Goal: Information Seeking & Learning: Check status

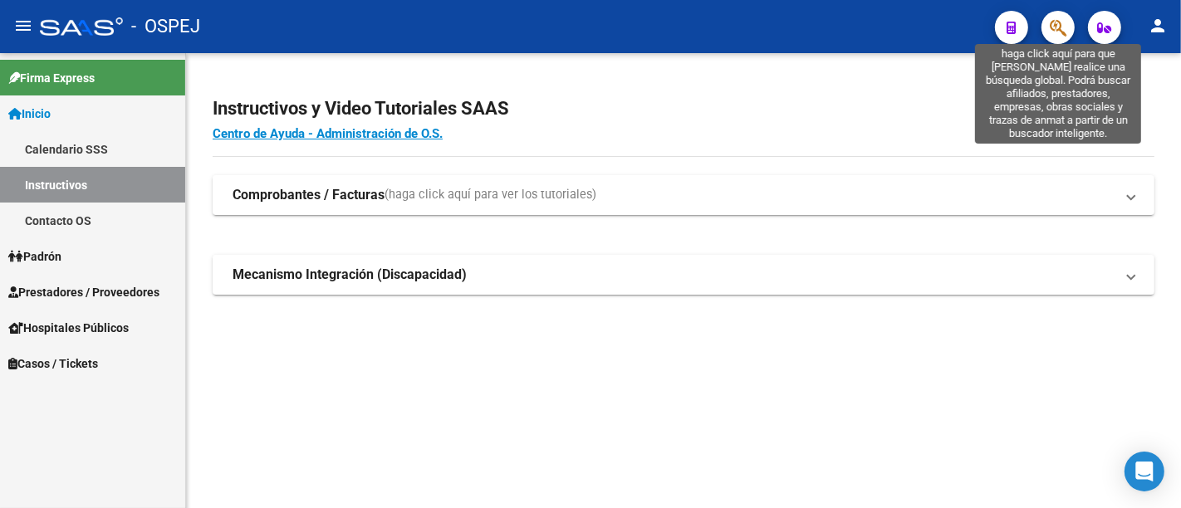
click at [1052, 24] on icon "button" at bounding box center [1058, 27] width 17 height 19
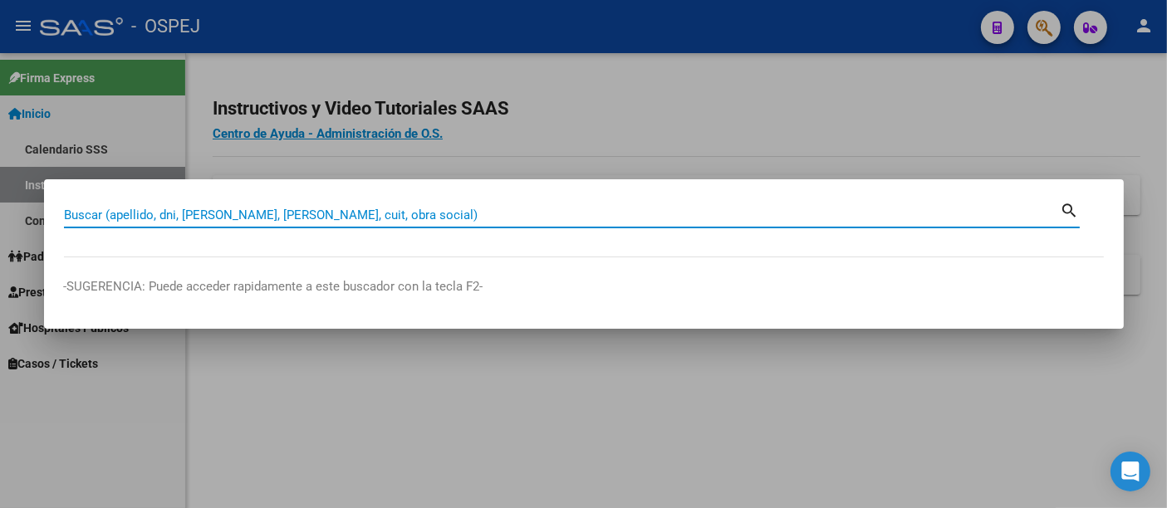
paste input "27351184669"
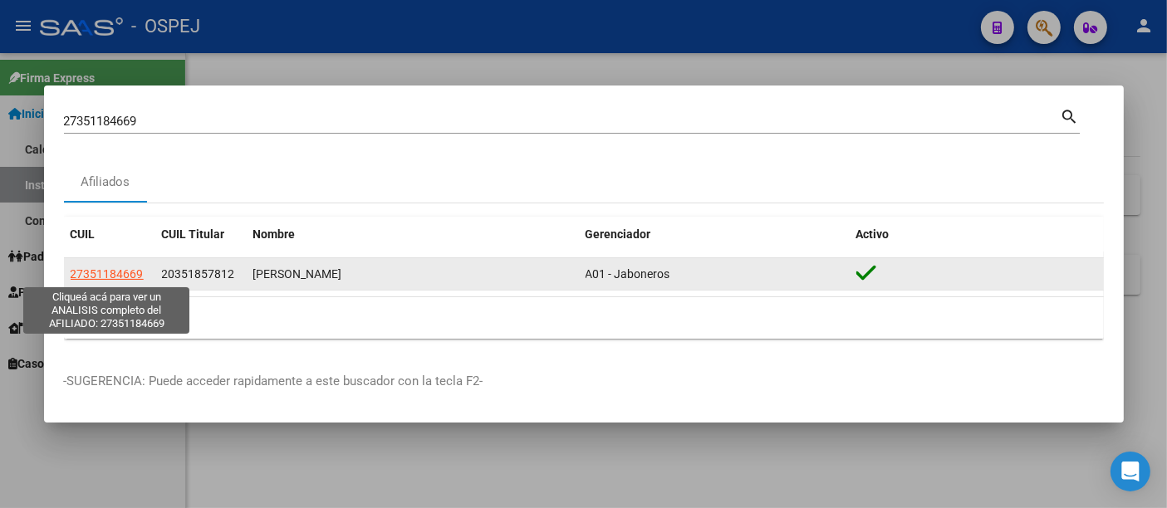
click at [101, 272] on span "27351184669" at bounding box center [107, 273] width 73 height 13
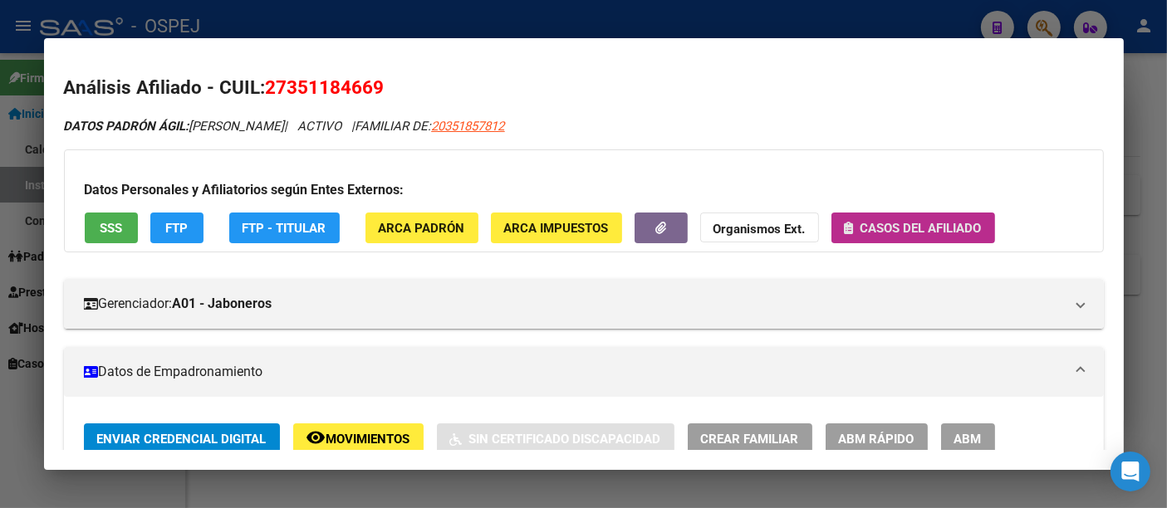
click at [910, 233] on span "Casos del afiliado" at bounding box center [920, 228] width 121 height 15
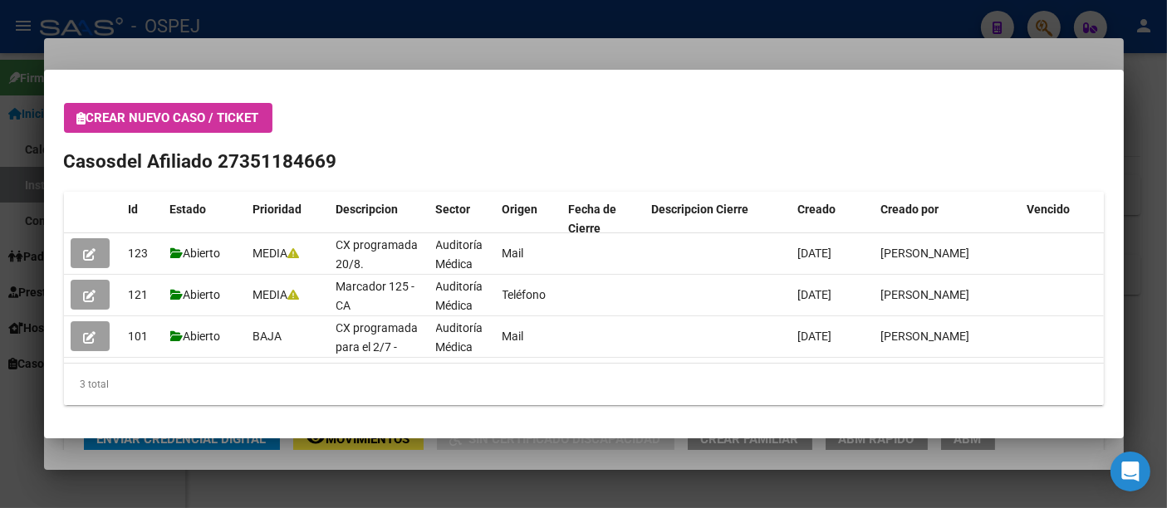
click at [566, 12] on div at bounding box center [583, 254] width 1167 height 508
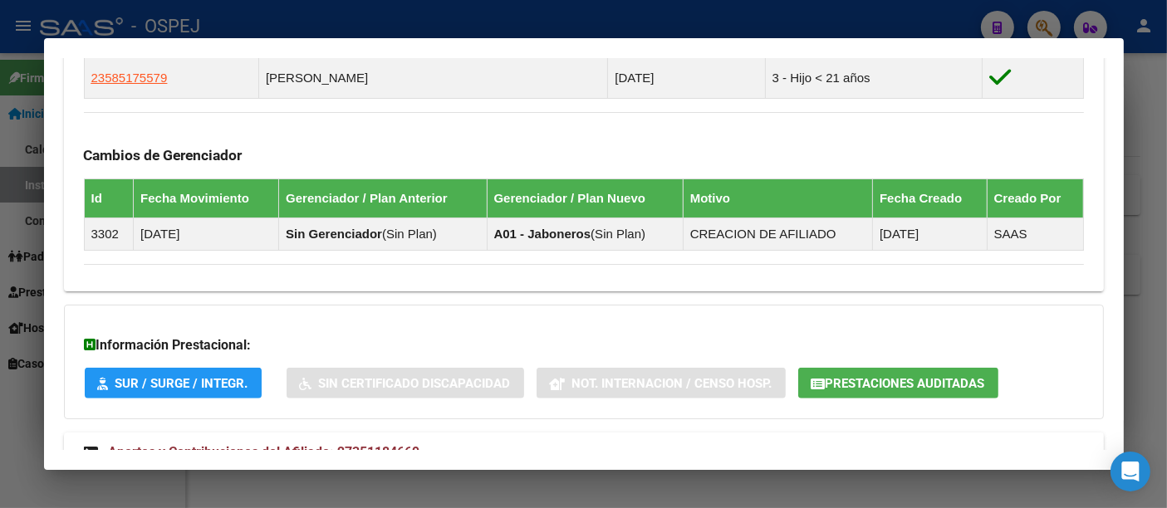
scroll to position [1225, 0]
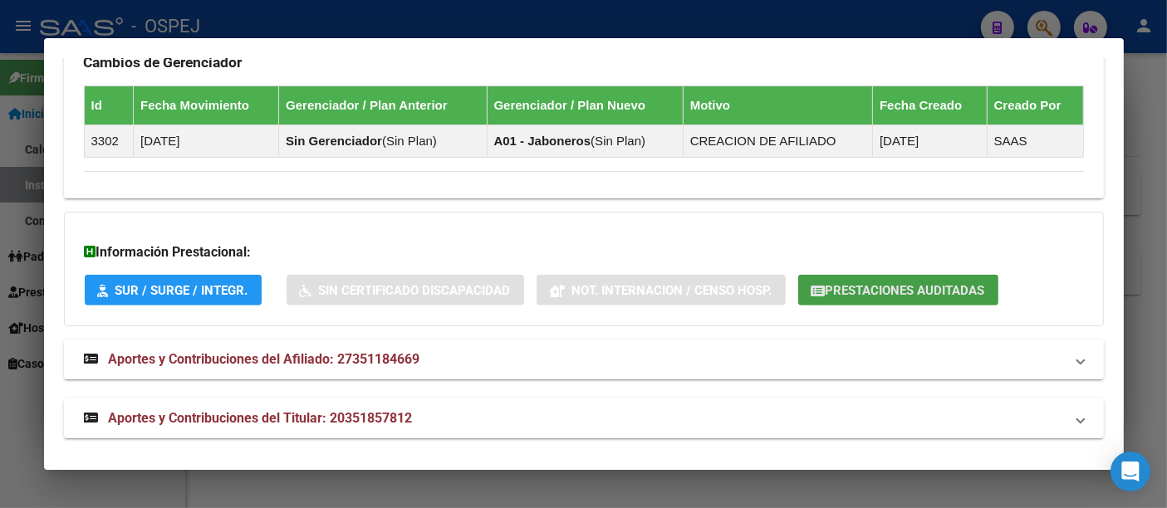
click at [878, 283] on span "Prestaciones Auditadas" at bounding box center [904, 290] width 159 height 15
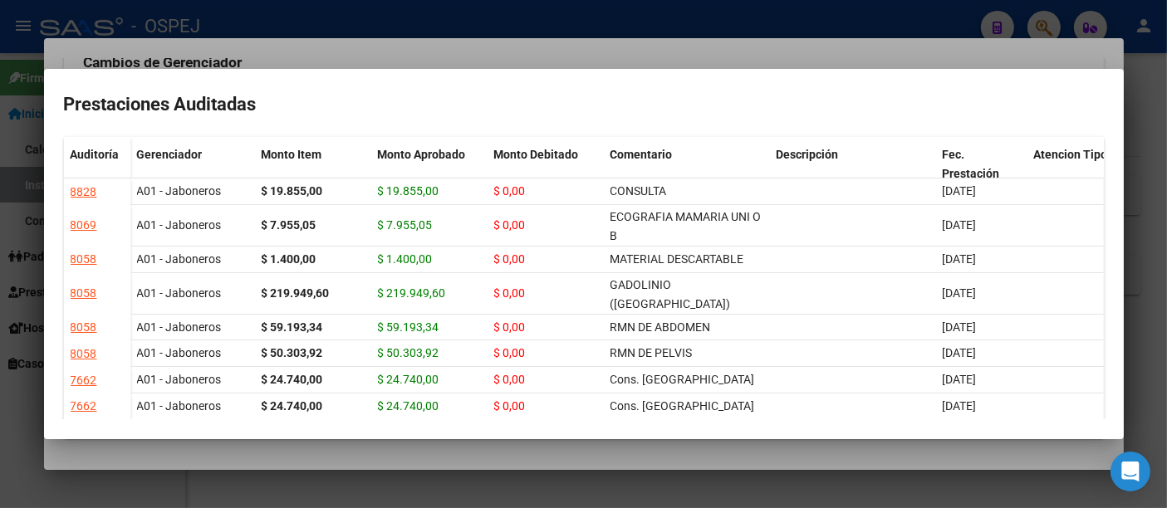
click at [457, 24] on div at bounding box center [583, 254] width 1167 height 508
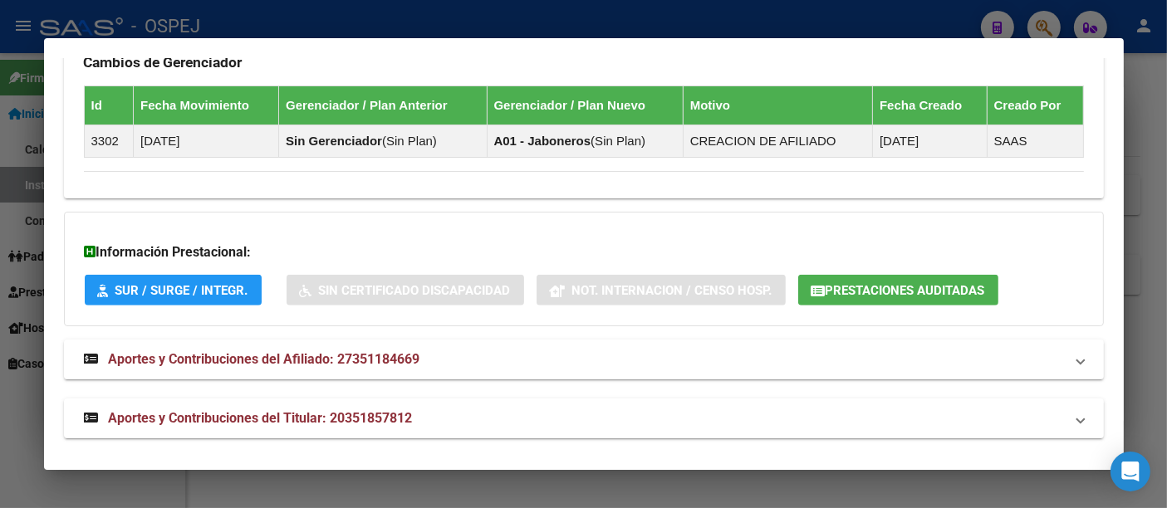
click at [457, 24] on div at bounding box center [583, 254] width 1167 height 508
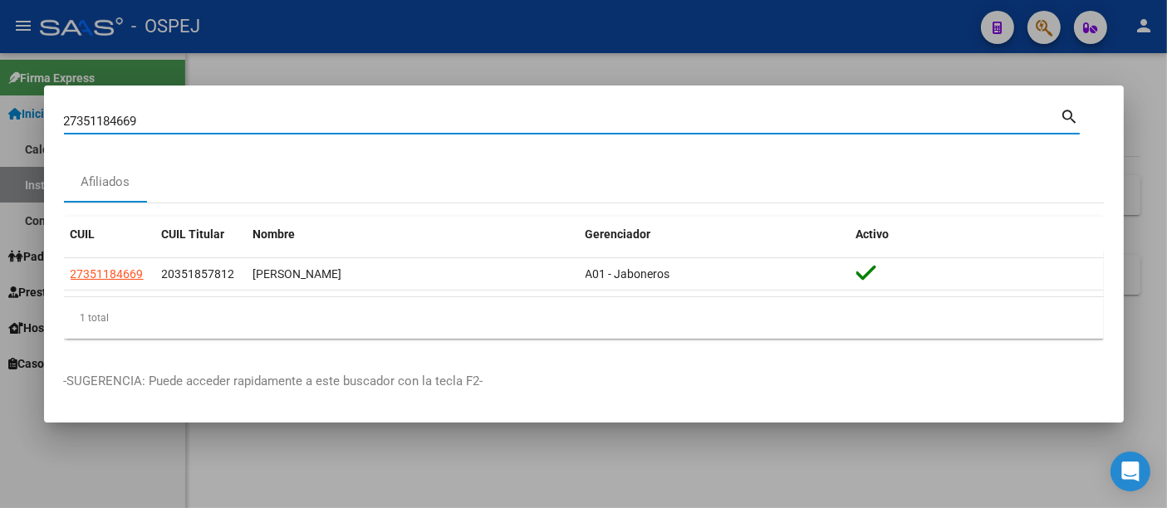
click at [301, 118] on input "27351184669" at bounding box center [562, 121] width 997 height 15
type input "2"
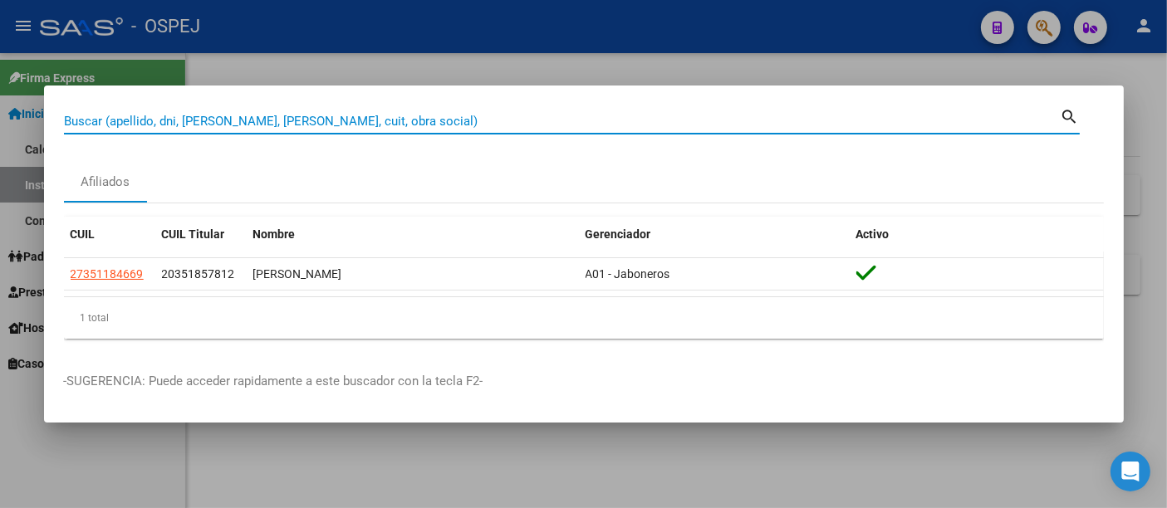
paste input "27316555751"
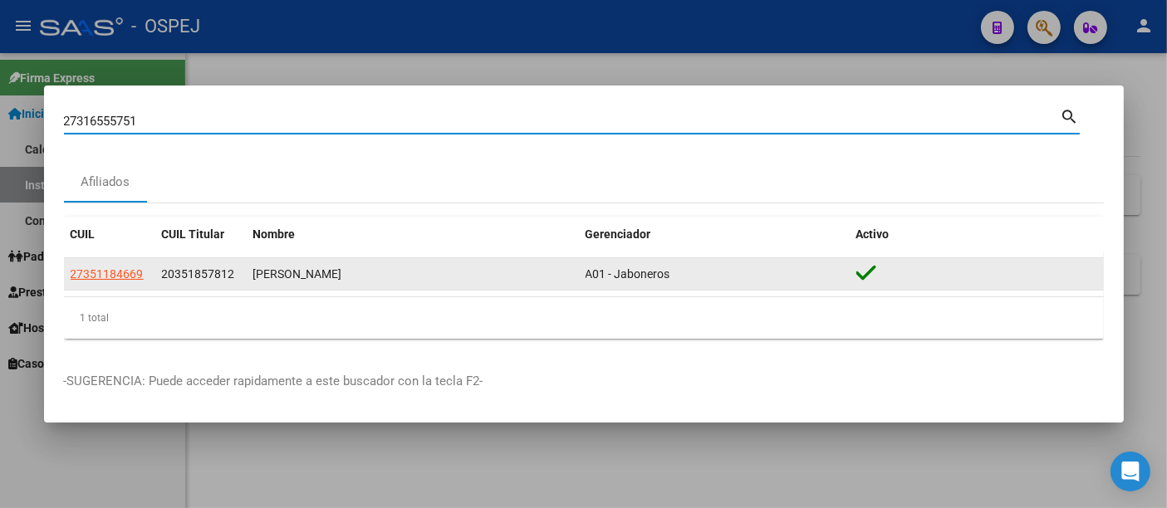
type input "27316555751"
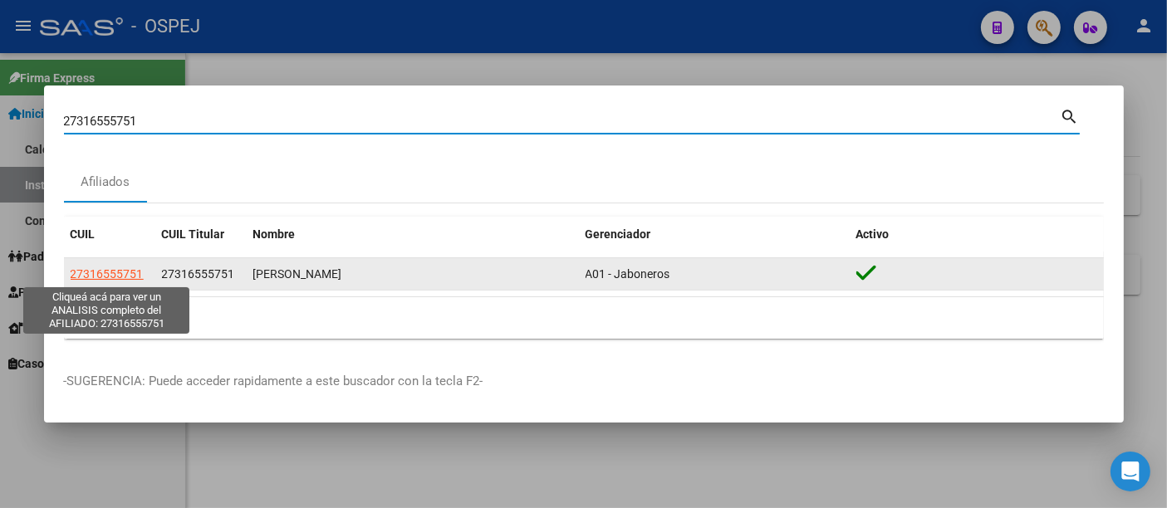
click at [90, 274] on span "27316555751" at bounding box center [107, 273] width 73 height 13
type textarea "27316555751"
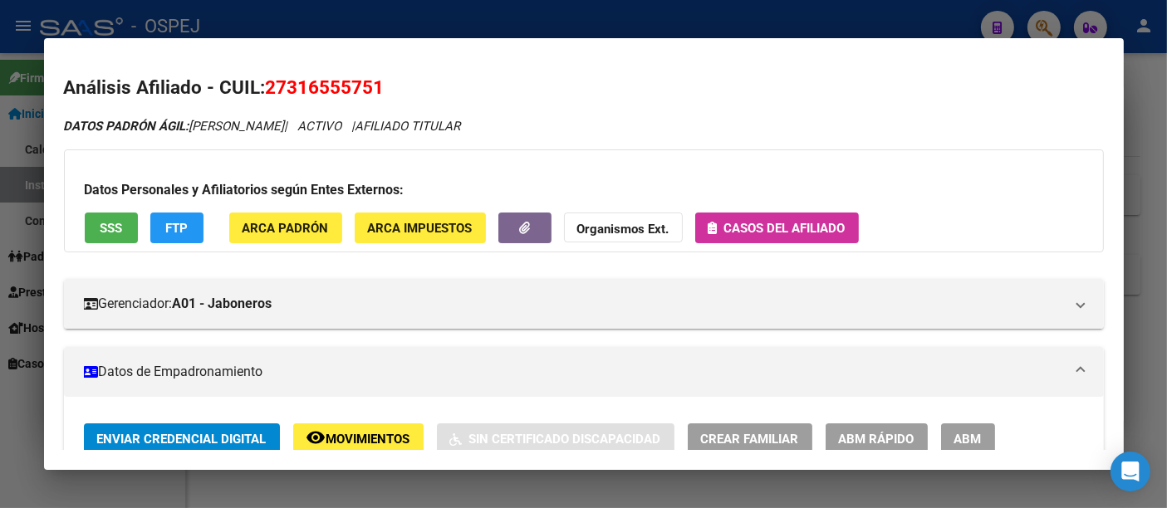
click at [627, 224] on strong "Organismos Ext." at bounding box center [623, 229] width 92 height 15
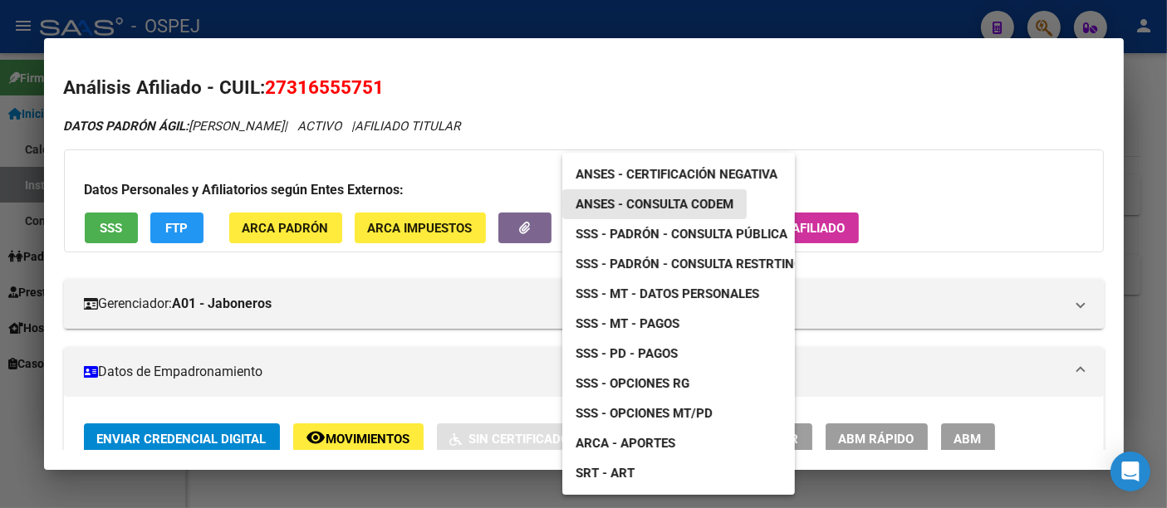
click at [684, 203] on span "ANSES - Consulta CODEM" at bounding box center [654, 204] width 158 height 15
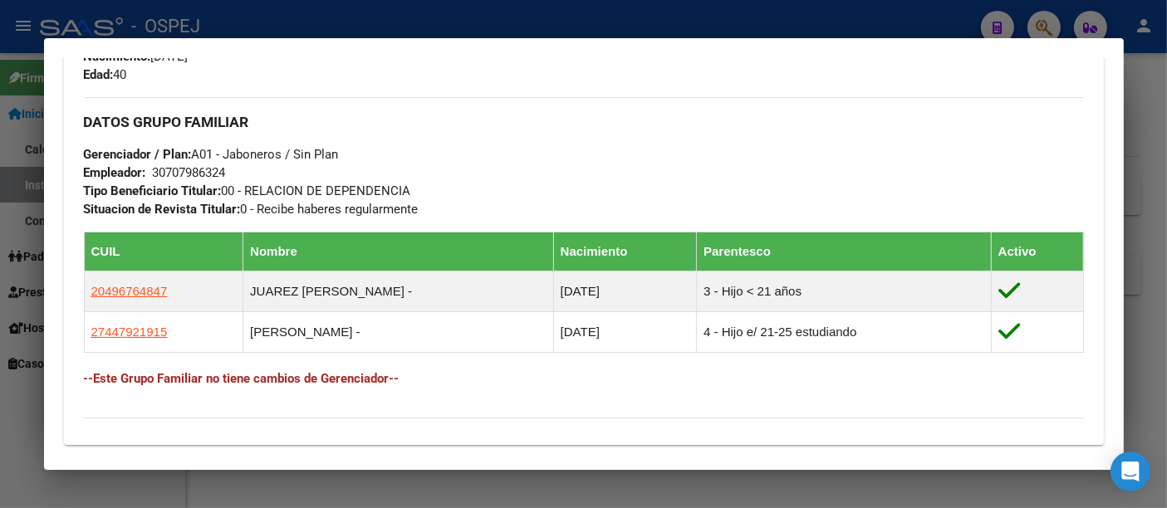
scroll to position [947, 0]
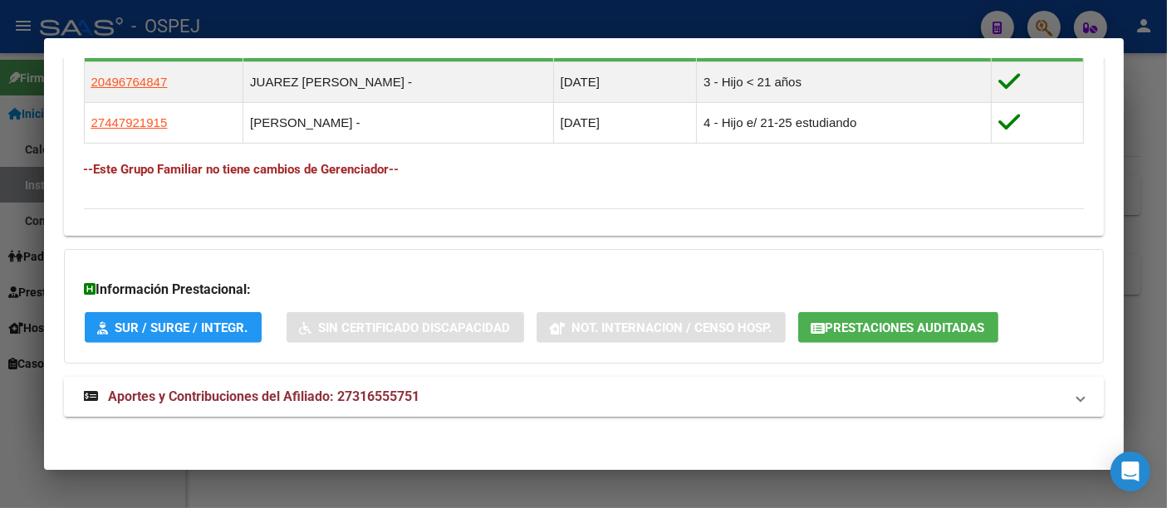
click at [384, 392] on span "Aportes y Contribuciones del Afiliado: 27316555751" at bounding box center [264, 397] width 311 height 16
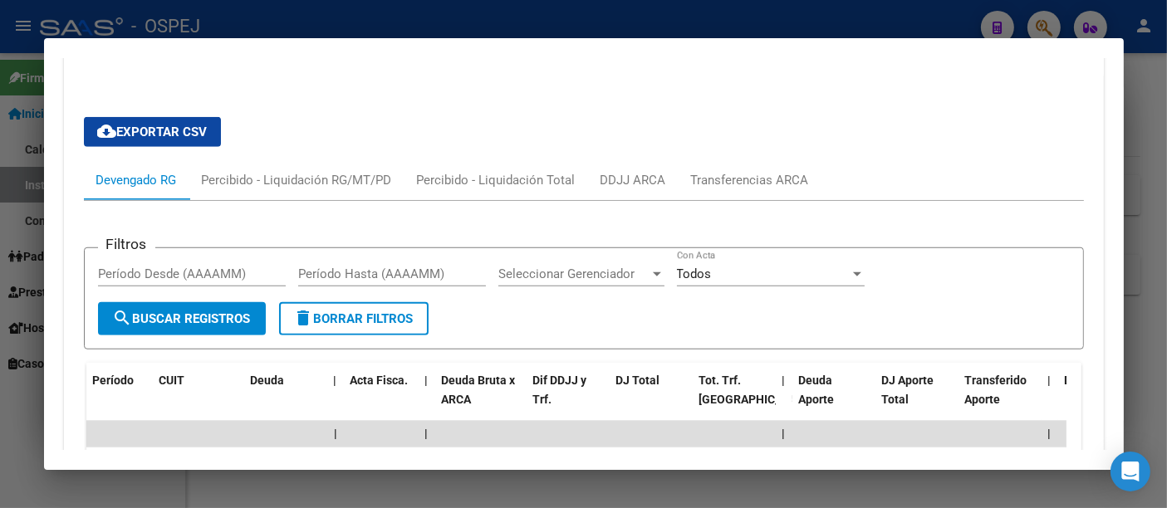
scroll to position [1320, 0]
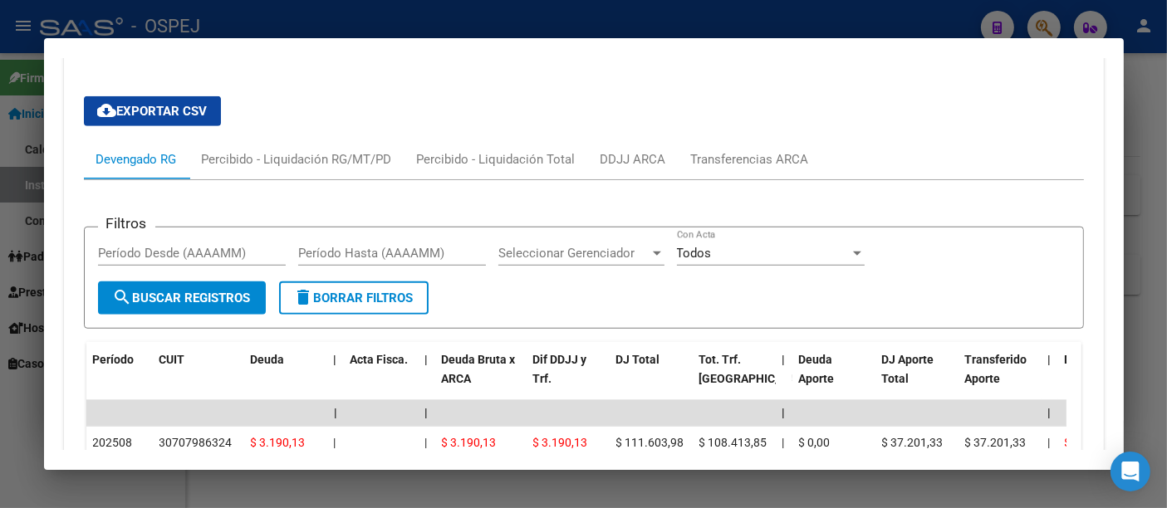
click at [421, 17] on div at bounding box center [583, 254] width 1167 height 508
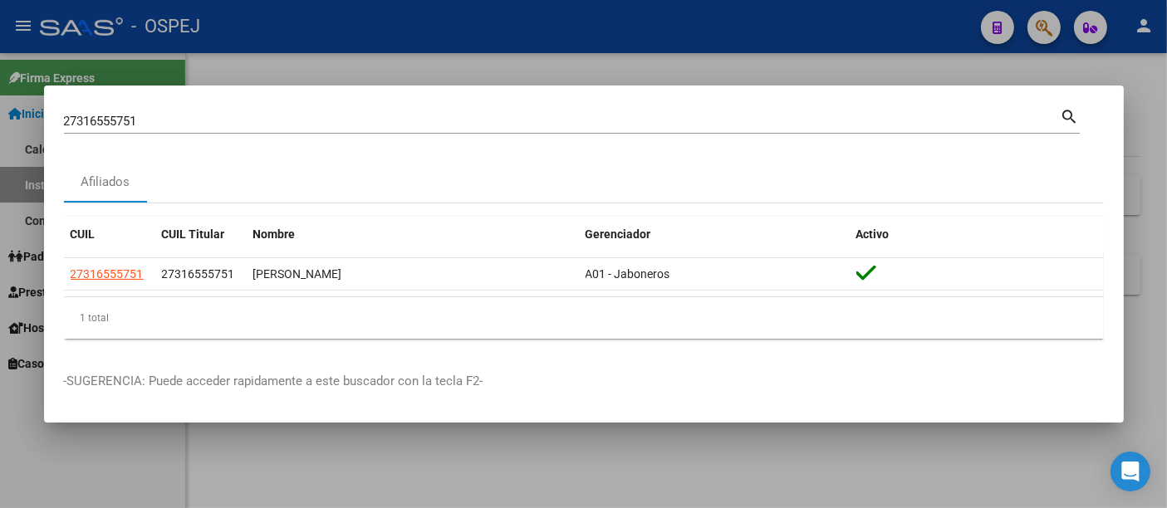
click at [303, 114] on input "27316555751" at bounding box center [562, 121] width 997 height 15
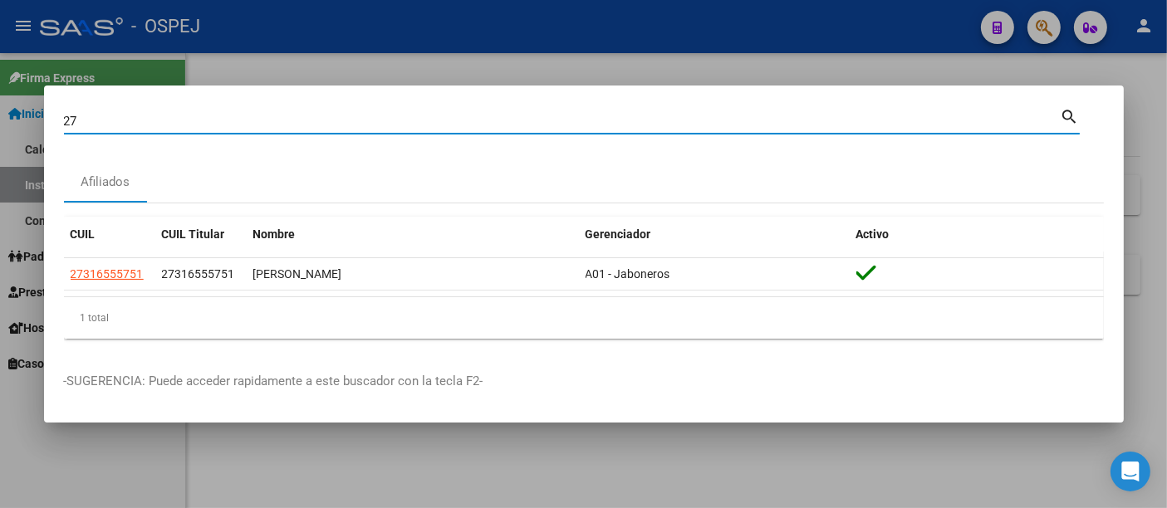
type input "2"
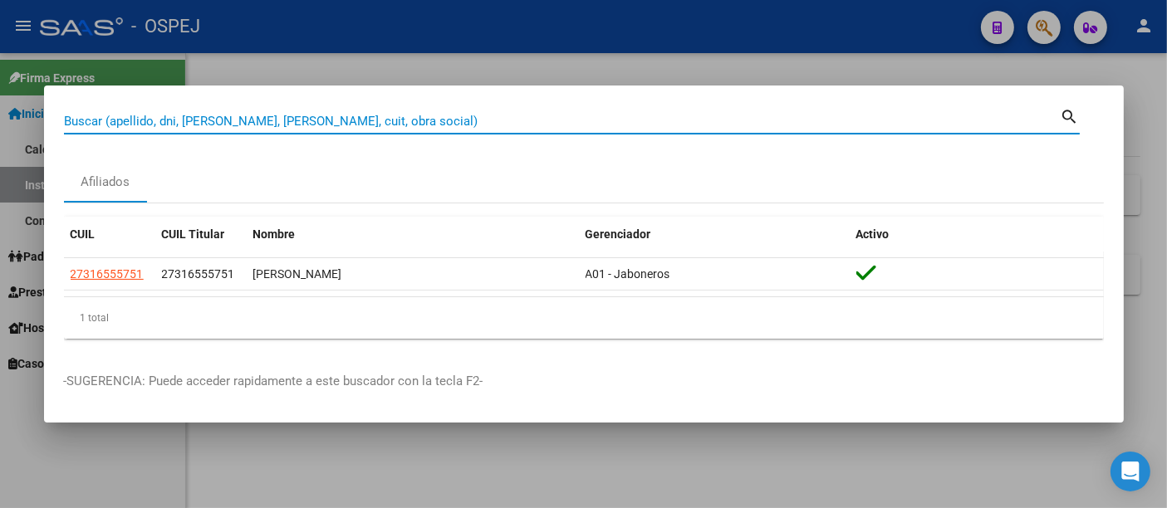
paste input "94462460"
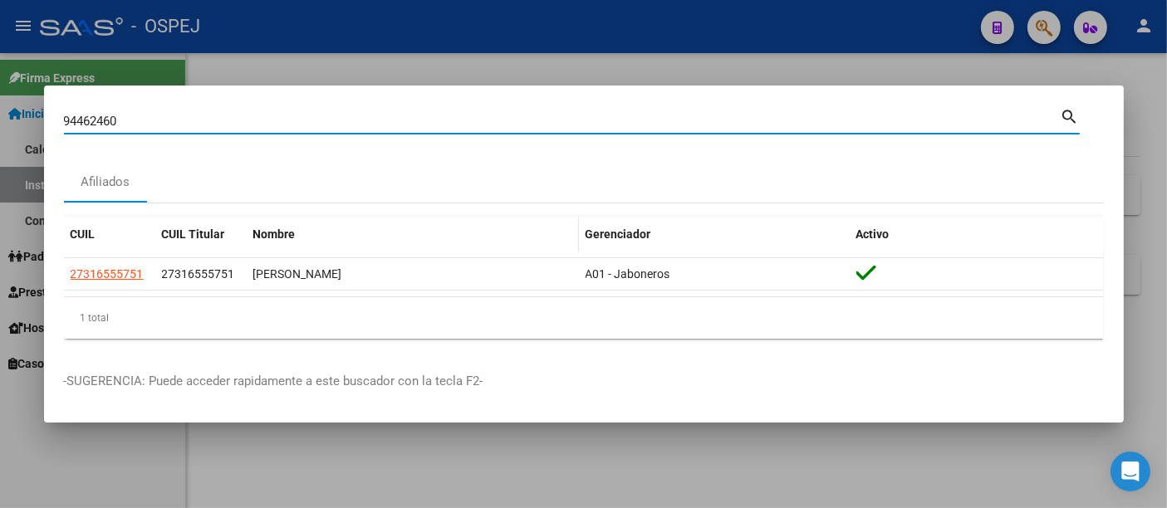
type input "94462460"
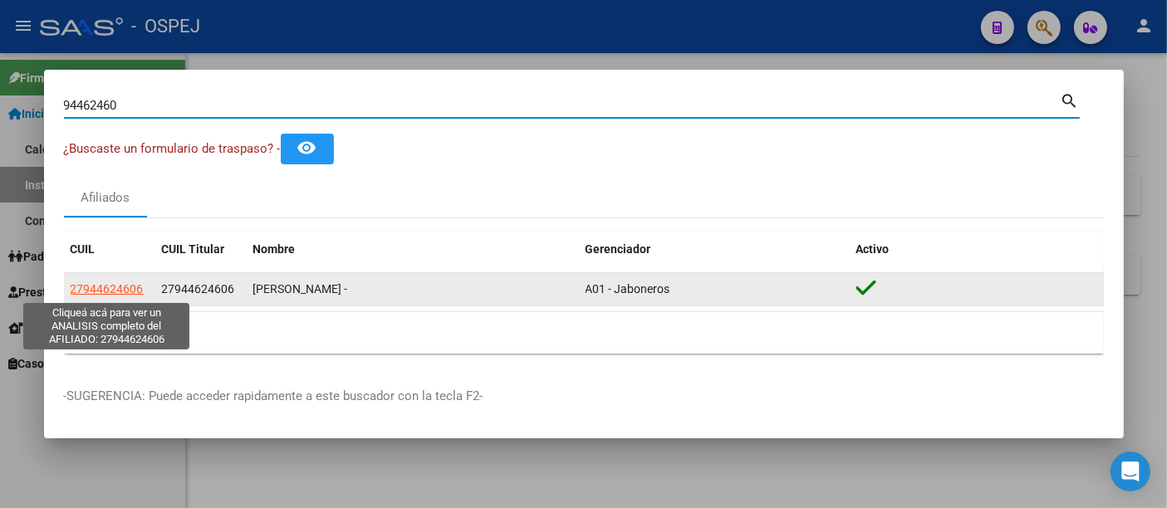
click at [111, 288] on span "27944624606" at bounding box center [107, 288] width 73 height 13
type textarea "27944624606"
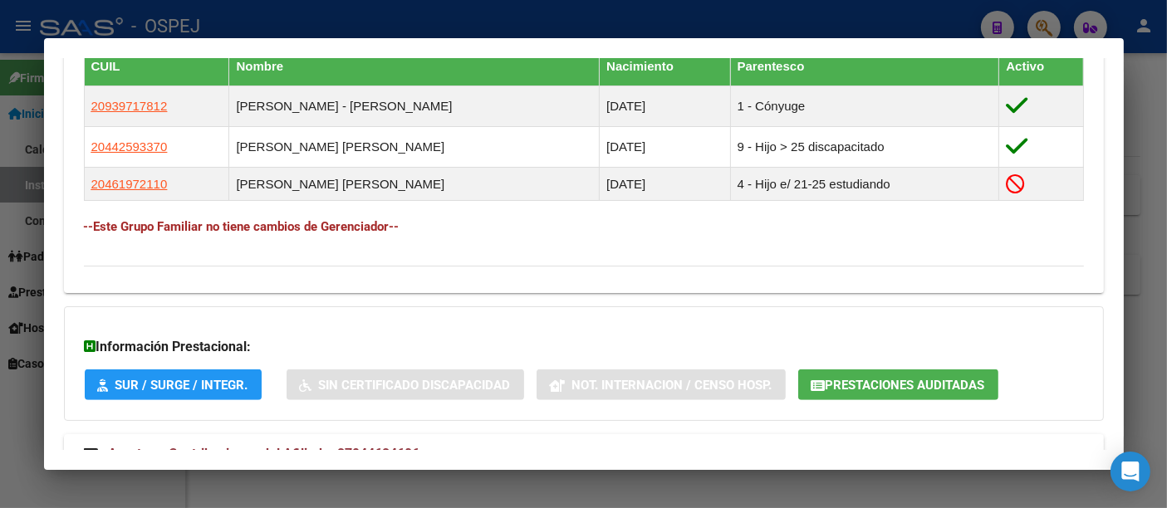
scroll to position [998, 0]
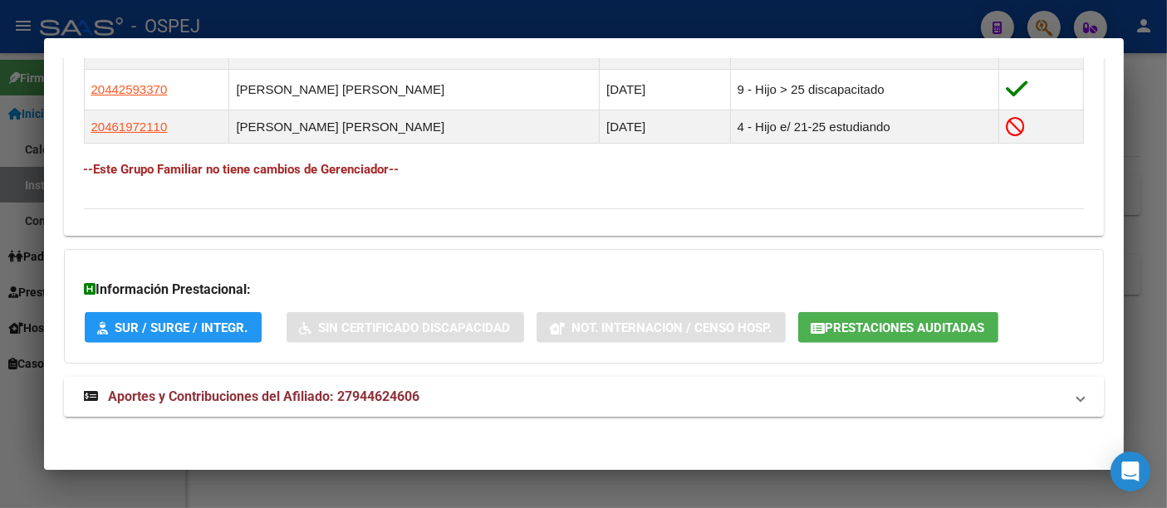
click at [405, 396] on span "Aportes y Contribuciones del Afiliado: 27944624606" at bounding box center [264, 397] width 311 height 16
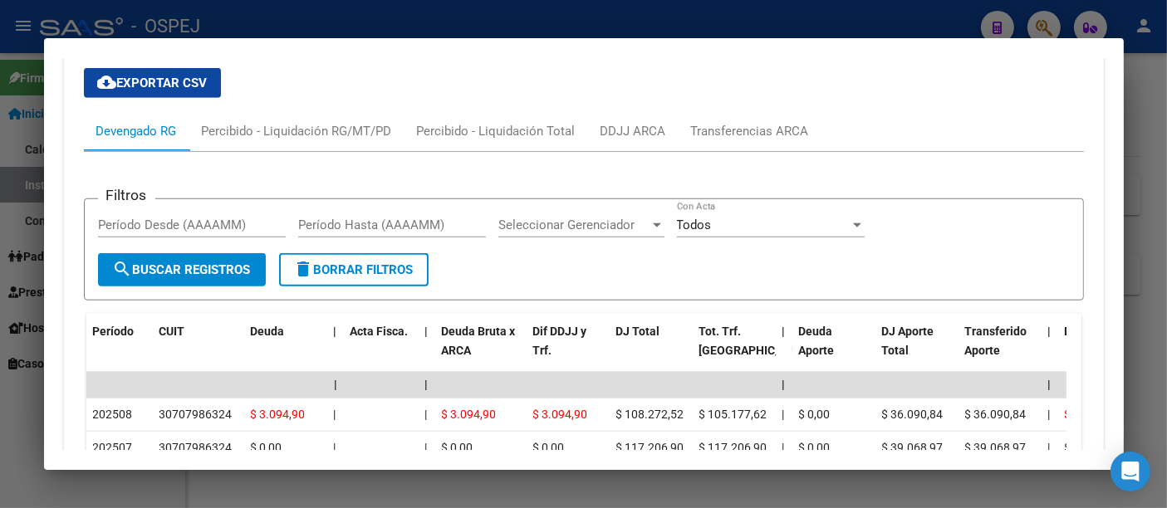
scroll to position [1439, 0]
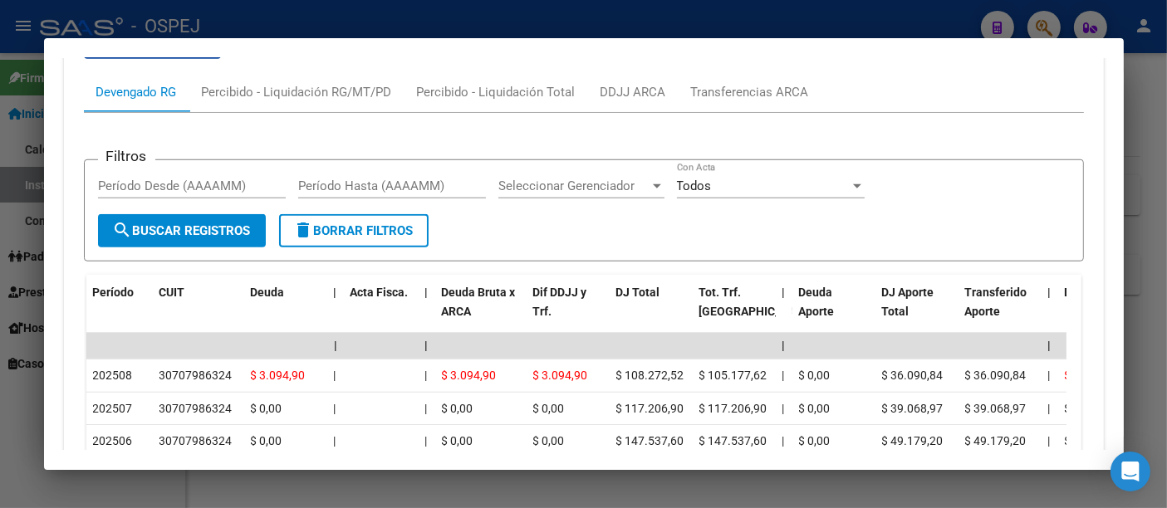
click at [590, 12] on div at bounding box center [583, 254] width 1167 height 508
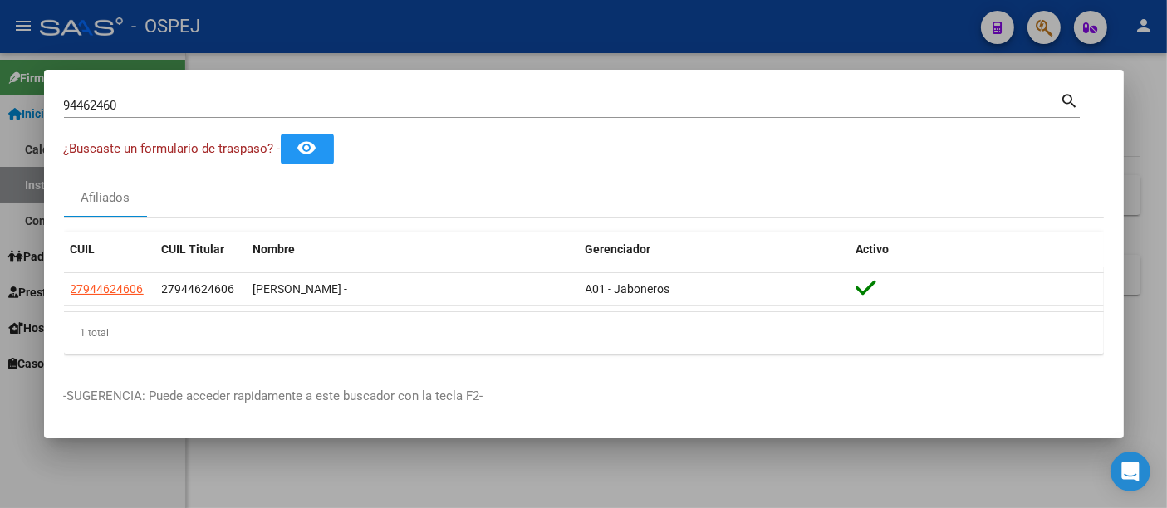
click at [365, 104] on input "94462460" at bounding box center [562, 105] width 997 height 15
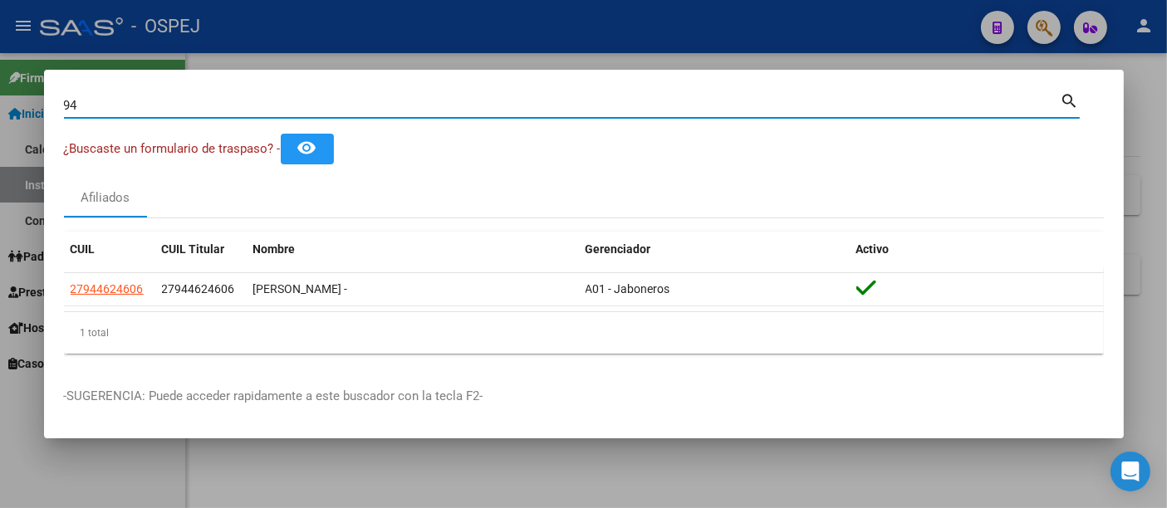
type input "9"
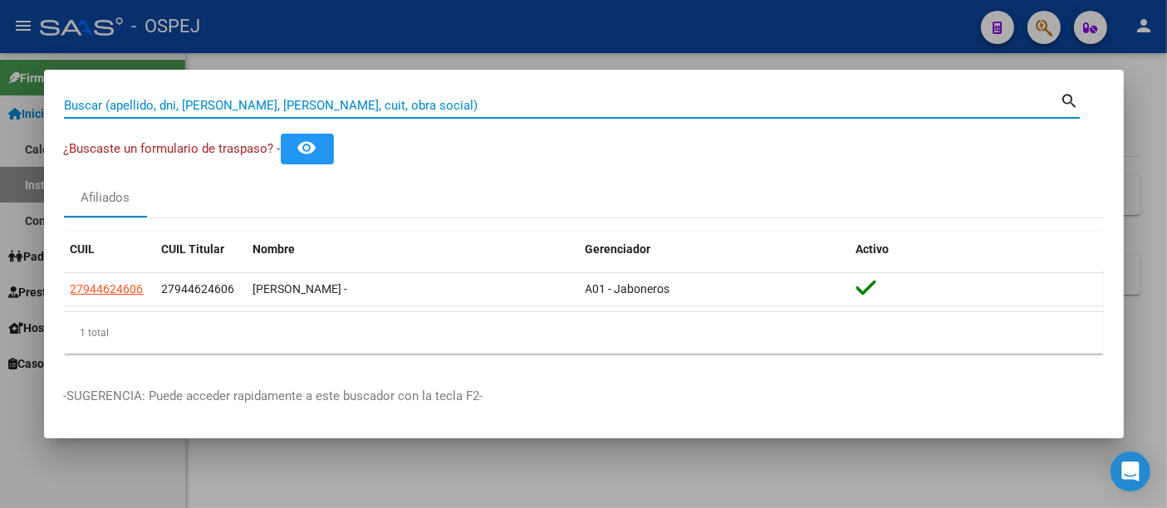
paste input "33194957"
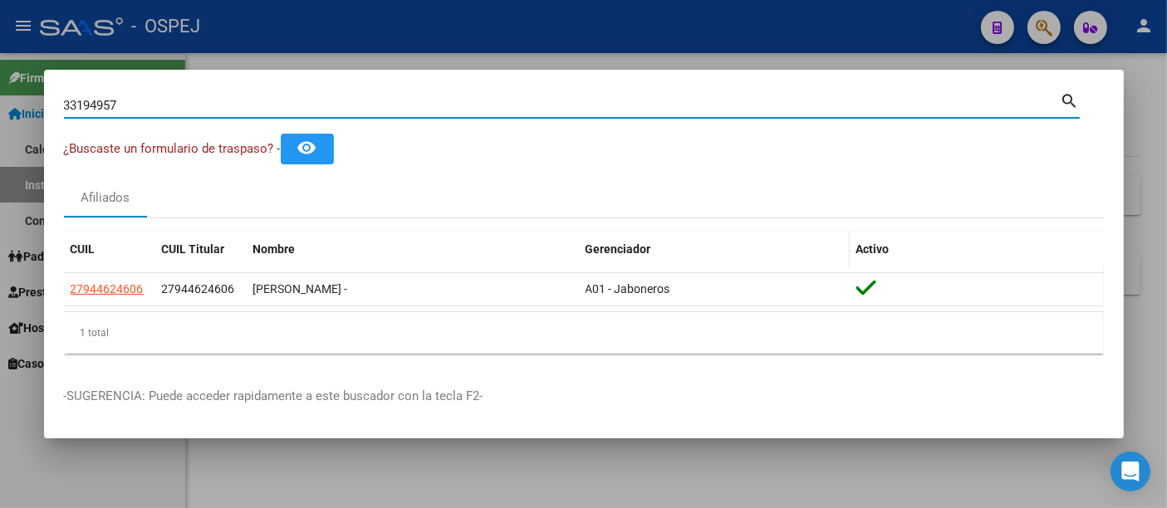
type input "33194957"
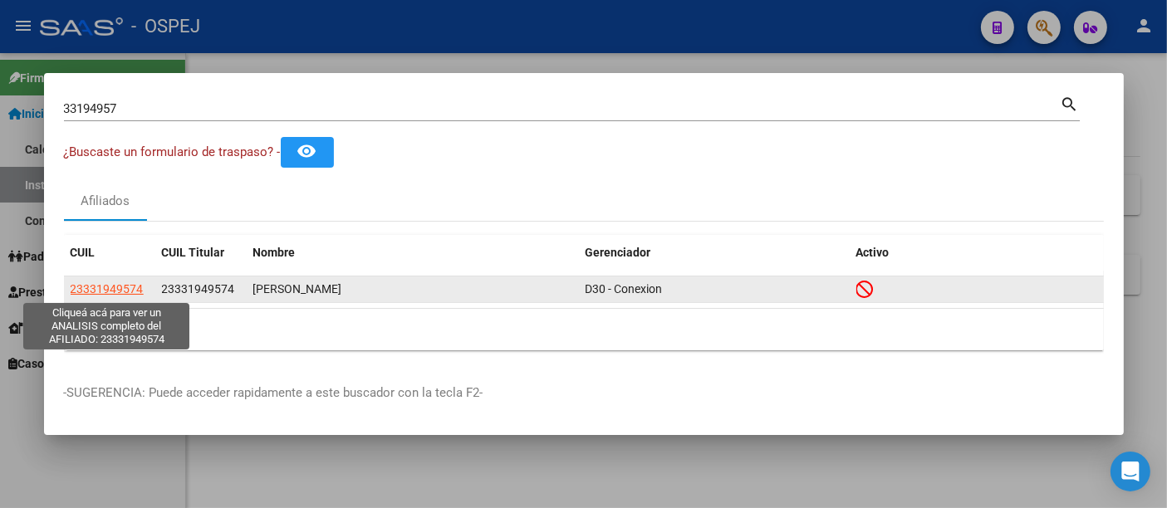
click at [126, 287] on span "23331949574" at bounding box center [107, 288] width 73 height 13
type textarea "23331949574"
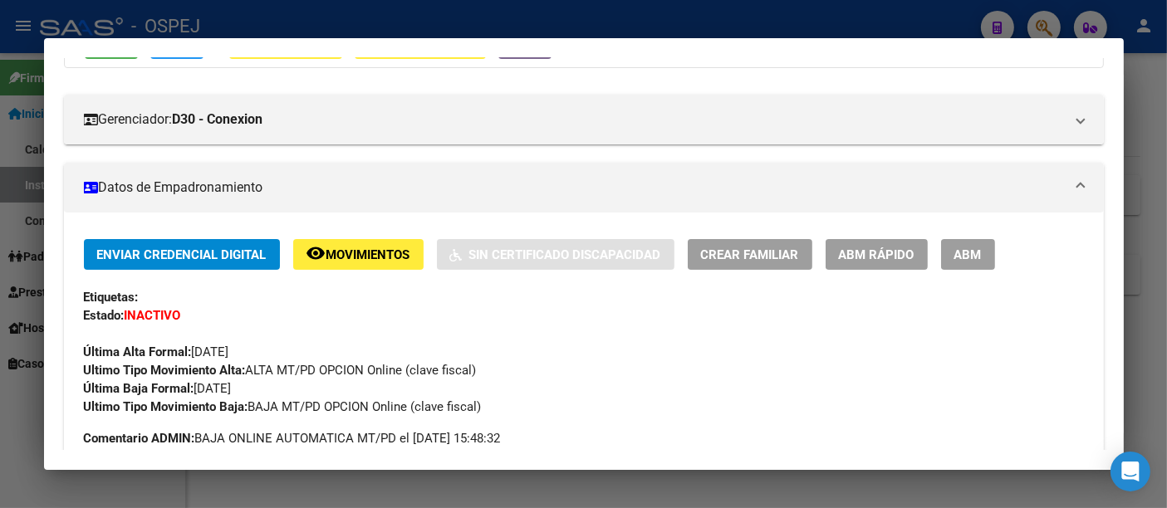
scroll to position [0, 0]
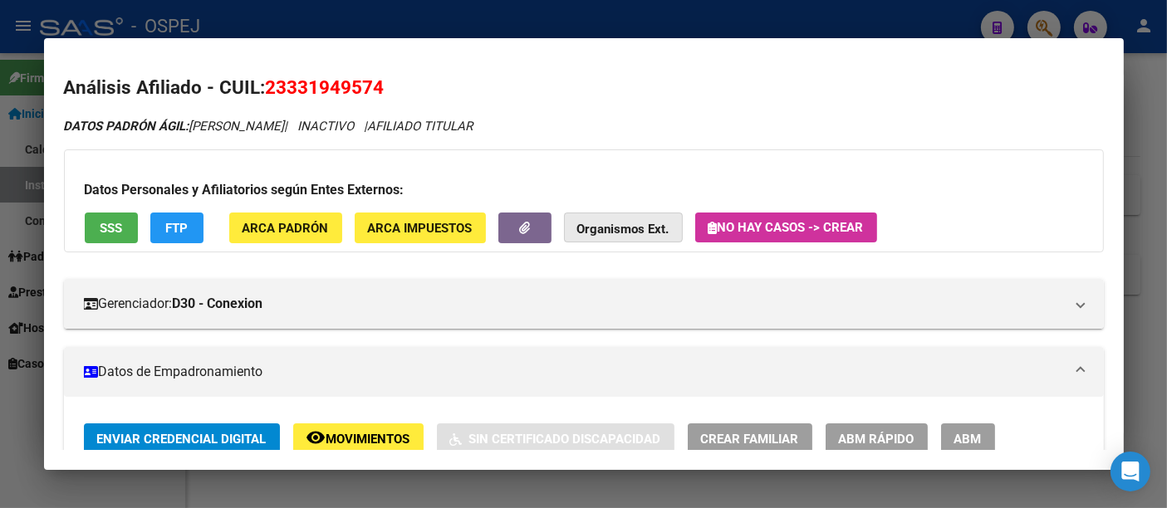
click at [612, 224] on strong "Organismos Ext." at bounding box center [623, 229] width 92 height 15
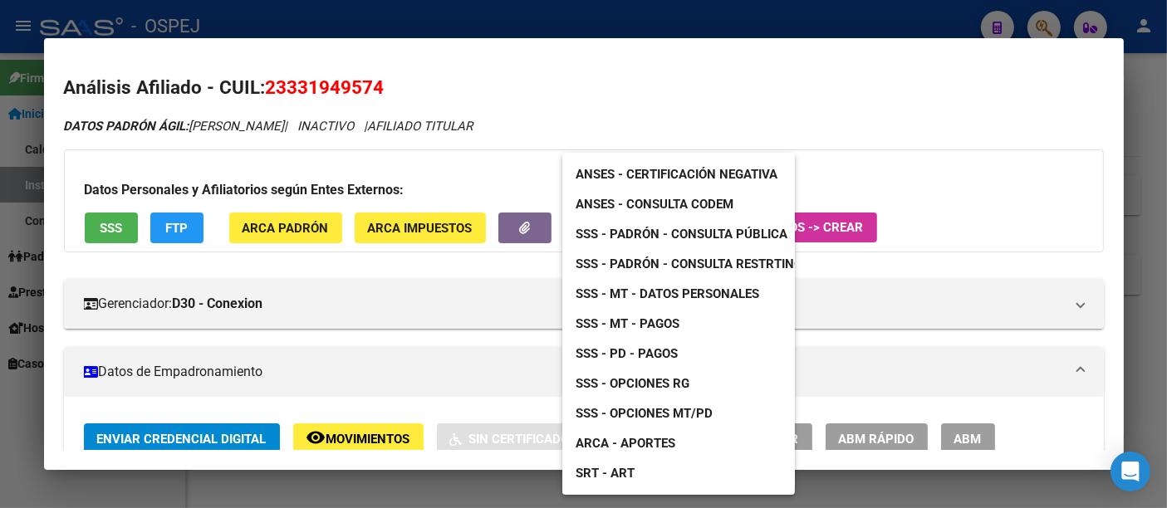
click at [646, 198] on span "ANSES - Consulta CODEM" at bounding box center [654, 204] width 158 height 15
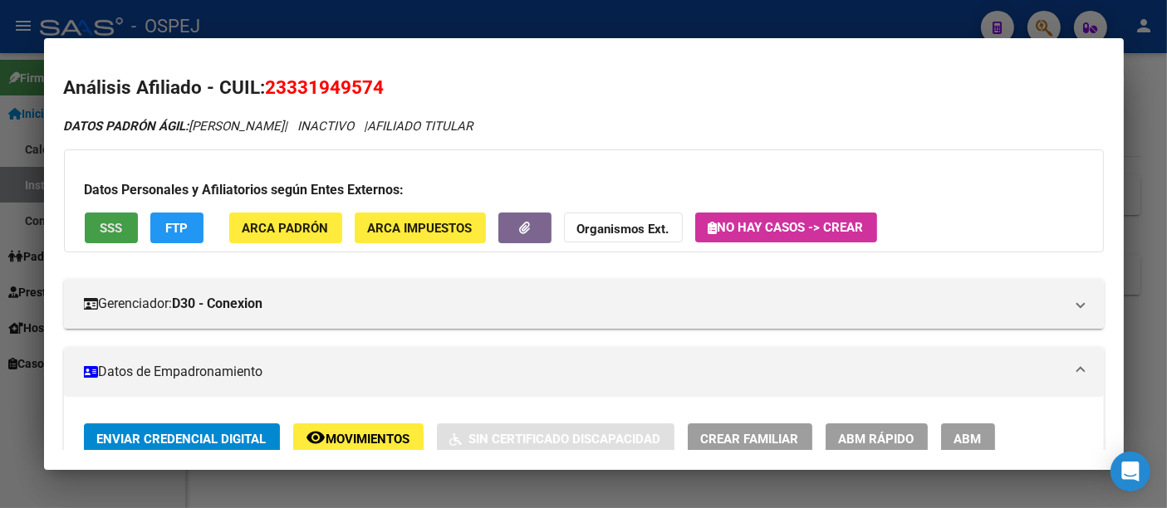
click at [101, 221] on span "SSS" at bounding box center [111, 228] width 22 height 15
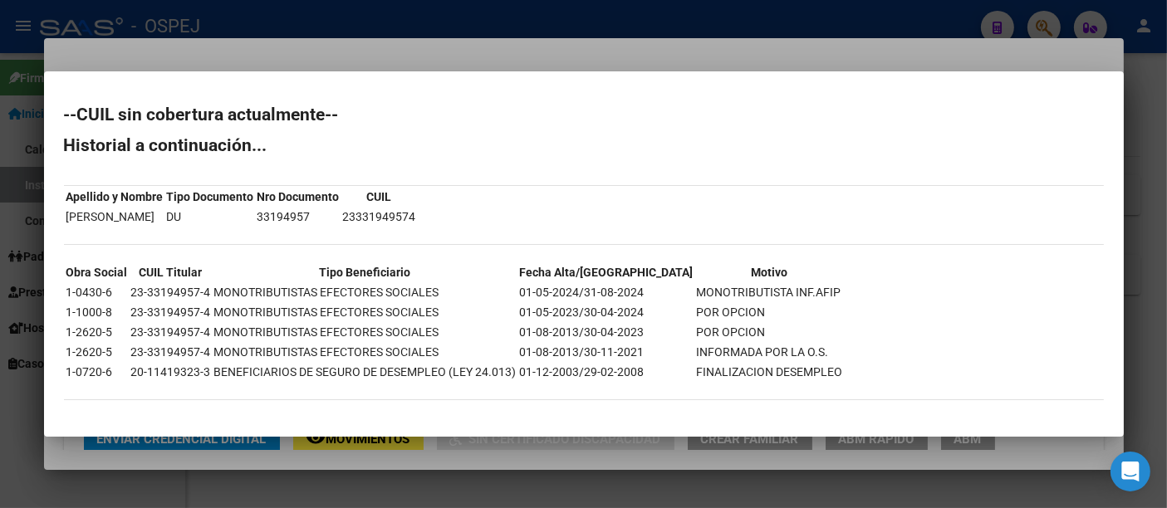
click at [480, 17] on div at bounding box center [583, 254] width 1167 height 508
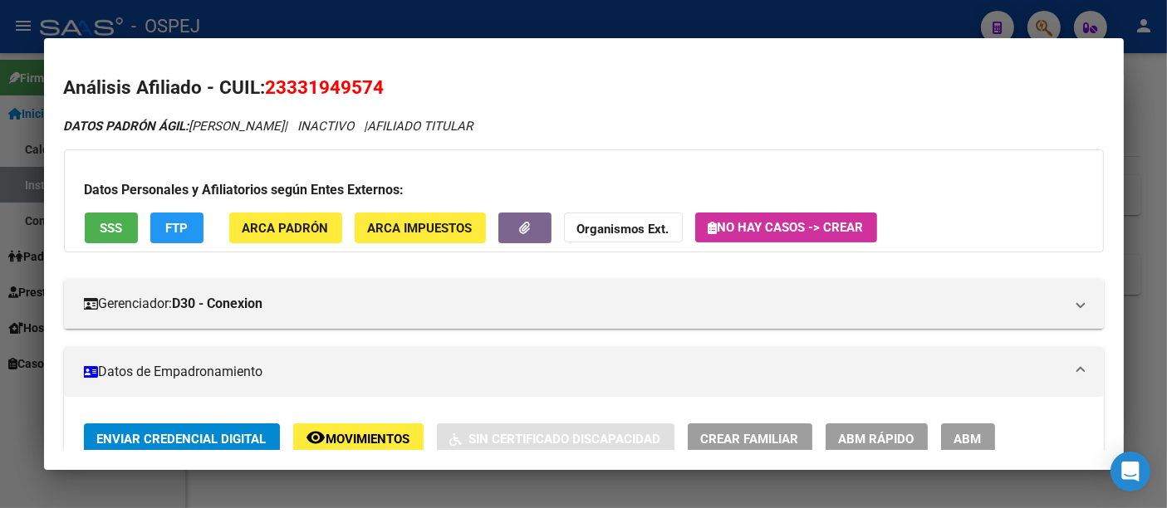
click at [444, 23] on div at bounding box center [583, 254] width 1167 height 508
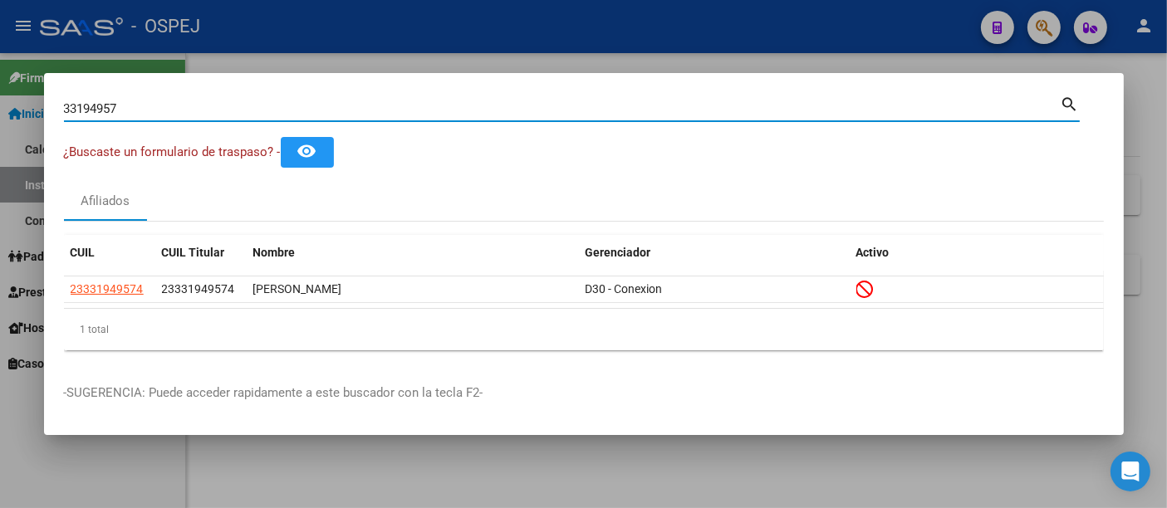
click at [253, 111] on input "33194957" at bounding box center [562, 108] width 997 height 15
type input "3"
type input "44153324"
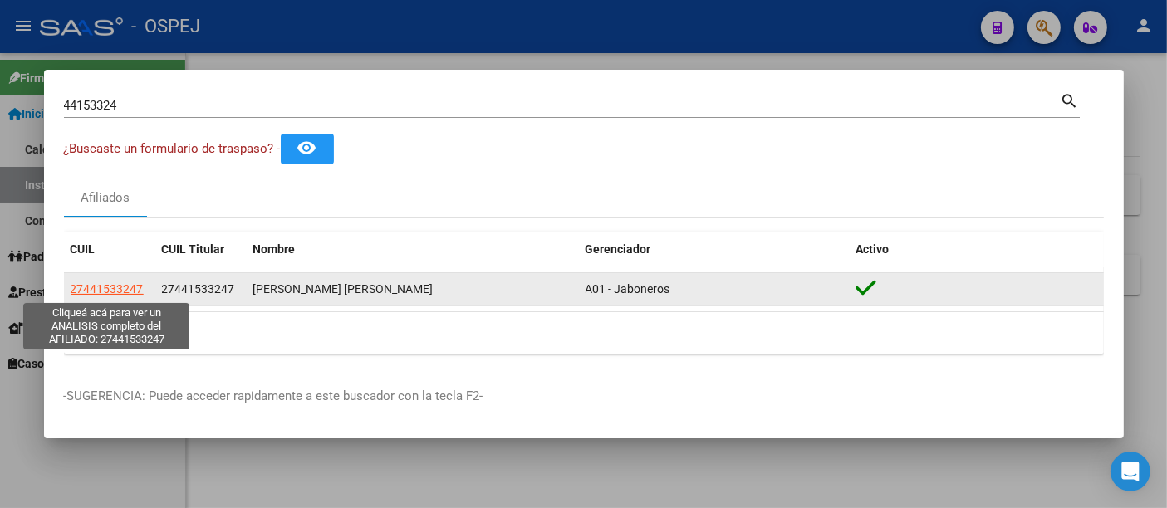
click at [93, 288] on span "27441533247" at bounding box center [107, 288] width 73 height 13
type textarea "27441533247"
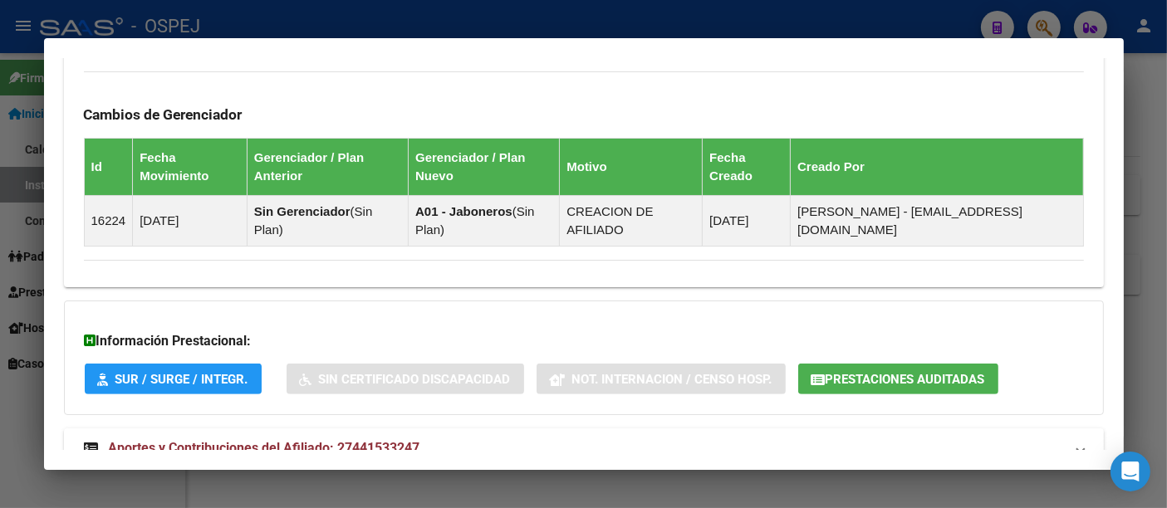
scroll to position [938, 0]
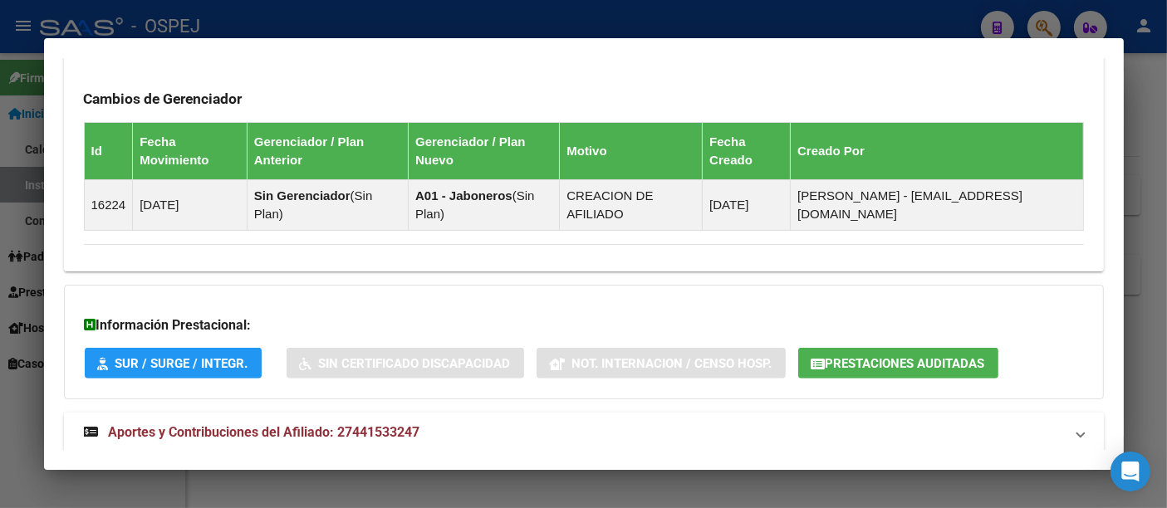
click at [391, 424] on span "Aportes y Contribuciones del Afiliado: 27441533247" at bounding box center [264, 432] width 311 height 16
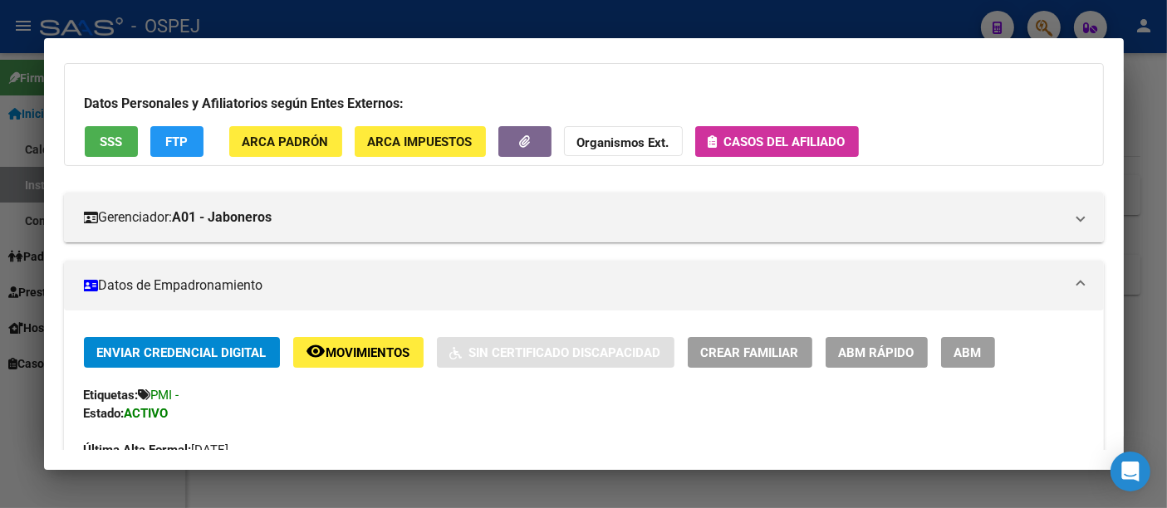
scroll to position [0, 0]
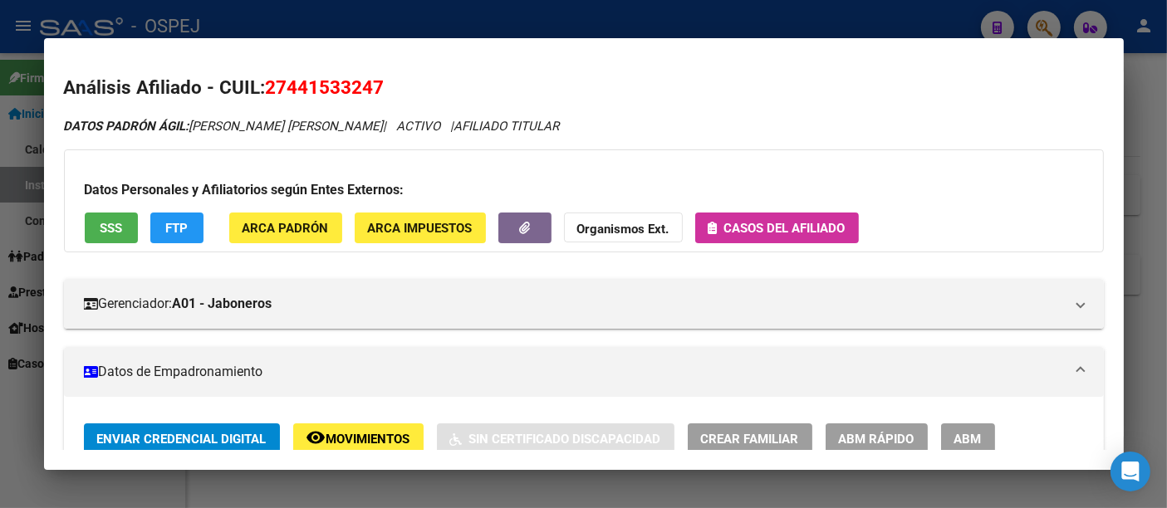
click at [458, 19] on div at bounding box center [583, 254] width 1167 height 508
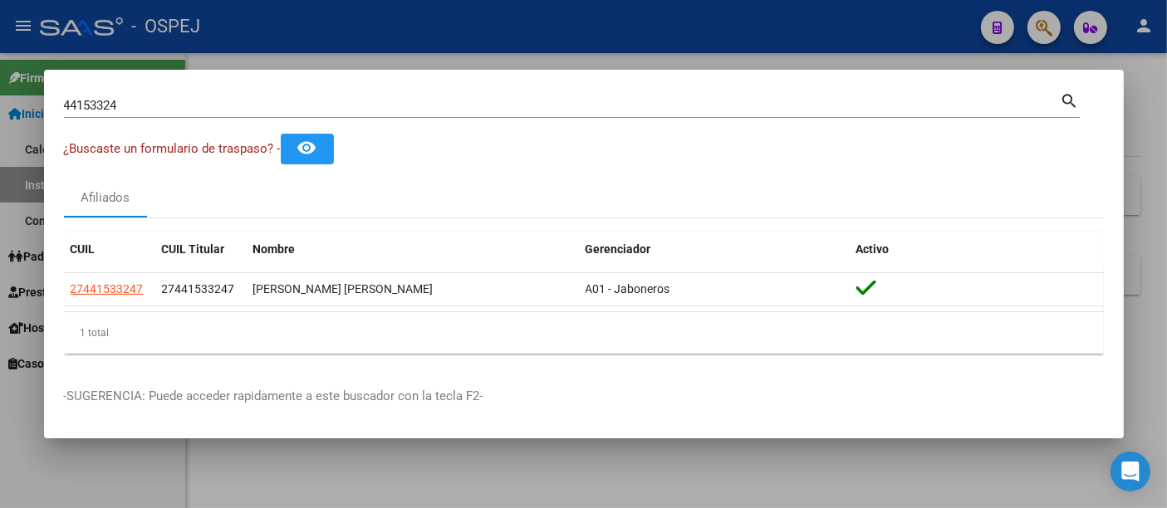
click at [375, 102] on input "44153324" at bounding box center [562, 105] width 997 height 15
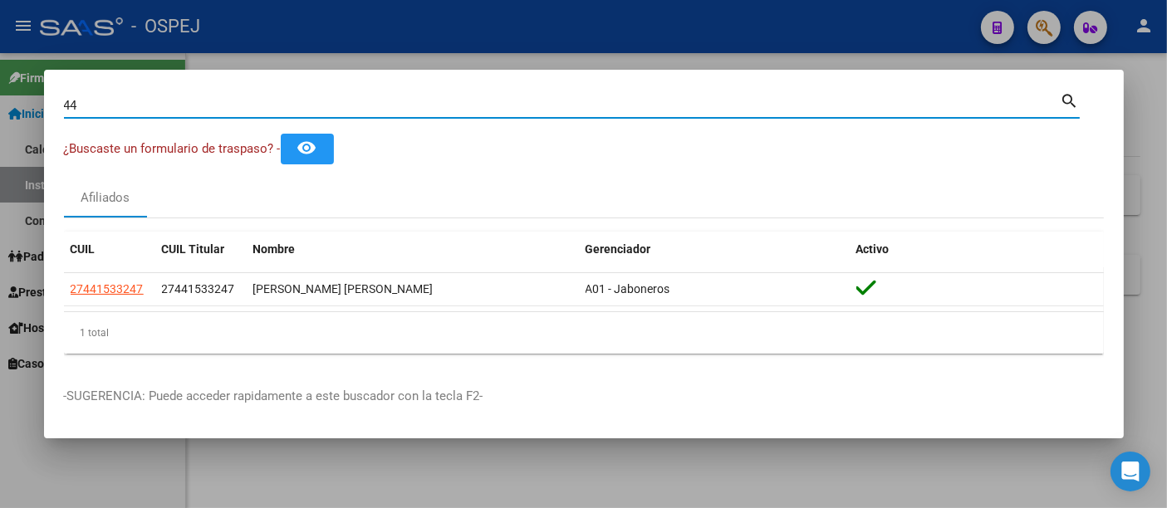
type input "4"
type input "49956043"
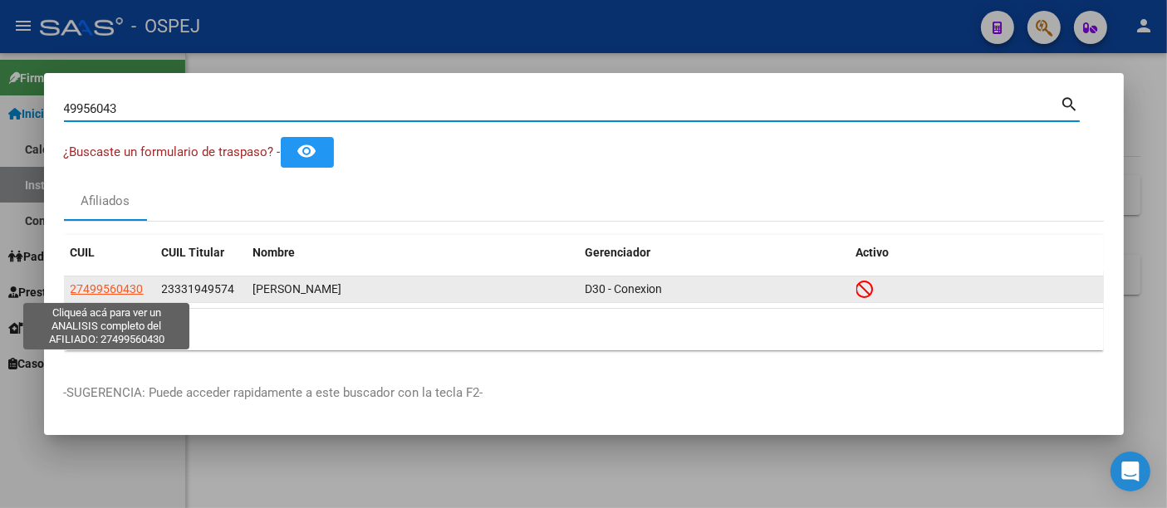
click at [109, 283] on span "27499560430" at bounding box center [107, 288] width 73 height 13
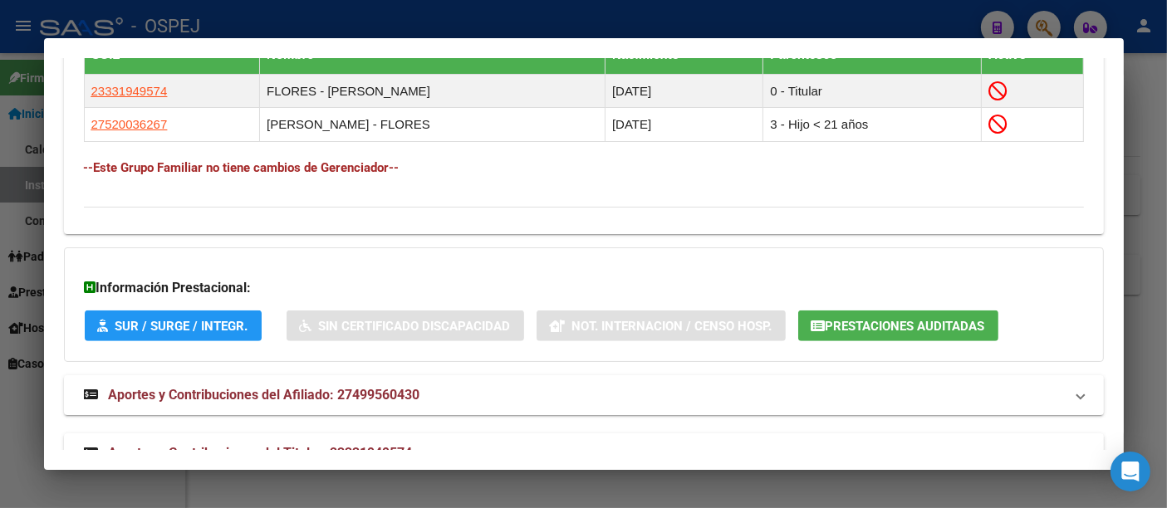
scroll to position [1063, 0]
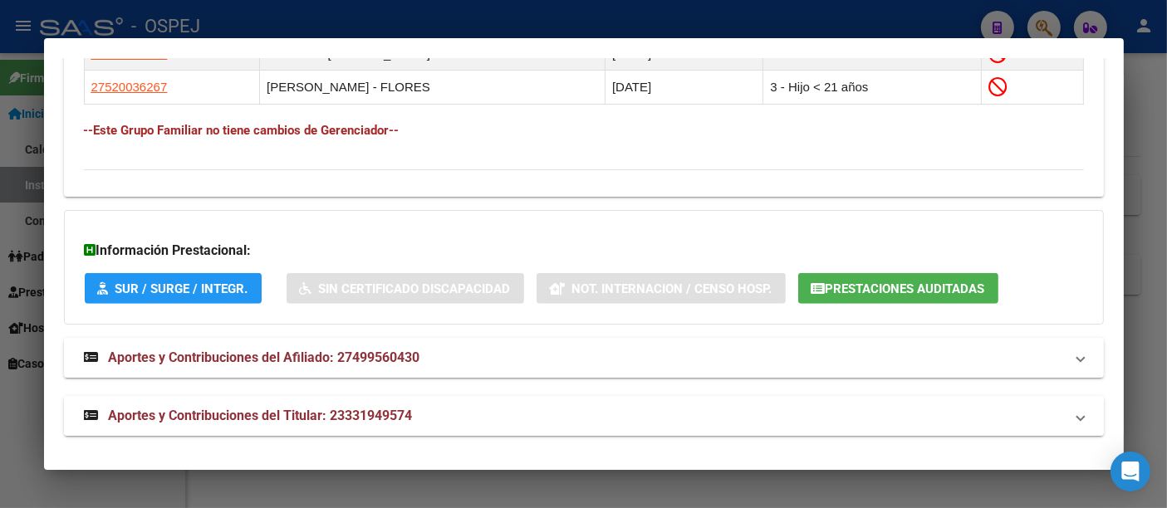
click at [382, 411] on span "Aportes y Contribuciones del Titular: 23331949574" at bounding box center [261, 416] width 304 height 16
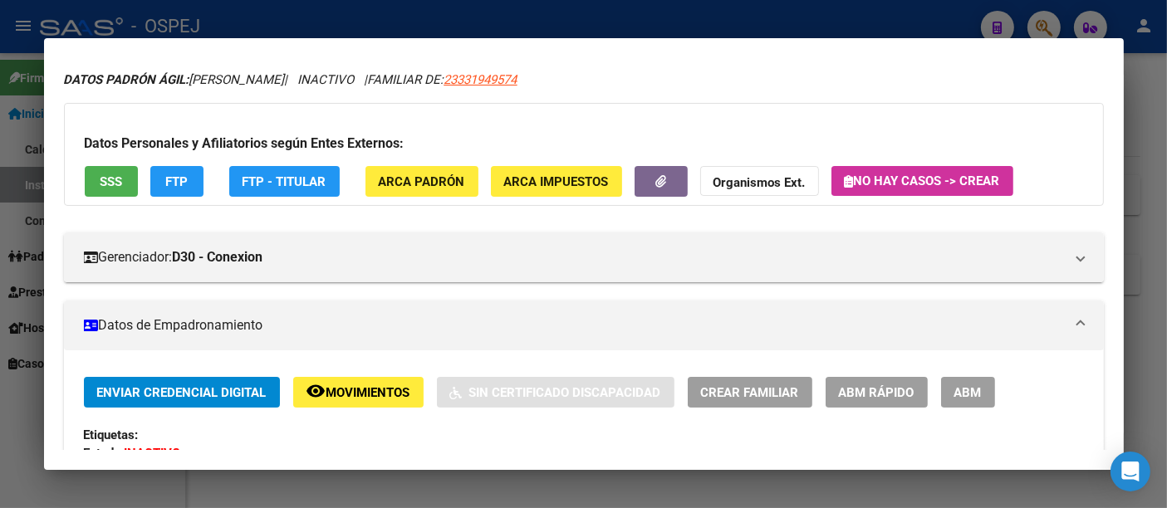
scroll to position [0, 0]
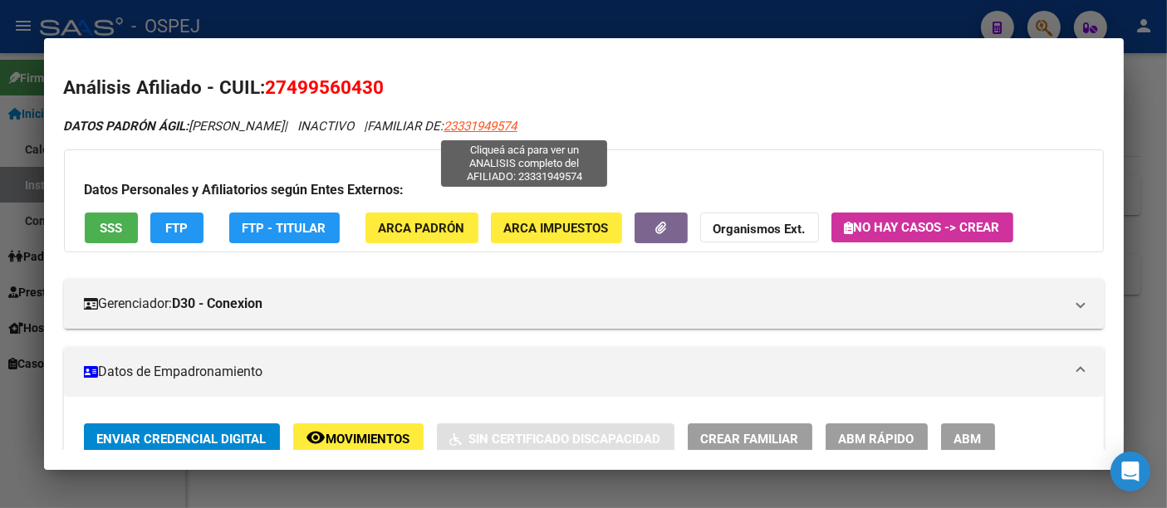
click at [517, 125] on span "23331949574" at bounding box center [480, 126] width 73 height 15
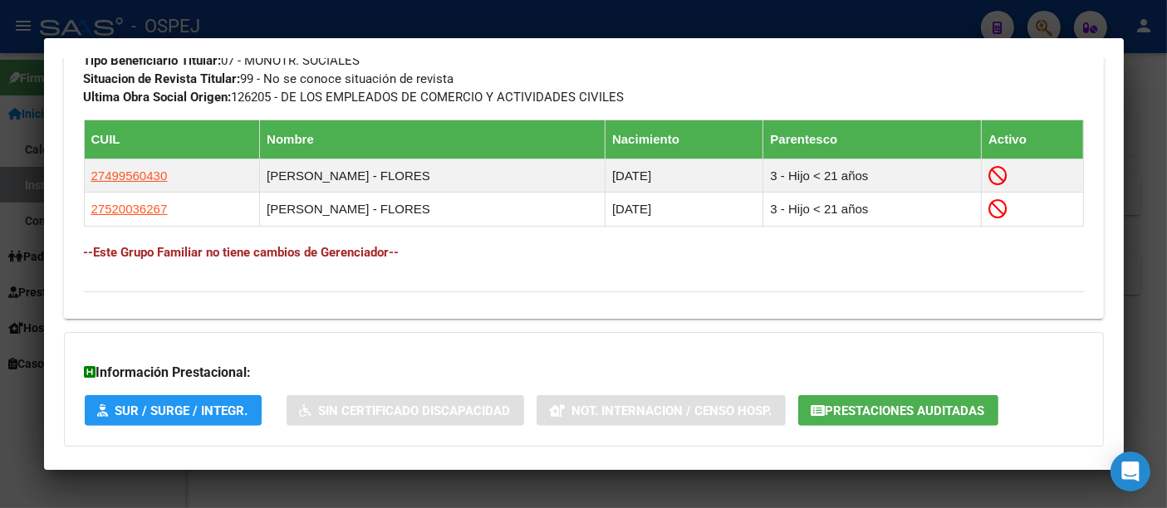
scroll to position [1006, 0]
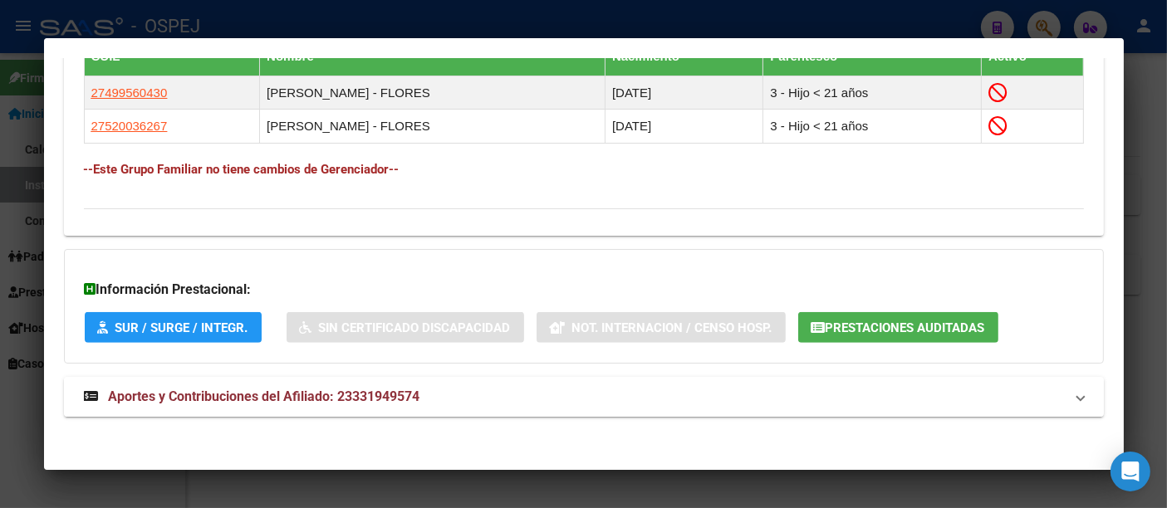
click at [403, 390] on span "Aportes y Contribuciones del Afiliado: 23331949574" at bounding box center [264, 397] width 311 height 16
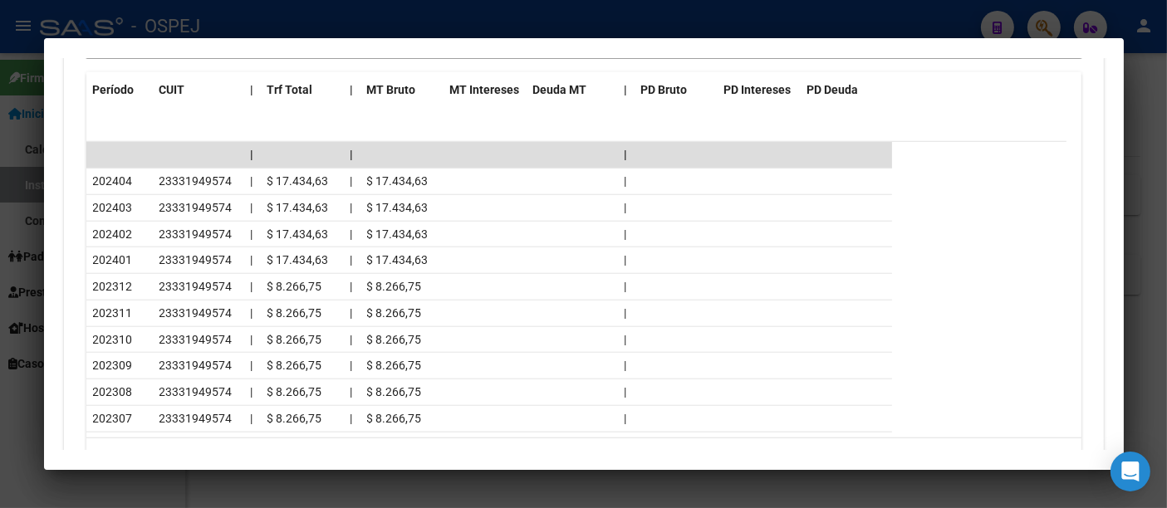
scroll to position [1656, 0]
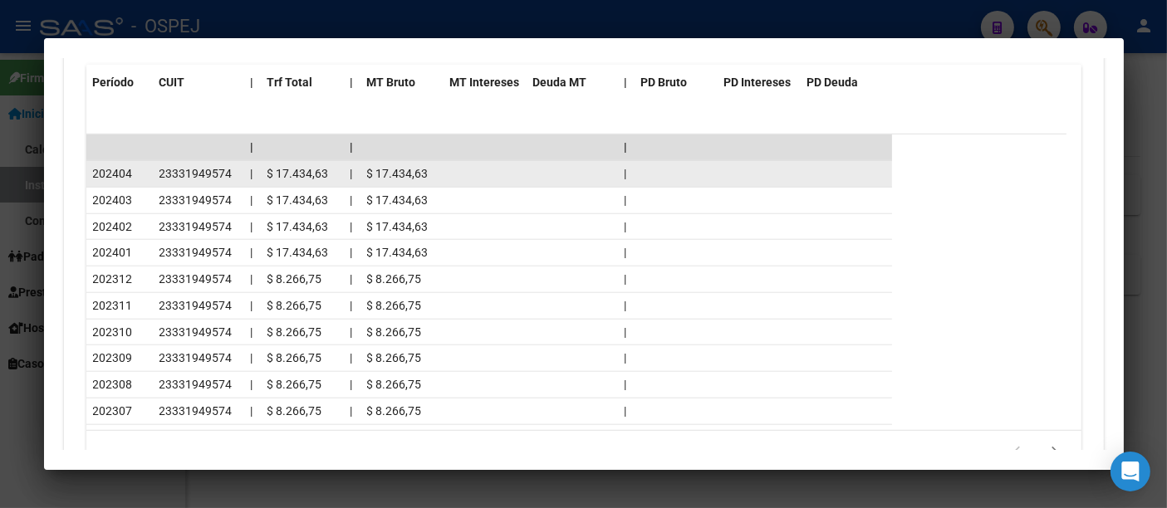
click at [182, 167] on span "23331949574" at bounding box center [195, 173] width 73 height 13
copy span "23331949574"
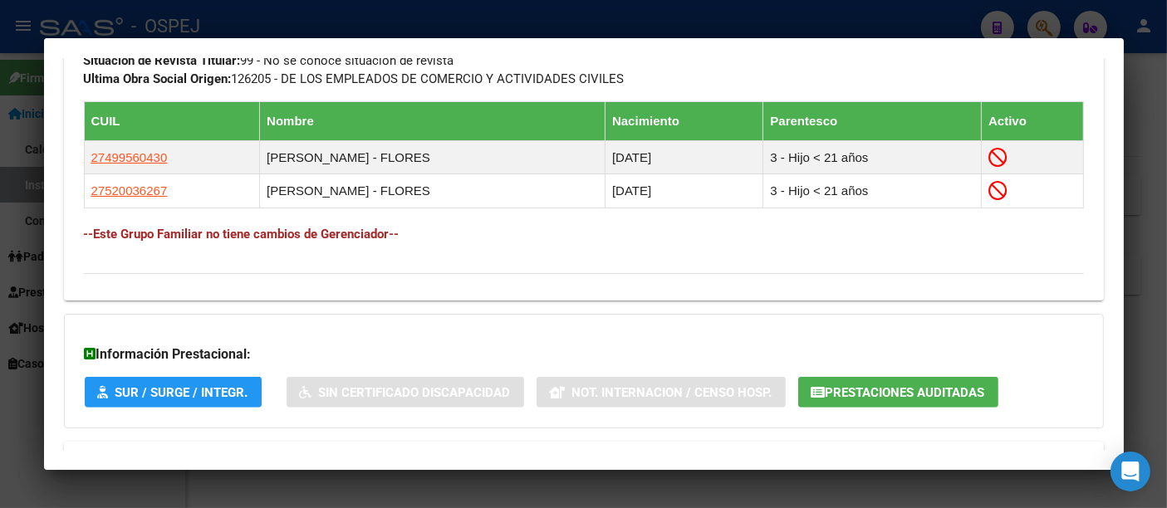
scroll to position [825, 0]
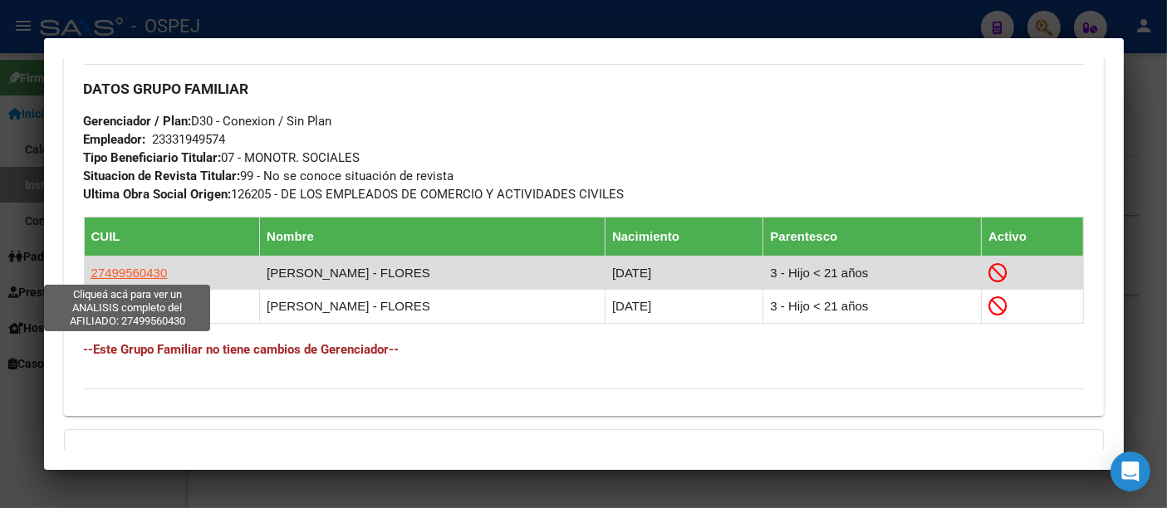
click at [144, 270] on span "27499560430" at bounding box center [129, 273] width 76 height 14
type textarea "27499560430"
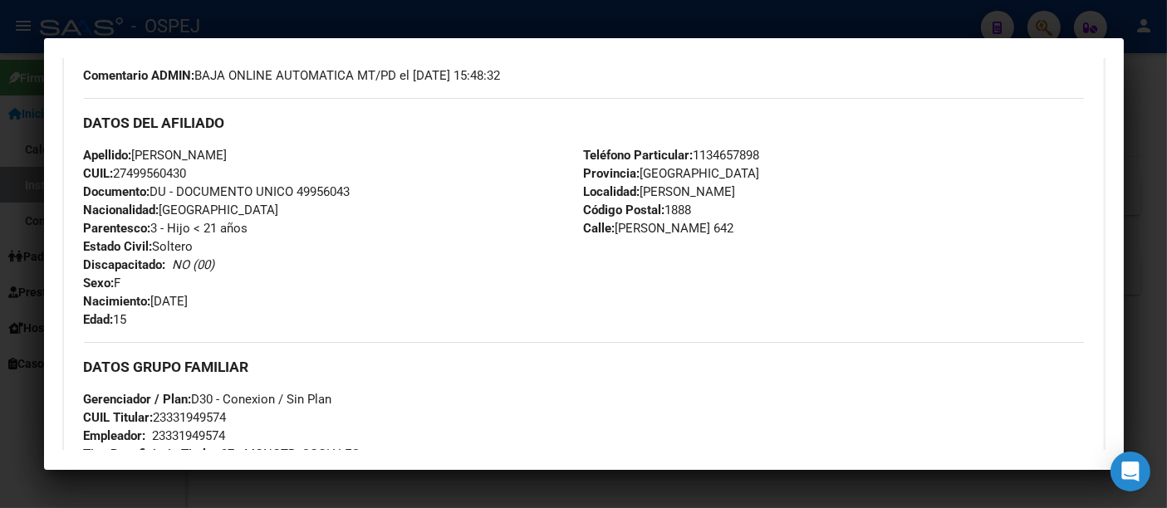
scroll to position [510, 0]
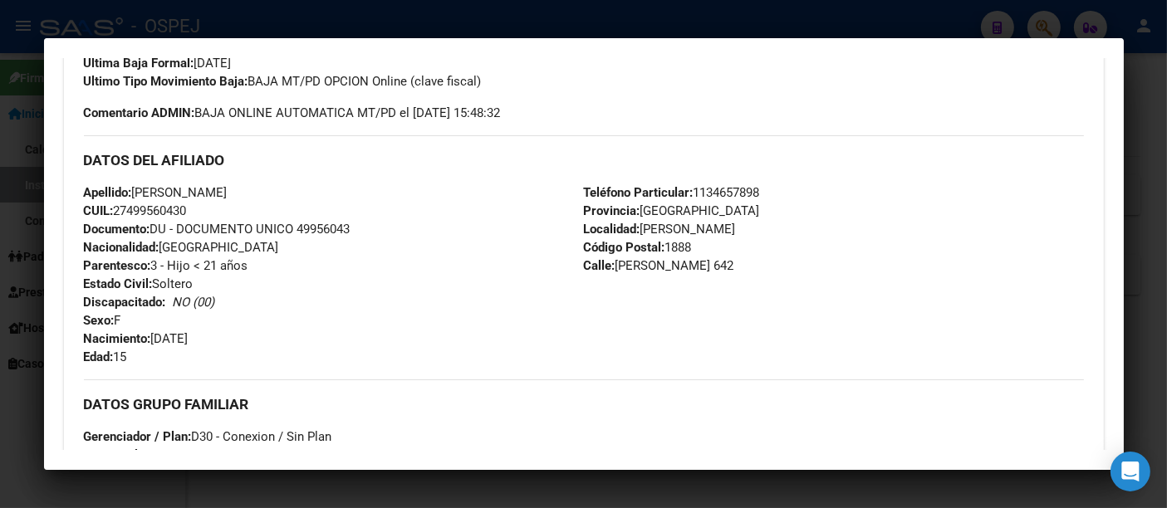
click at [414, 33] on div at bounding box center [583, 254] width 1167 height 508
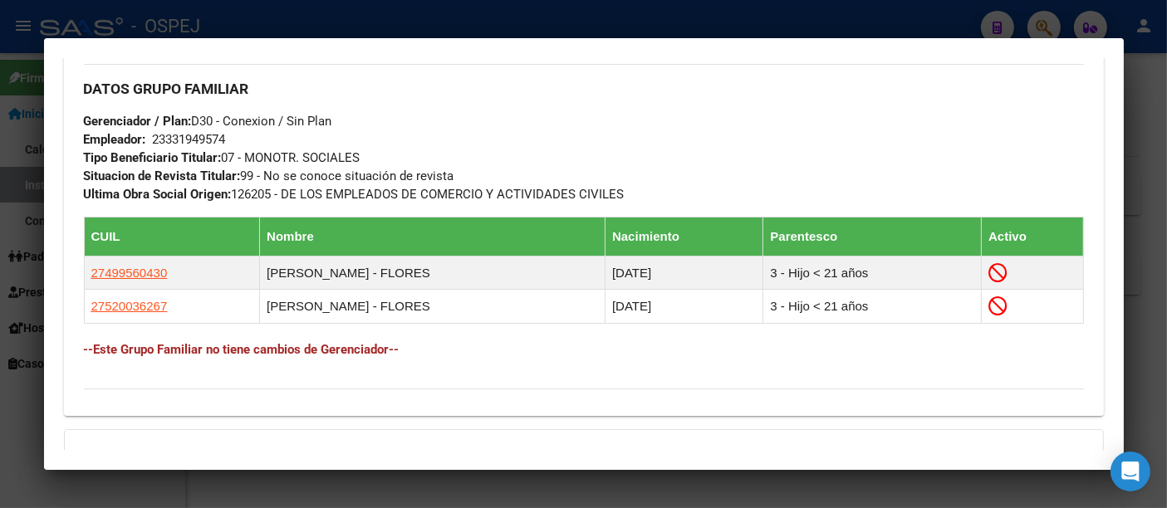
click at [426, 24] on div at bounding box center [583, 254] width 1167 height 508
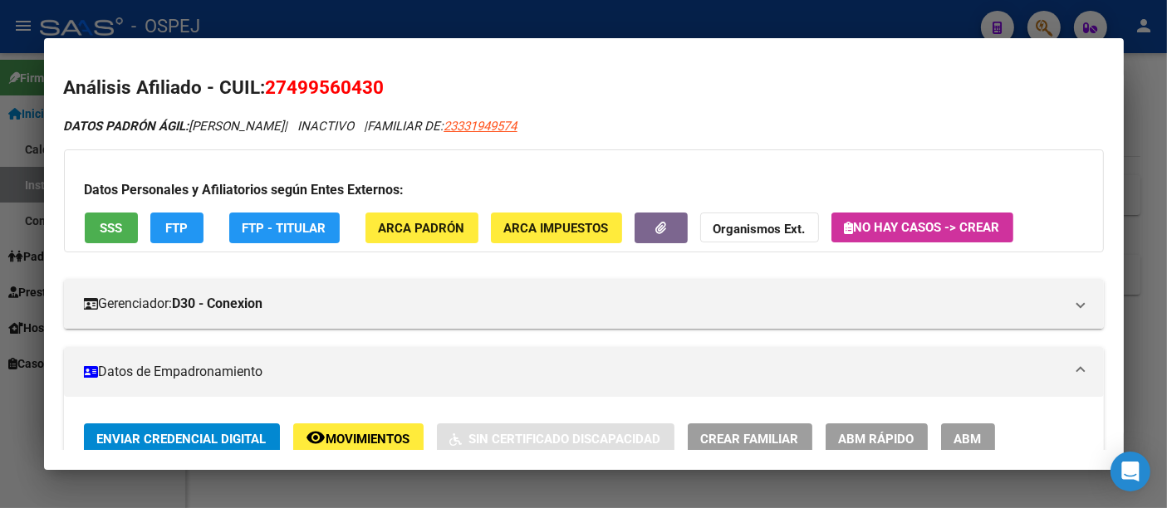
click at [406, 17] on div at bounding box center [583, 254] width 1167 height 508
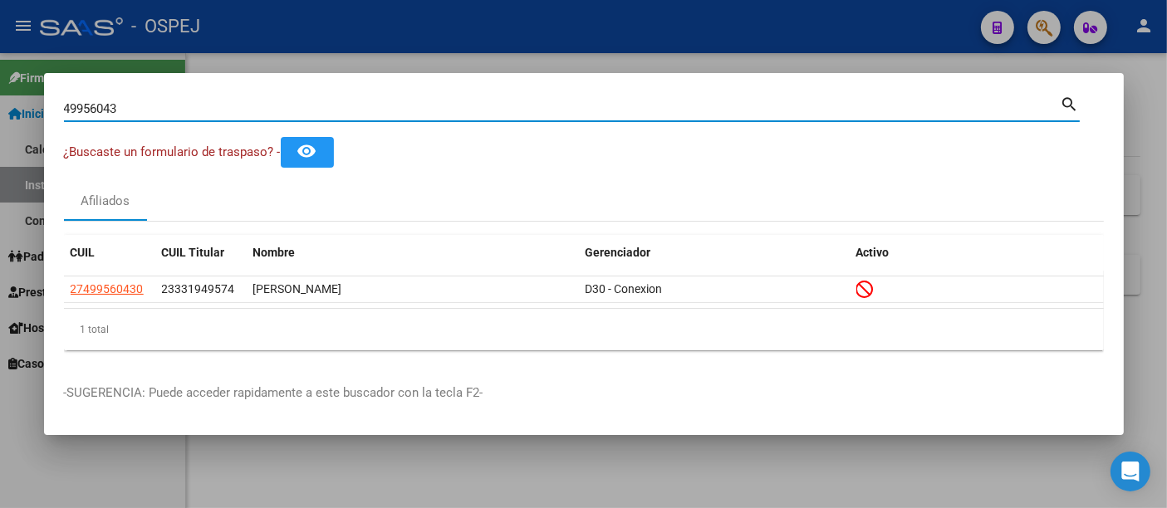
click at [361, 109] on input "49956043" at bounding box center [562, 108] width 997 height 15
type input "4"
type input "36484737"
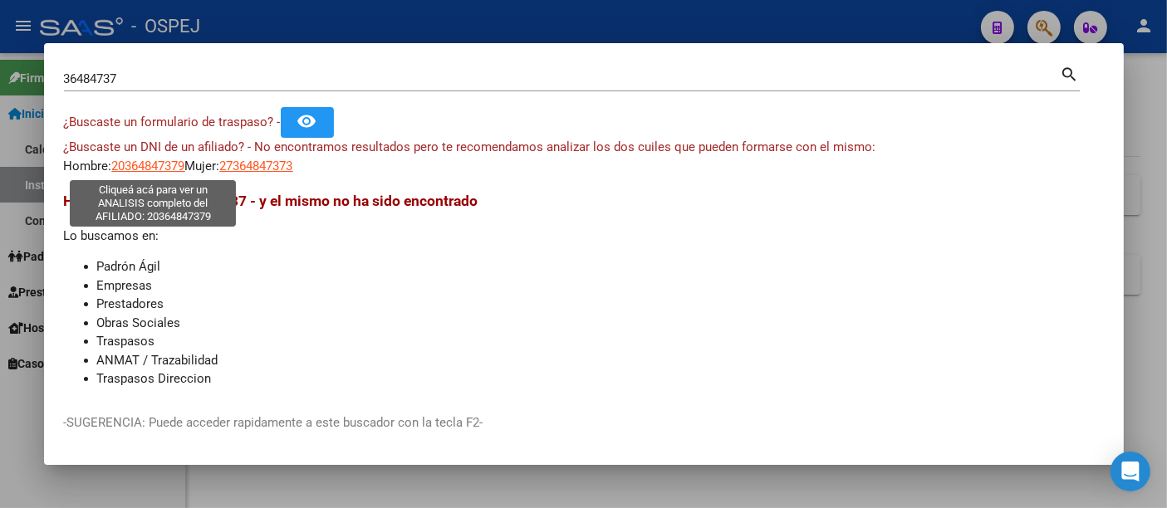
click at [152, 165] on span "20364847379" at bounding box center [148, 166] width 73 height 15
type textarea "20364847379"
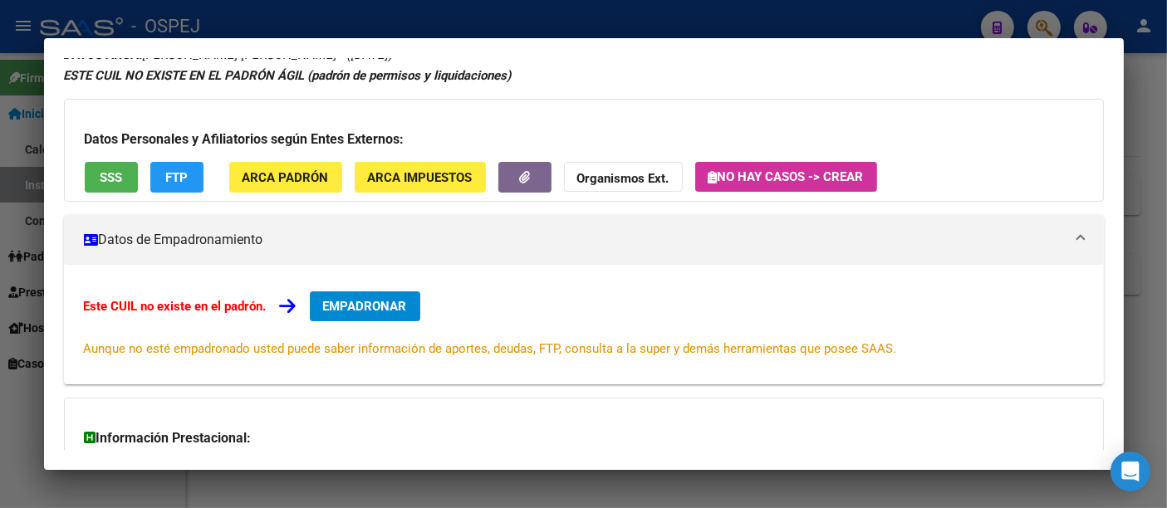
scroll to position [223, 0]
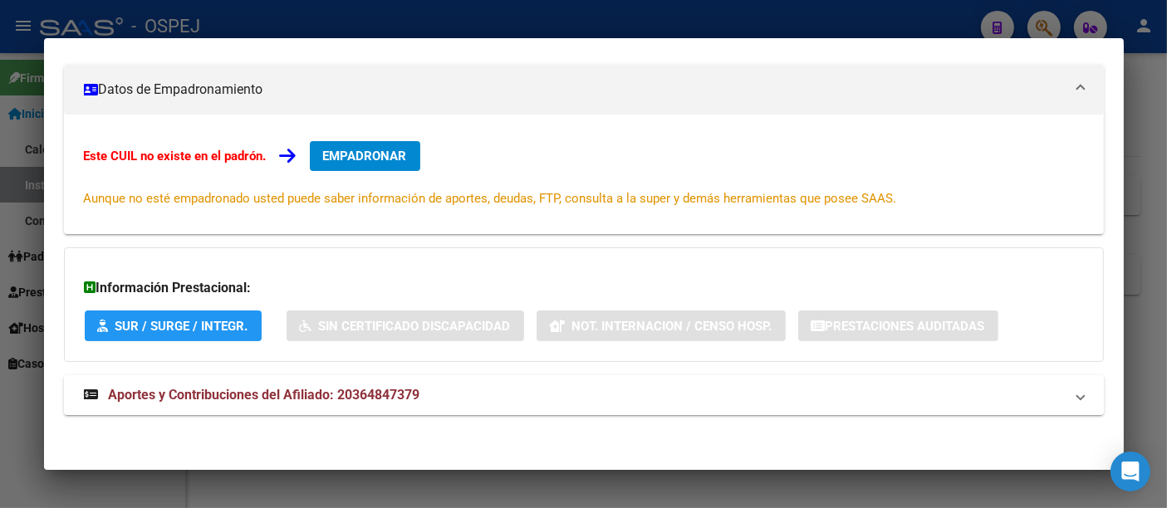
click at [403, 392] on span "Aportes y Contribuciones del Afiliado: 20364847379" at bounding box center [264, 395] width 311 height 16
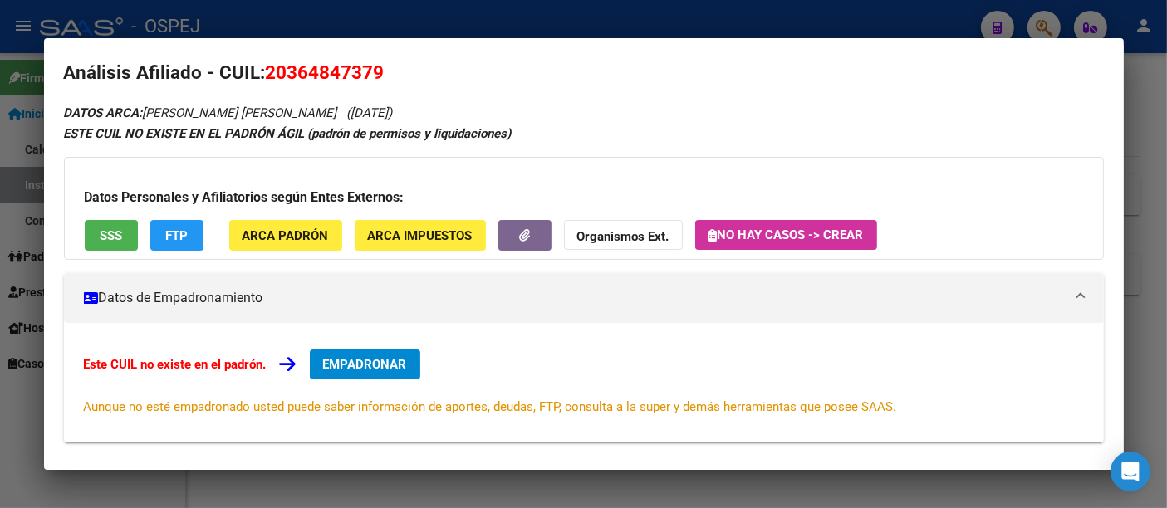
scroll to position [12, 0]
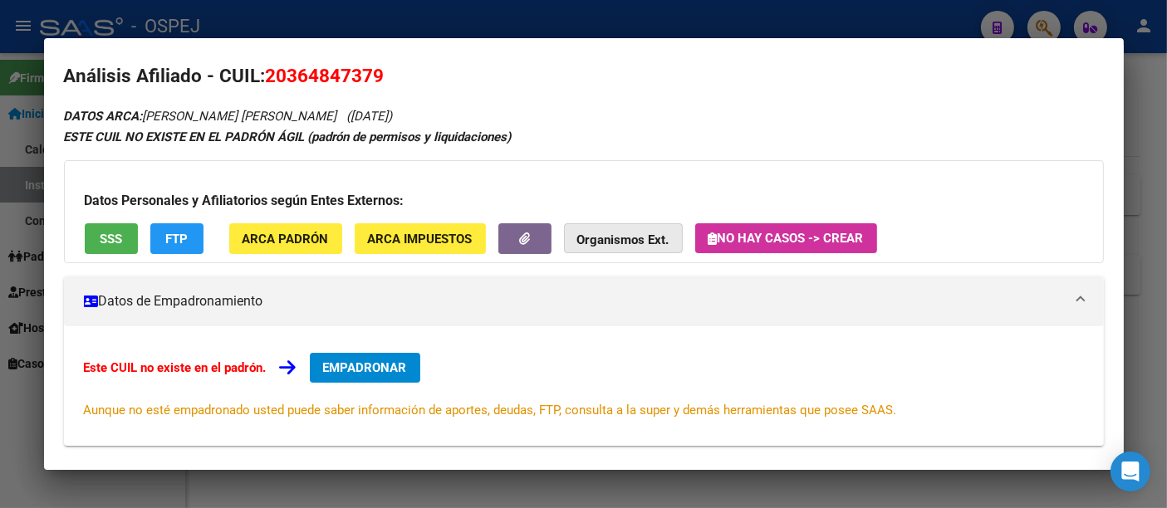
click at [631, 237] on strong "Organismos Ext." at bounding box center [623, 240] width 92 height 15
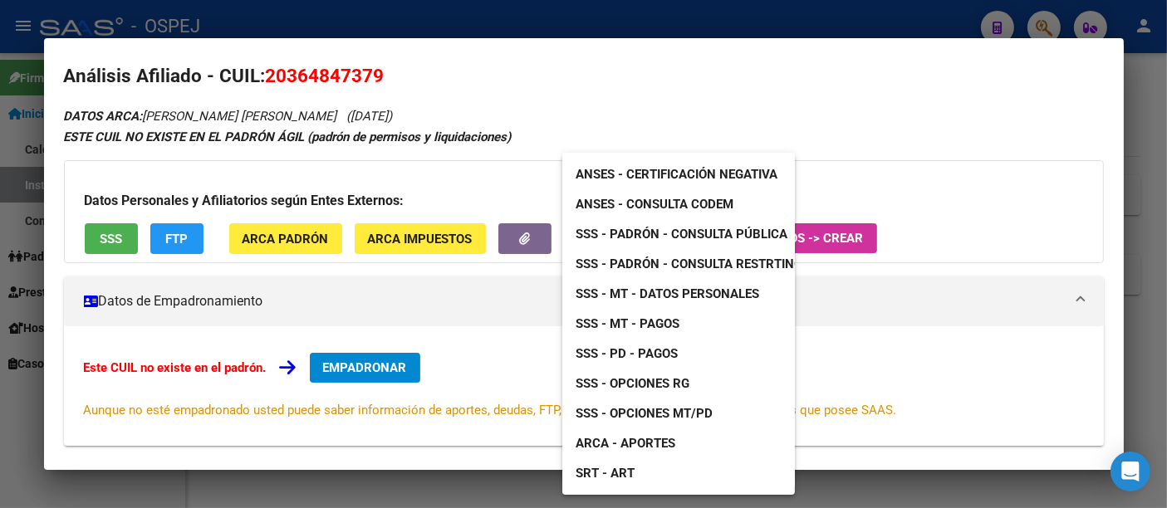
click at [644, 173] on span "ANSES - Certificación Negativa" at bounding box center [676, 174] width 202 height 15
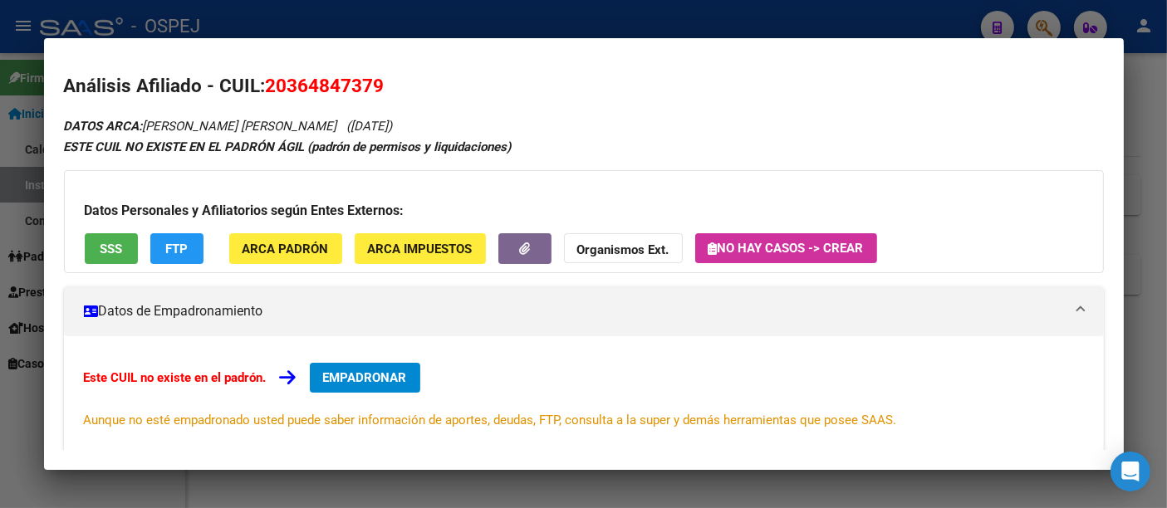
scroll to position [0, 0]
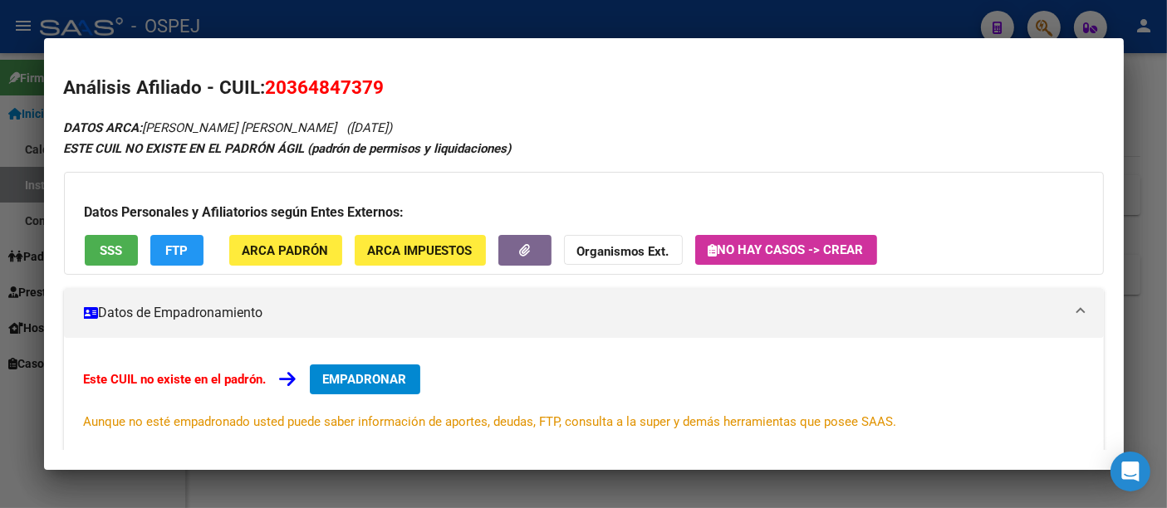
click at [388, 25] on div at bounding box center [583, 254] width 1167 height 508
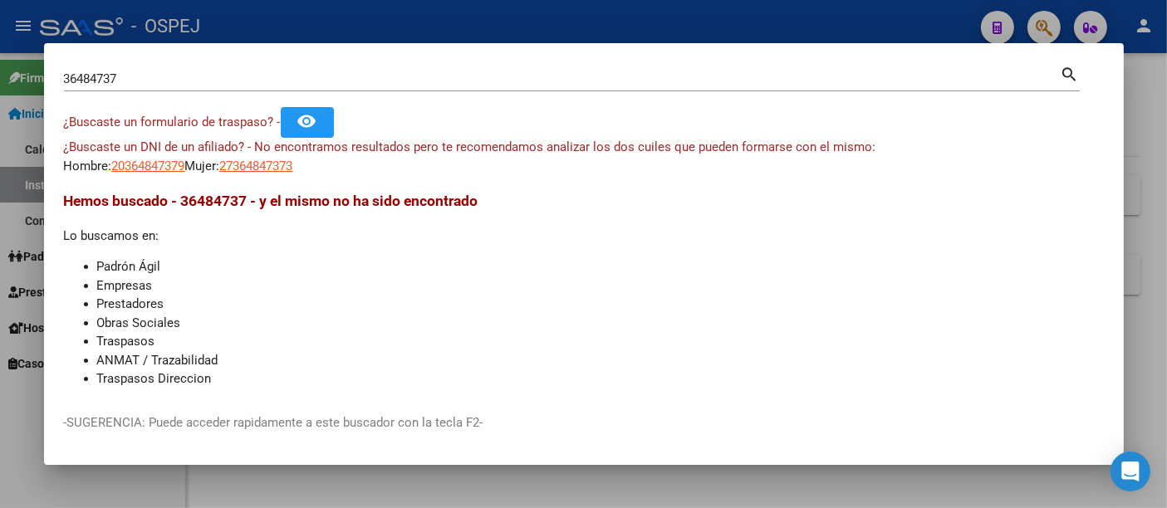
click at [388, 25] on div at bounding box center [583, 254] width 1167 height 508
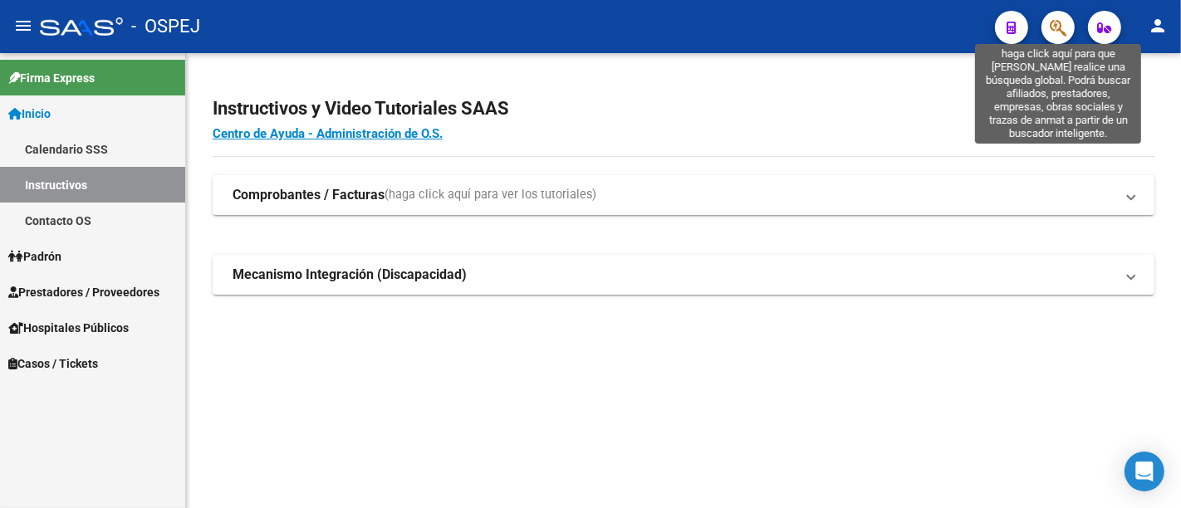
click at [1053, 24] on icon "button" at bounding box center [1058, 27] width 17 height 19
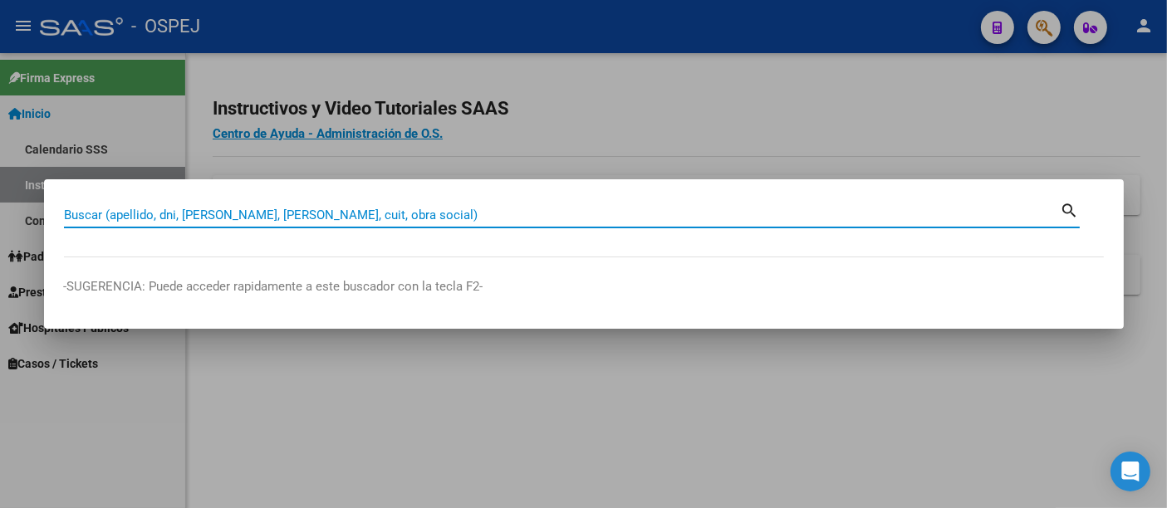
click at [261, 212] on input "Buscar (apellido, dni, [PERSON_NAME], [PERSON_NAME], cuit, obra social)" at bounding box center [562, 215] width 997 height 15
type input "7"
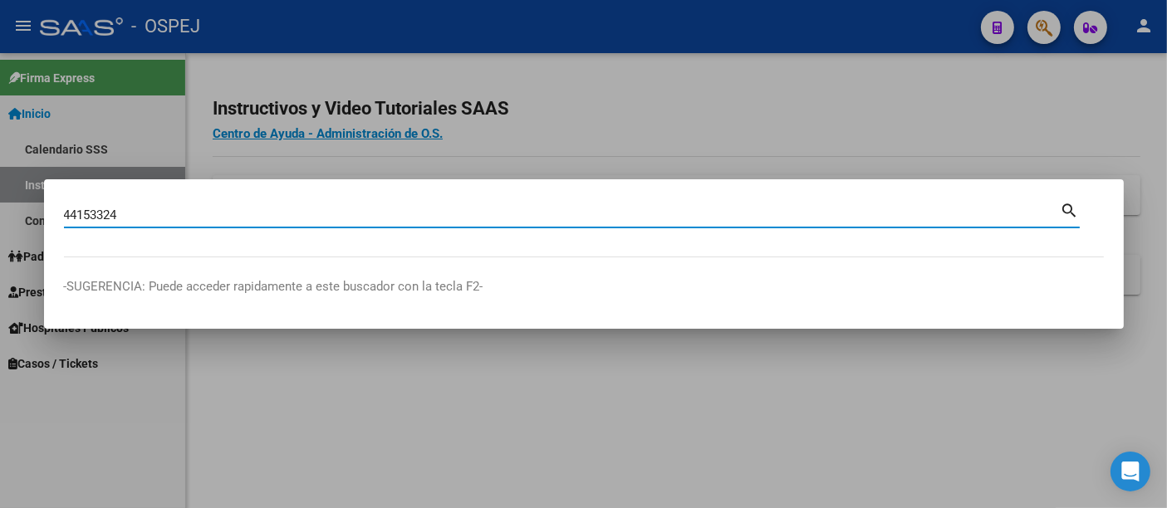
type input "44153324"
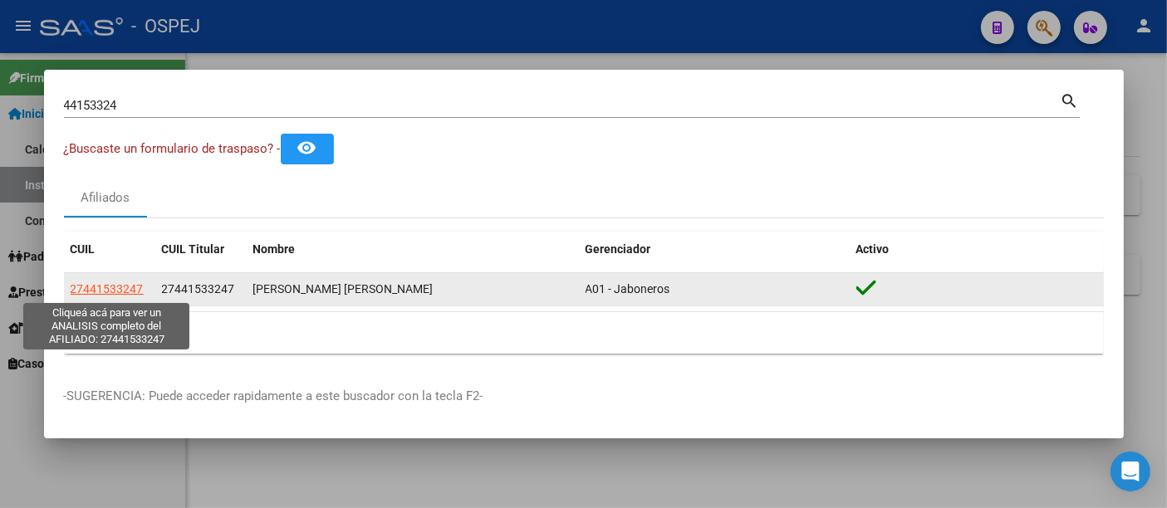
click at [128, 290] on span "27441533247" at bounding box center [107, 288] width 73 height 13
type textarea "27441533247"
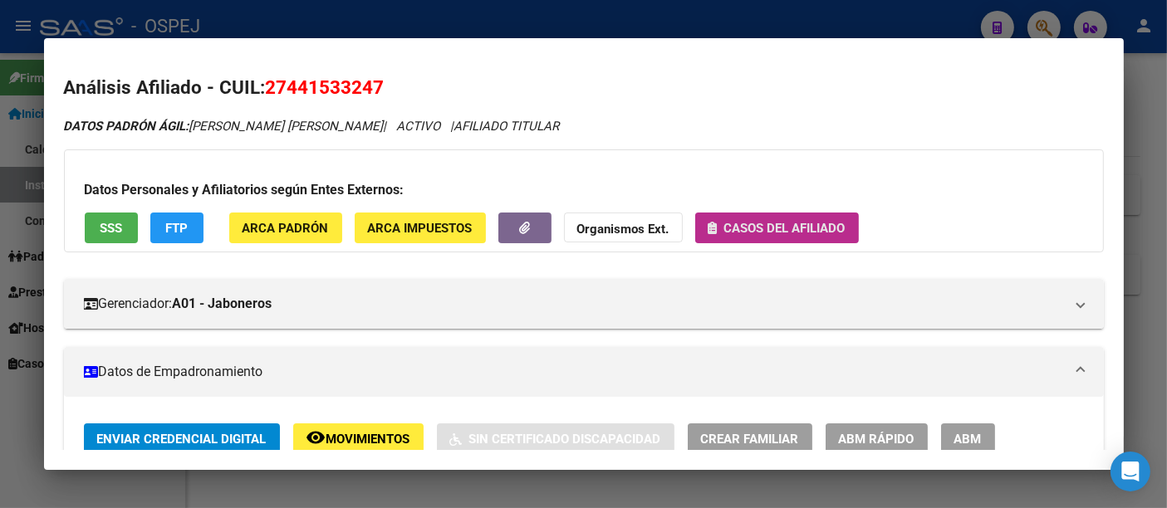
click at [755, 226] on span "Casos del afiliado" at bounding box center [784, 228] width 121 height 15
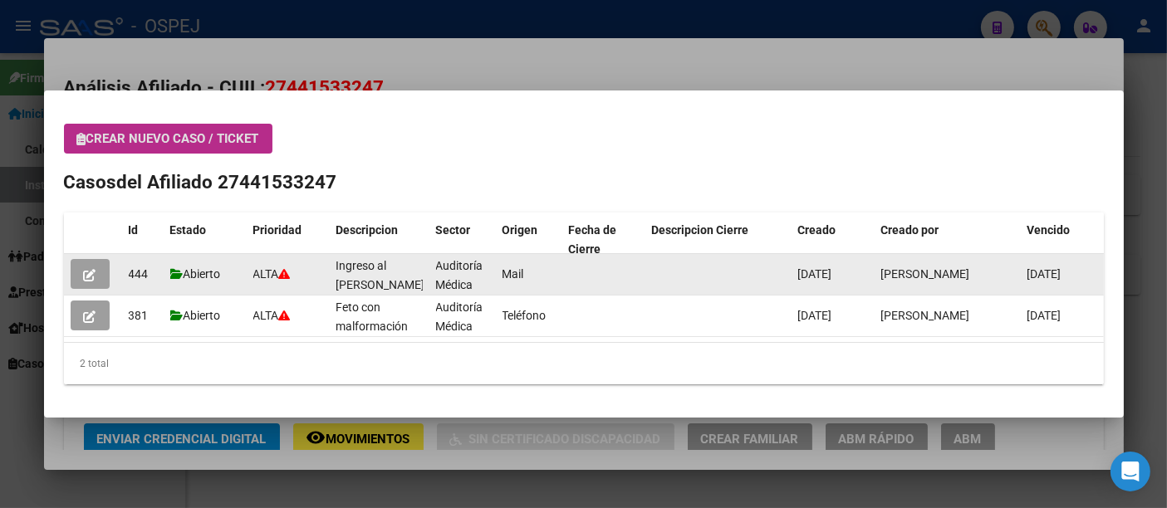
click at [91, 269] on icon "button" at bounding box center [90, 275] width 12 height 12
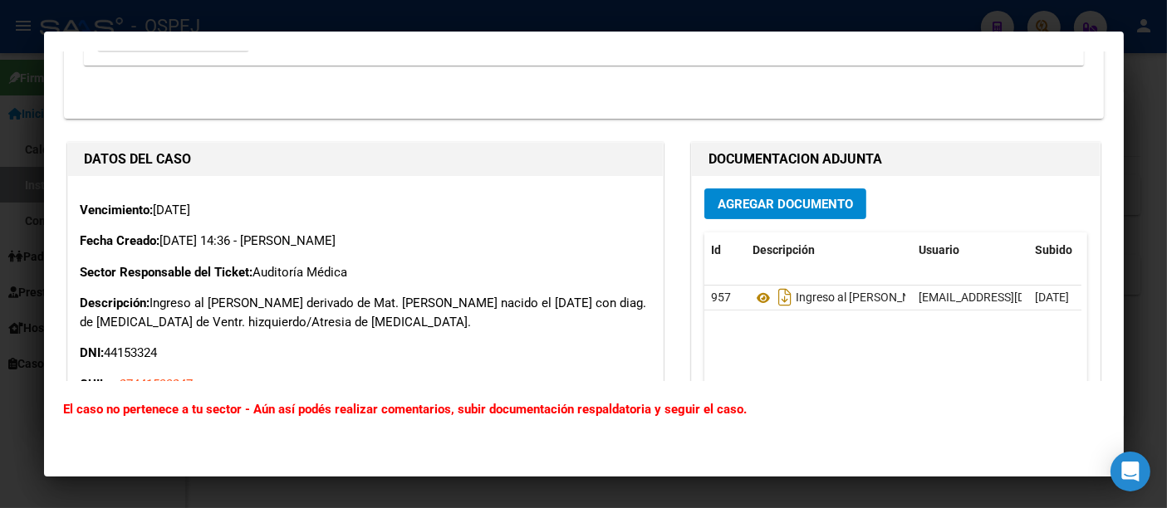
scroll to position [461, 0]
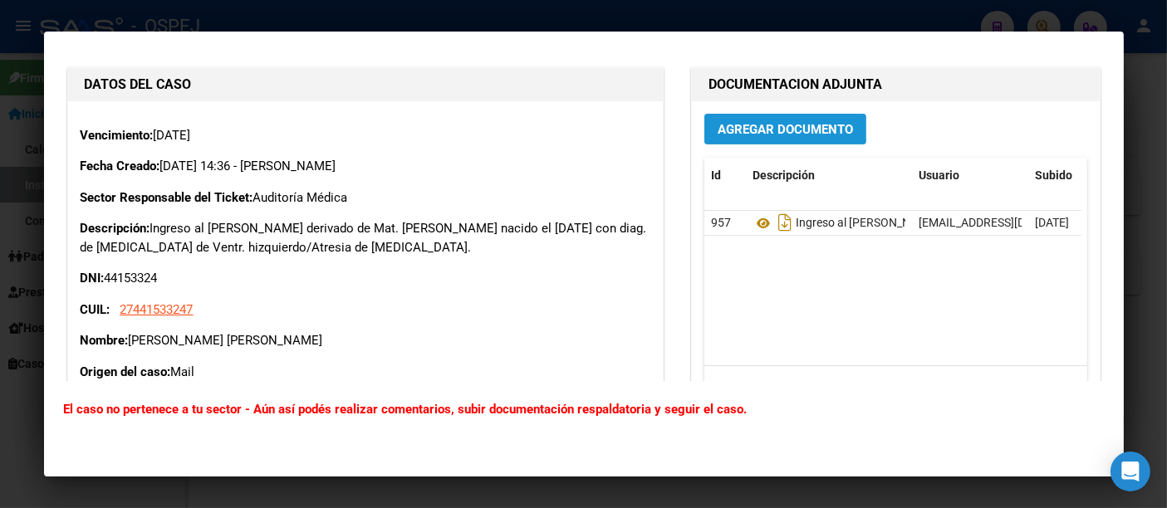
click at [757, 122] on span "Agregar Documento" at bounding box center [785, 129] width 135 height 15
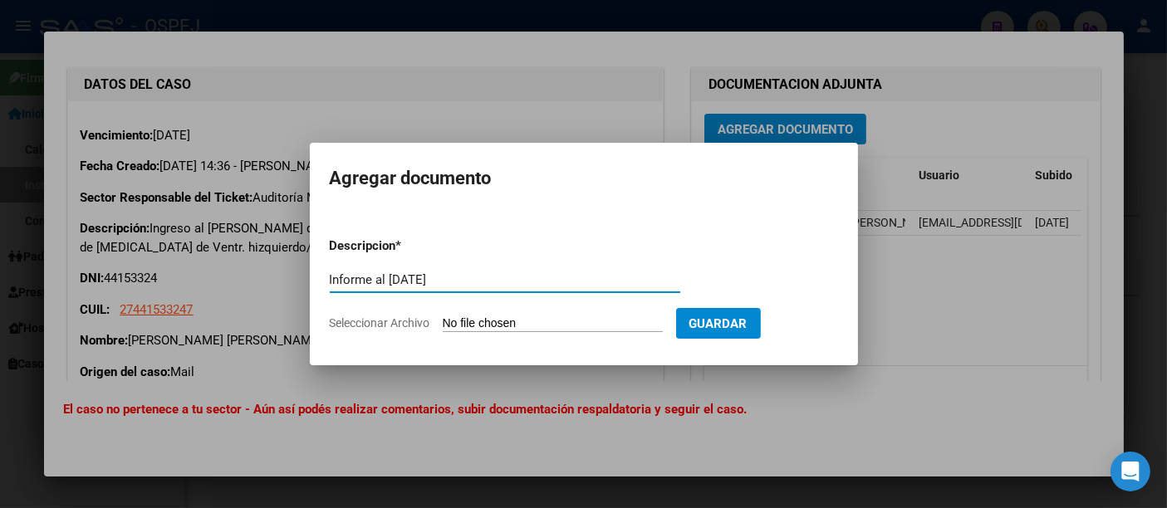
type input "Informe al [DATE]"
click at [562, 324] on input "Seleccionar Archivo" at bounding box center [553, 324] width 220 height 16
type input "C:\fakepath\Informe al [DATE].pdf"
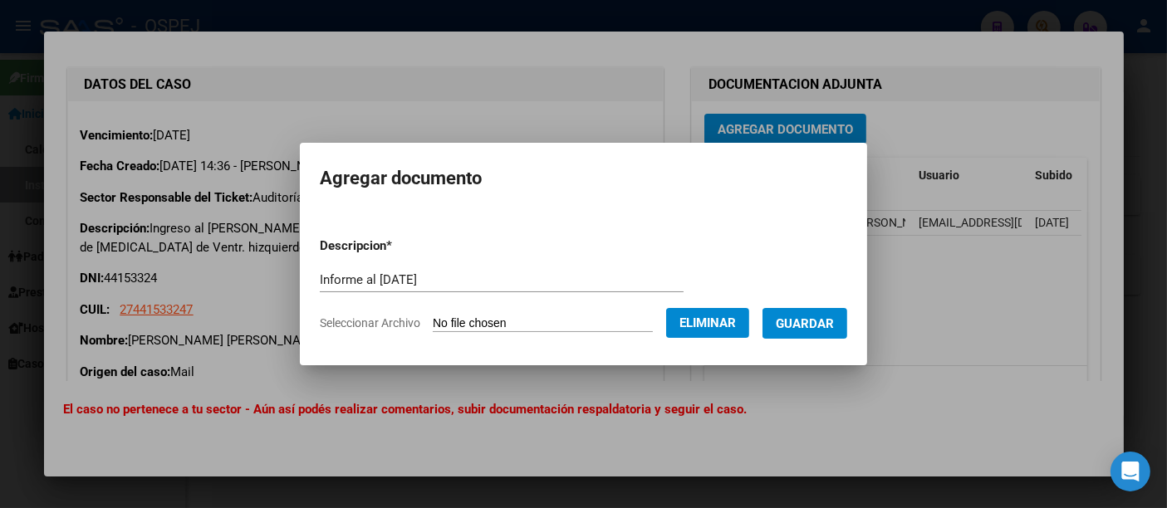
click at [825, 324] on span "Guardar" at bounding box center [805, 323] width 58 height 15
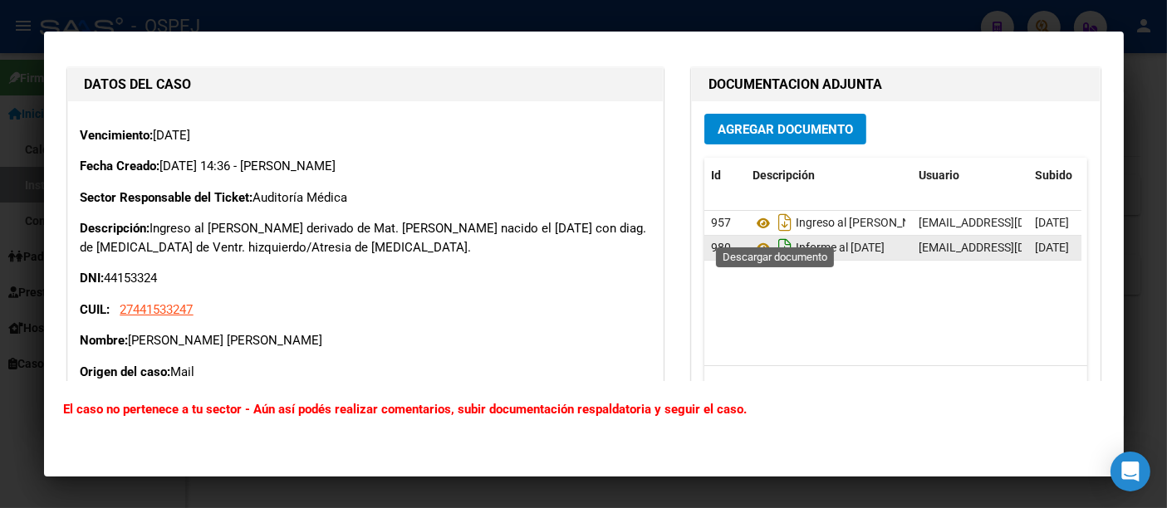
click at [776, 234] on icon "Descargar documento" at bounding box center [785, 247] width 22 height 27
click at [550, 10] on div at bounding box center [583, 254] width 1167 height 508
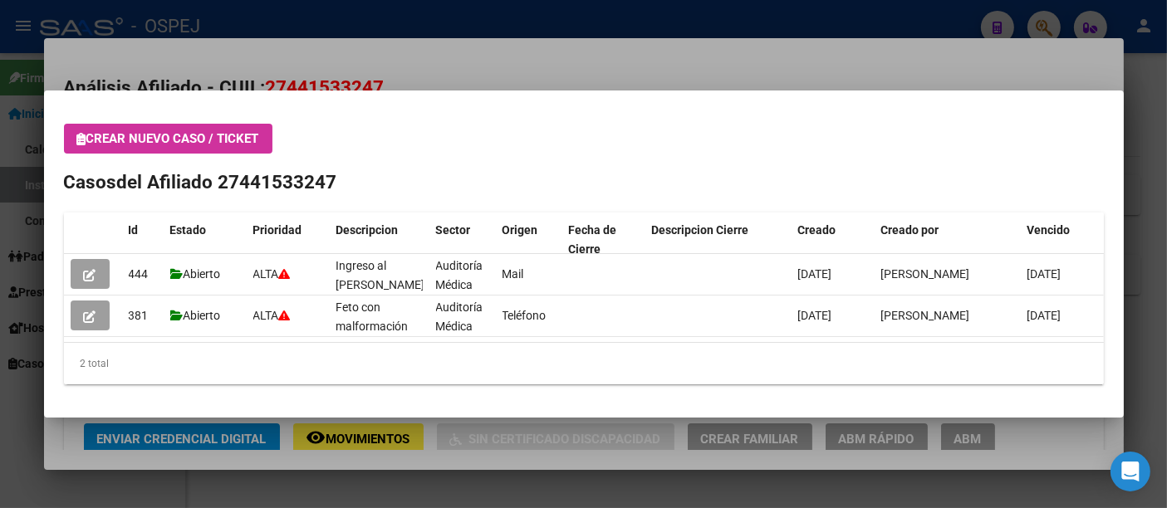
click at [557, 68] on div at bounding box center [583, 254] width 1167 height 508
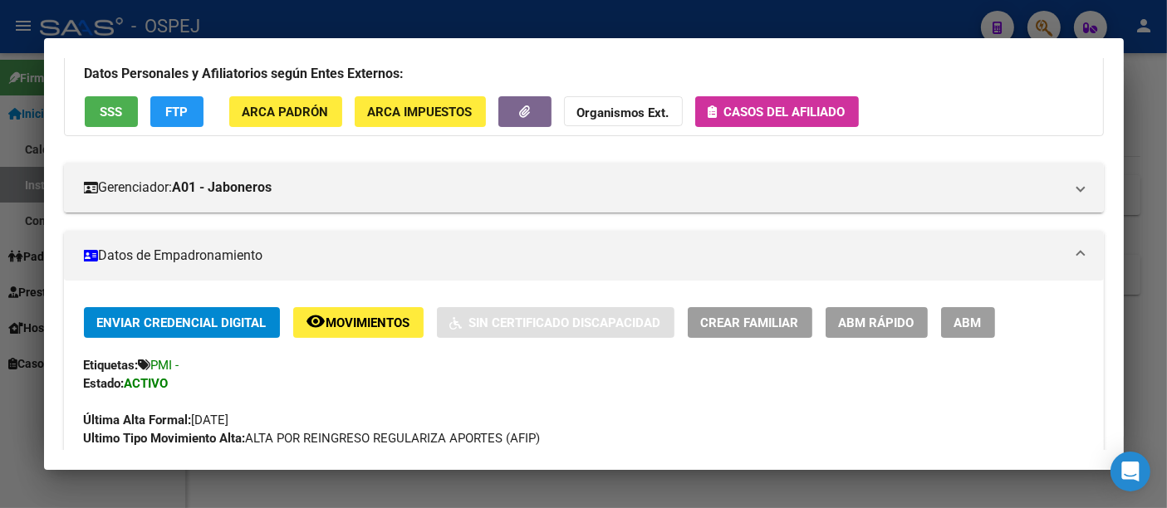
scroll to position [108, 0]
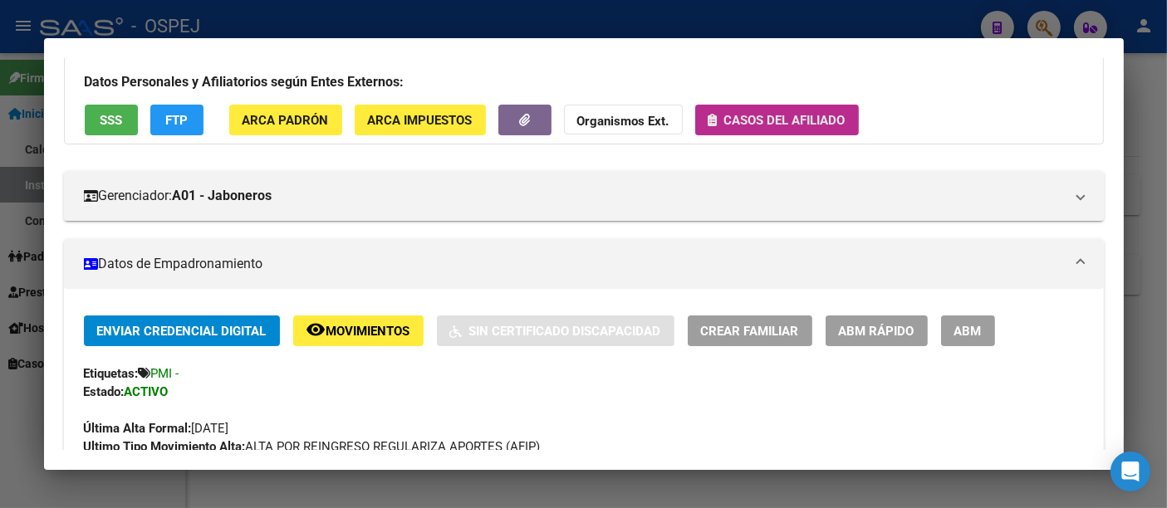
click at [752, 112] on span "Casos del afiliado" at bounding box center [776, 119] width 137 height 15
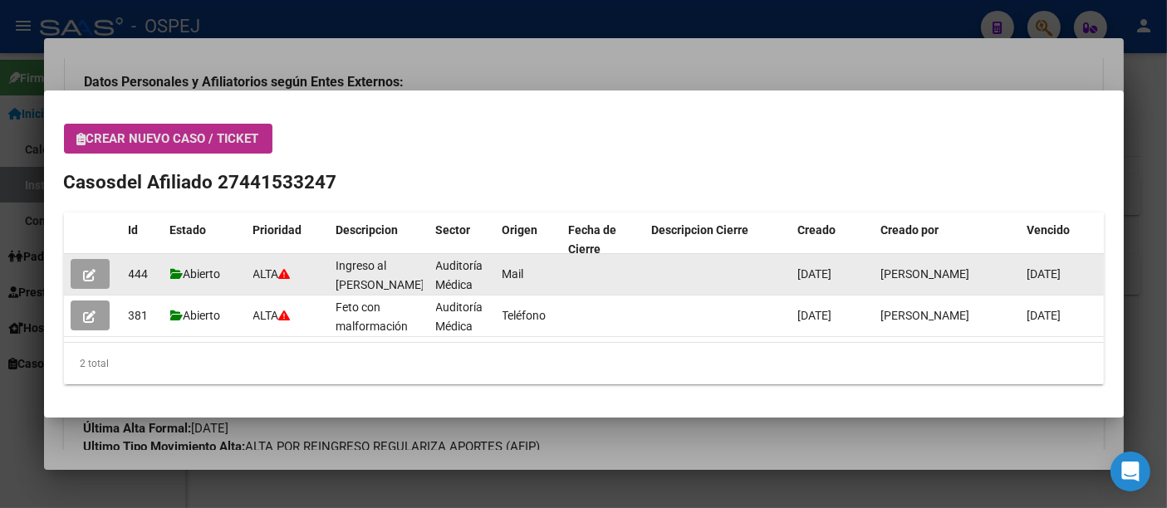
click at [87, 270] on icon "button" at bounding box center [90, 275] width 12 height 12
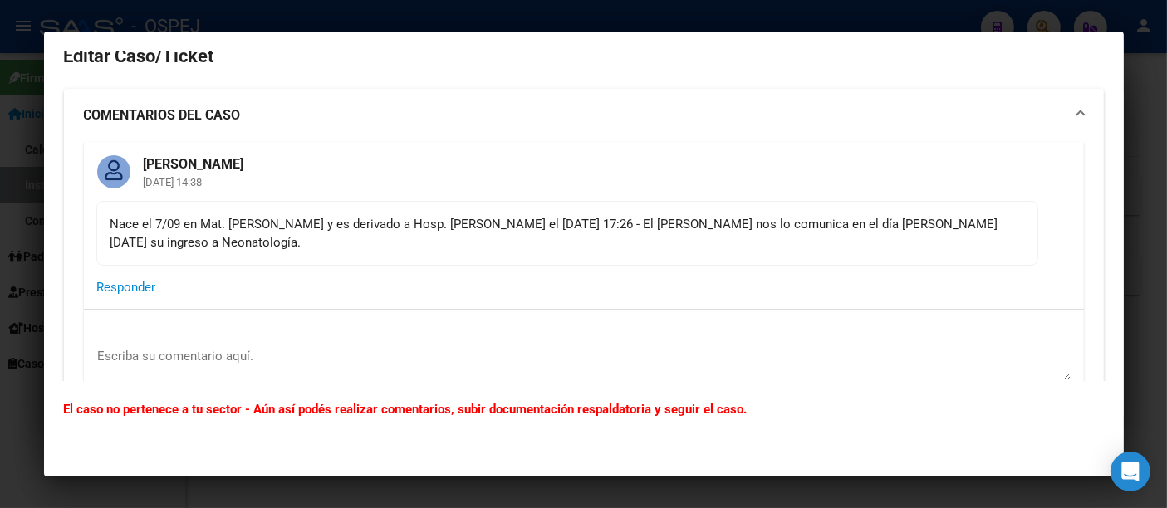
scroll to position [0, 0]
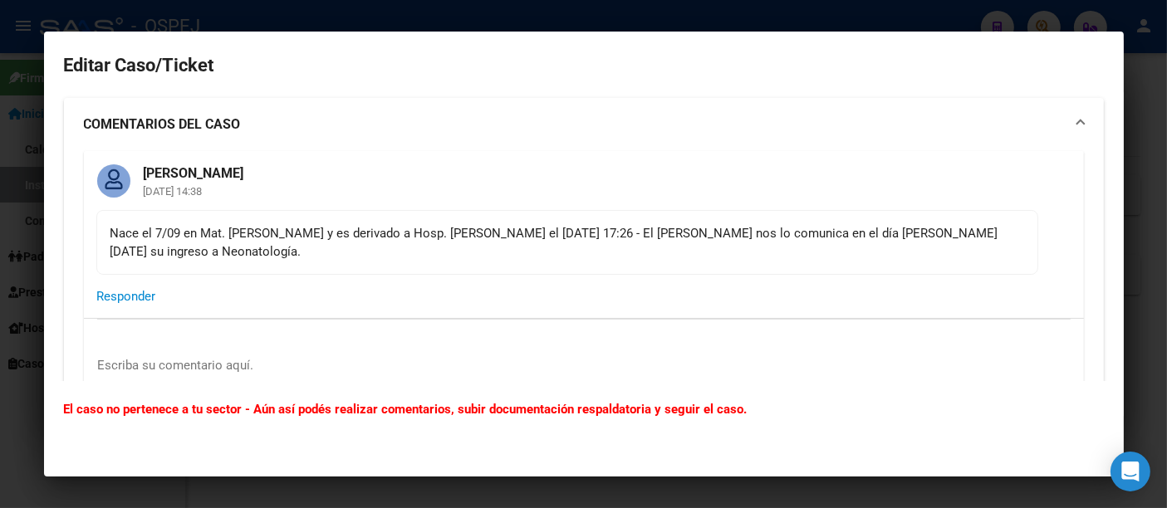
click at [317, 16] on div at bounding box center [583, 254] width 1167 height 508
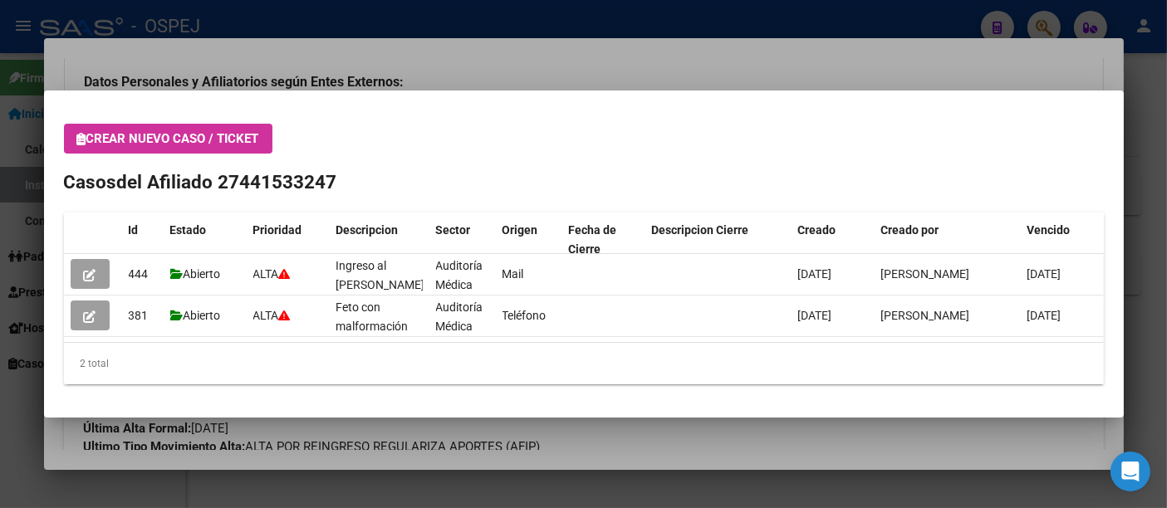
click at [300, 16] on div at bounding box center [583, 254] width 1167 height 508
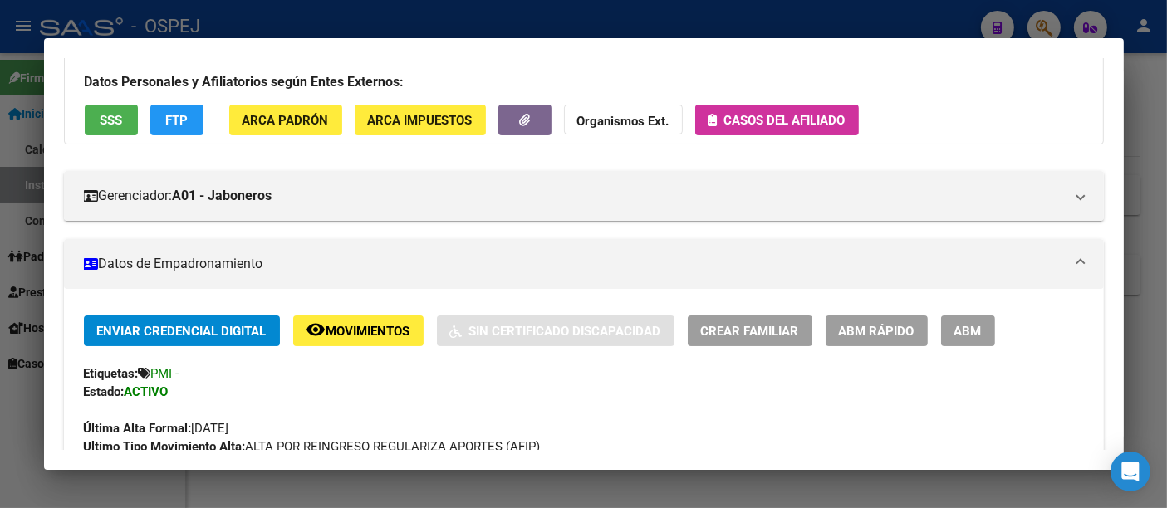
click at [291, 20] on div at bounding box center [583, 254] width 1167 height 508
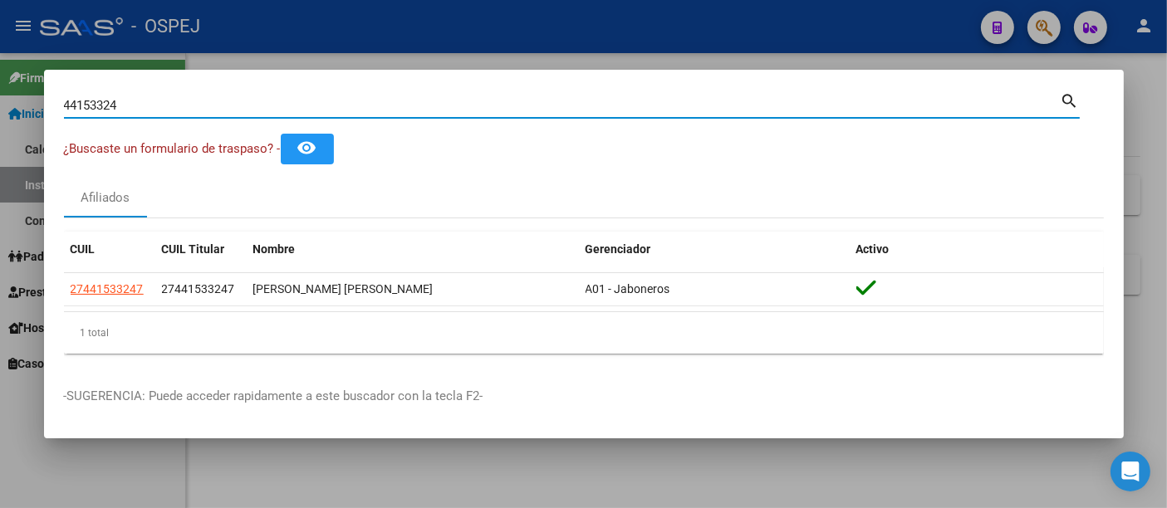
click at [247, 105] on input "44153324" at bounding box center [562, 105] width 997 height 15
type input "4"
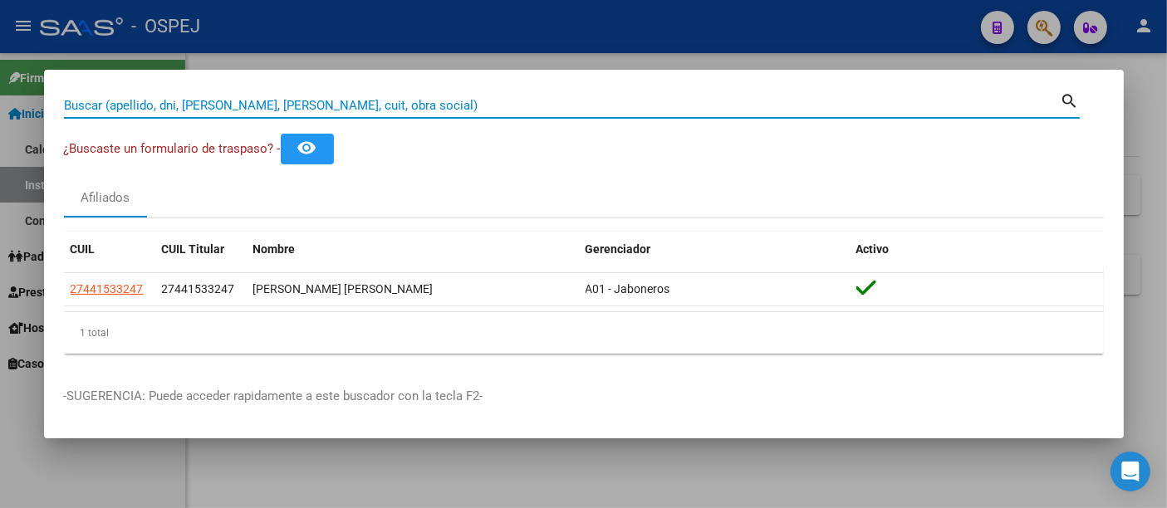
drag, startPoint x: 247, startPoint y: 105, endPoint x: 250, endPoint y: 89, distance: 16.1
drag, startPoint x: 250, startPoint y: 89, endPoint x: 164, endPoint y: 106, distance: 88.1
click at [164, 106] on input "Buscar (apellido, dni, [PERSON_NAME], [PERSON_NAME], cuit, obra social)" at bounding box center [562, 105] width 997 height 15
paste input "93971781"
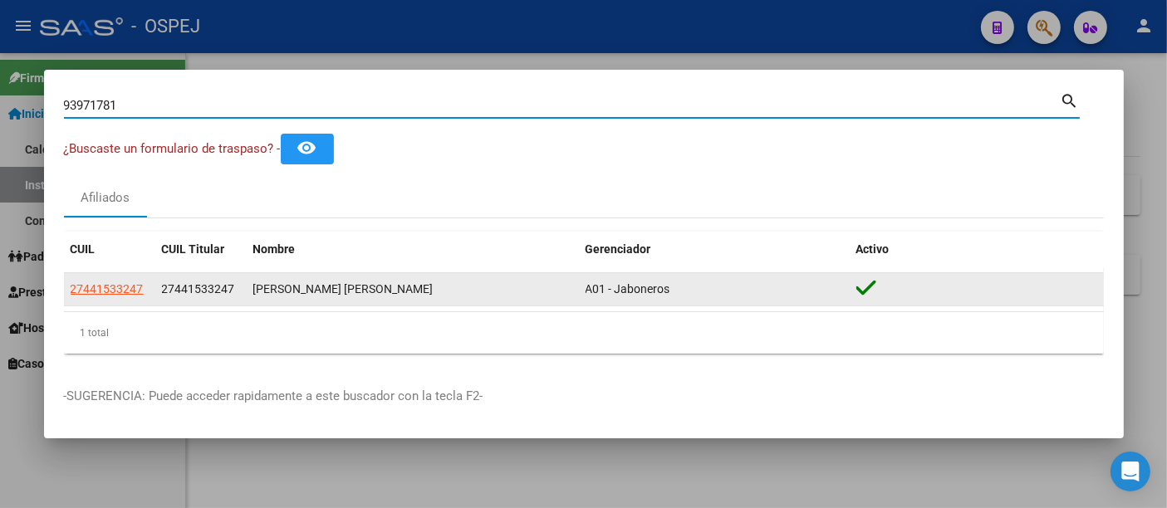
type input "93971781"
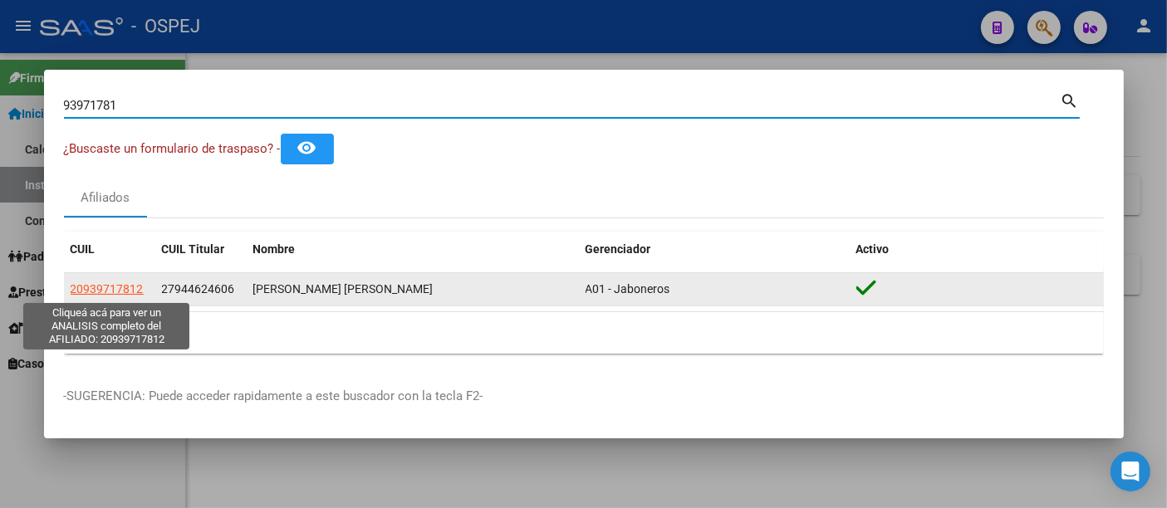
click at [92, 287] on span "20939717812" at bounding box center [107, 288] width 73 height 13
type textarea "20939717812"
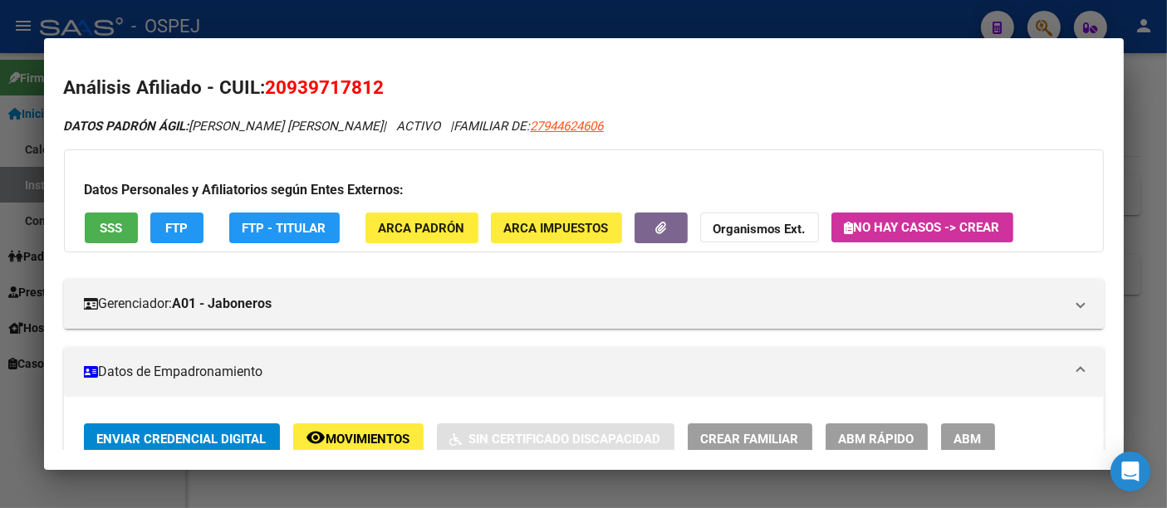
click at [752, 221] on span "Organismos Ext." at bounding box center [759, 228] width 92 height 15
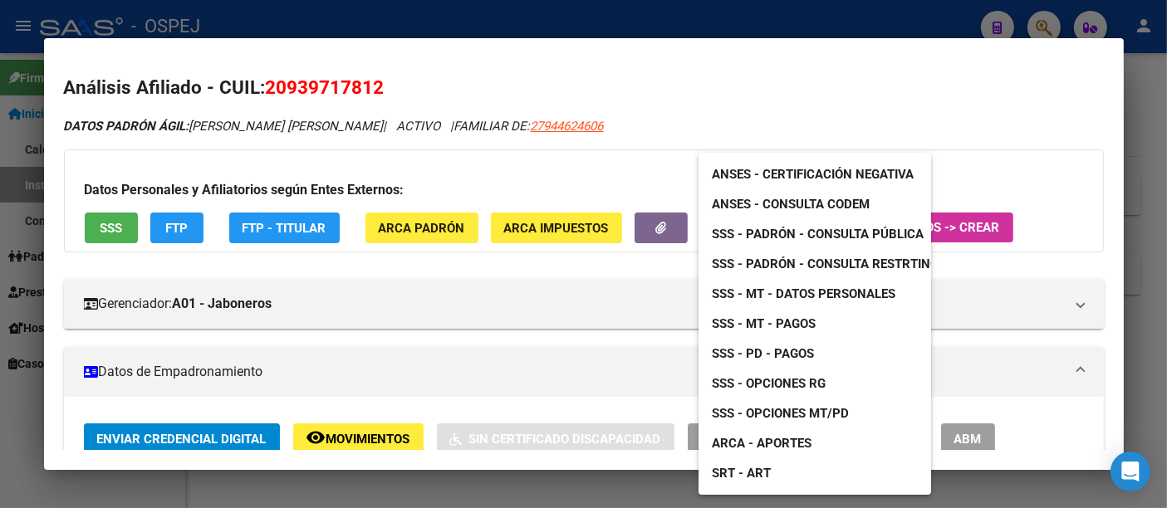
click at [766, 203] on span "ANSES - Consulta CODEM" at bounding box center [791, 204] width 158 height 15
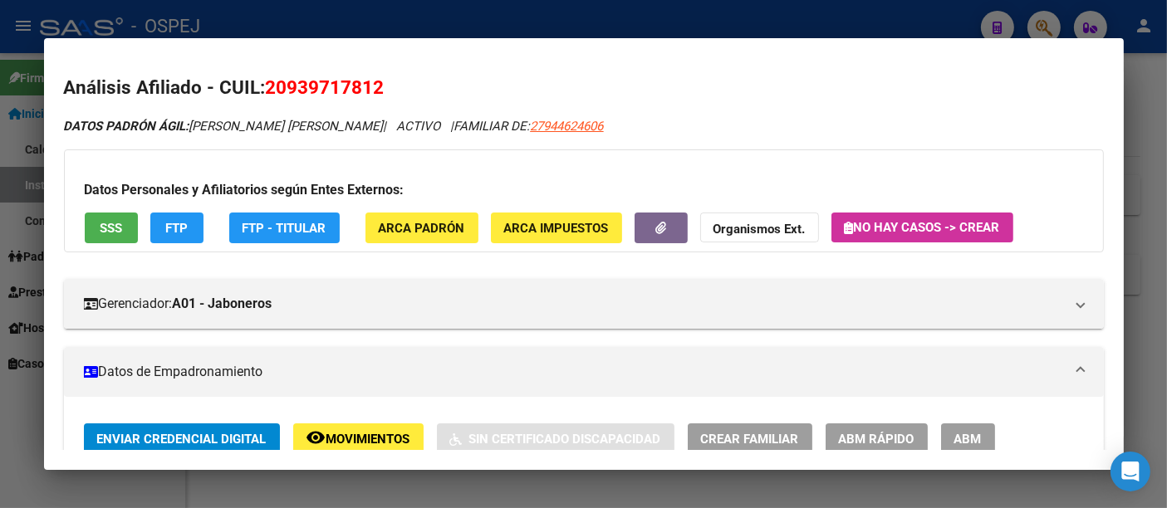
click at [534, 23] on div at bounding box center [583, 254] width 1167 height 508
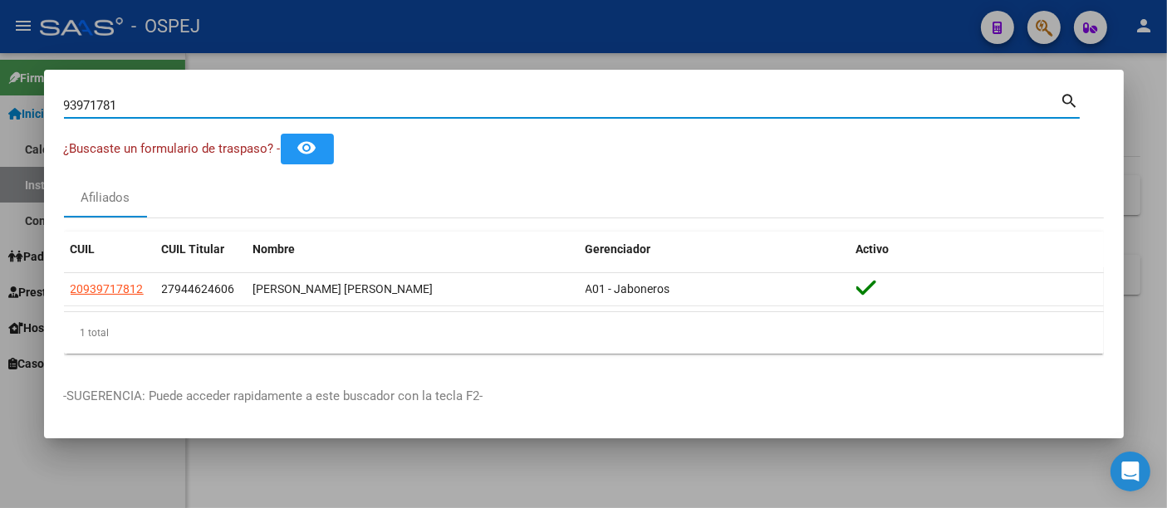
click at [365, 105] on input "93971781" at bounding box center [562, 105] width 997 height 15
type input "9"
type input "[PERSON_NAME]"
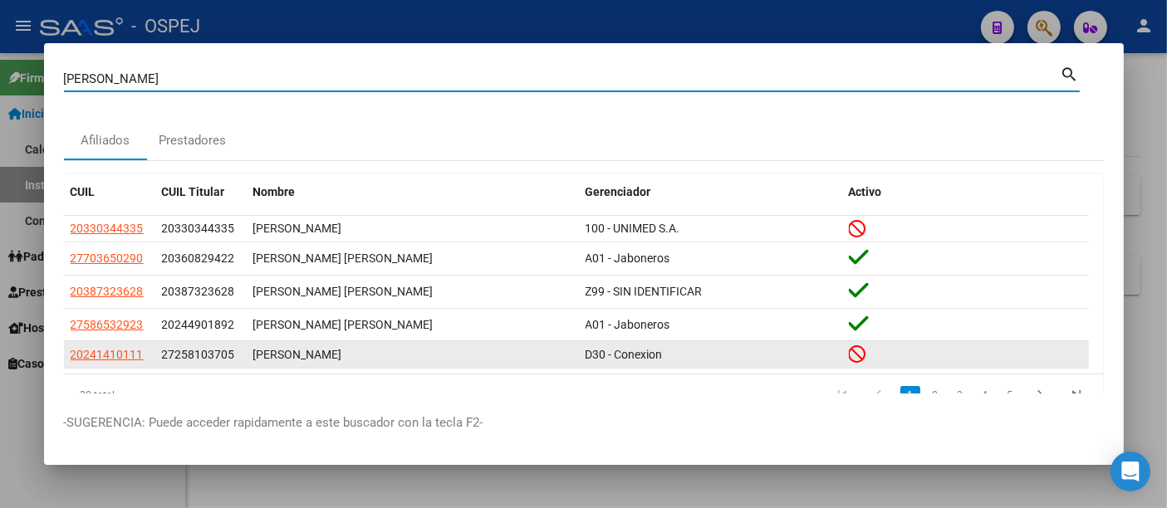
click at [925, 387] on link "2" at bounding box center [935, 395] width 20 height 18
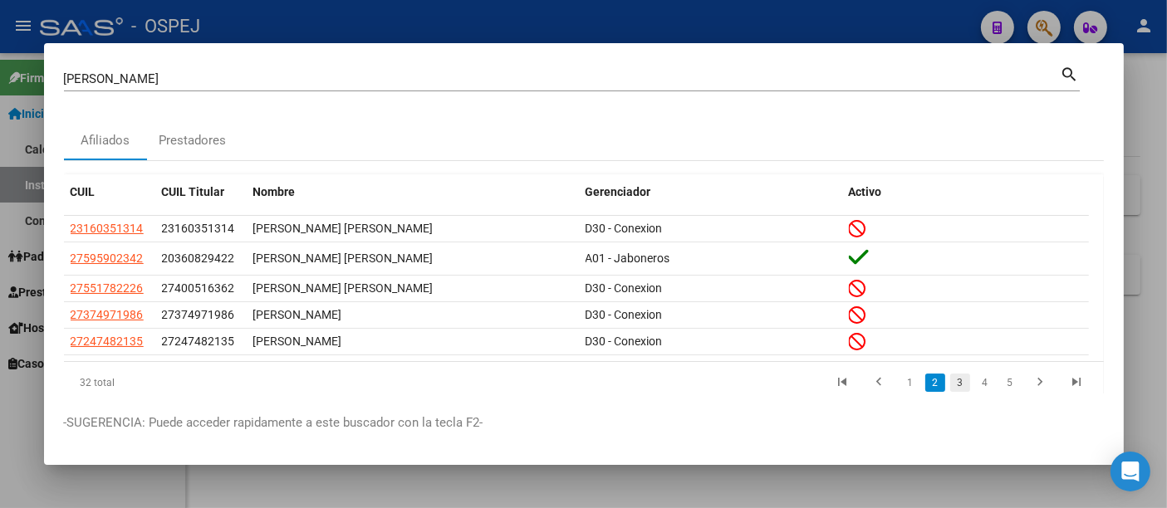
click at [950, 381] on link "3" at bounding box center [960, 383] width 20 height 18
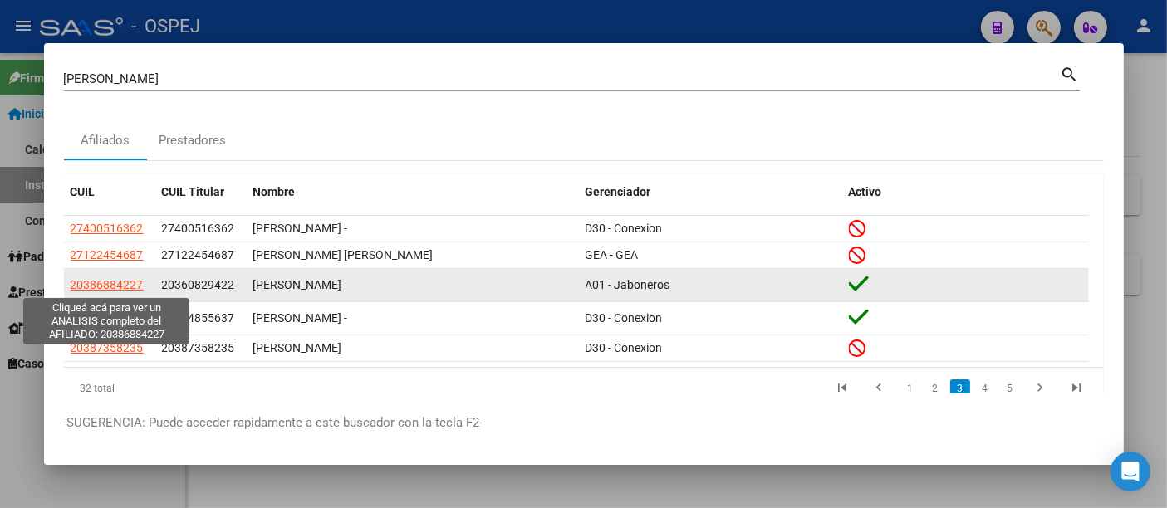
click at [116, 283] on span "20386884227" at bounding box center [107, 284] width 73 height 13
type textarea "20386884227"
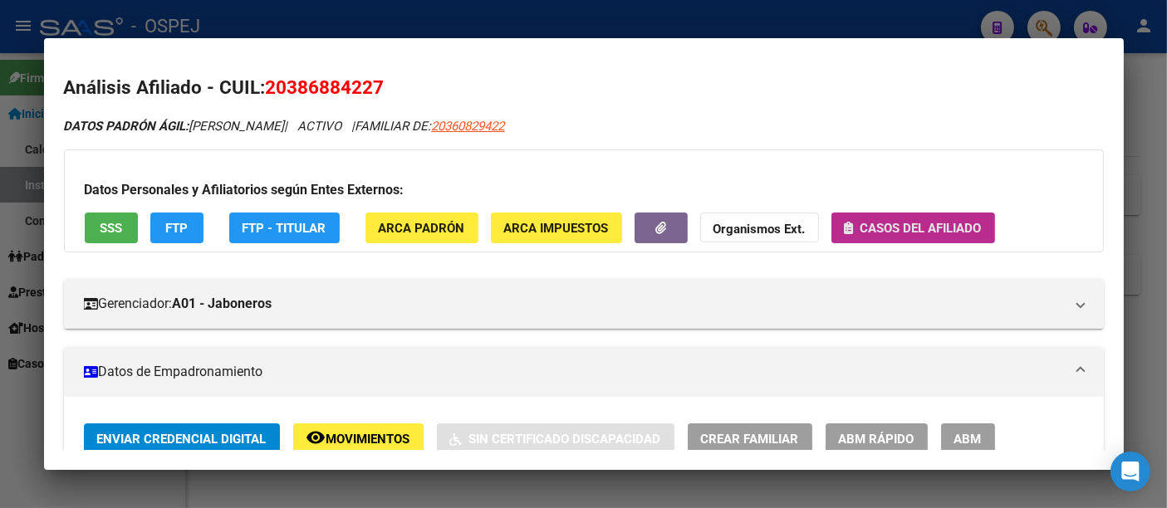
click at [885, 222] on span "Casos del afiliado" at bounding box center [920, 228] width 121 height 15
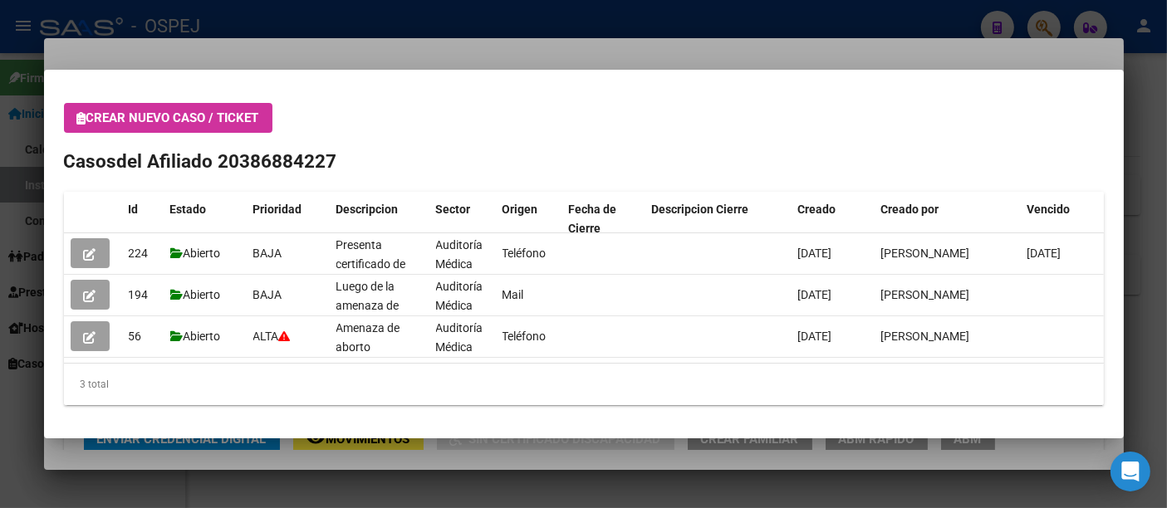
click at [531, 66] on div at bounding box center [583, 254] width 1167 height 508
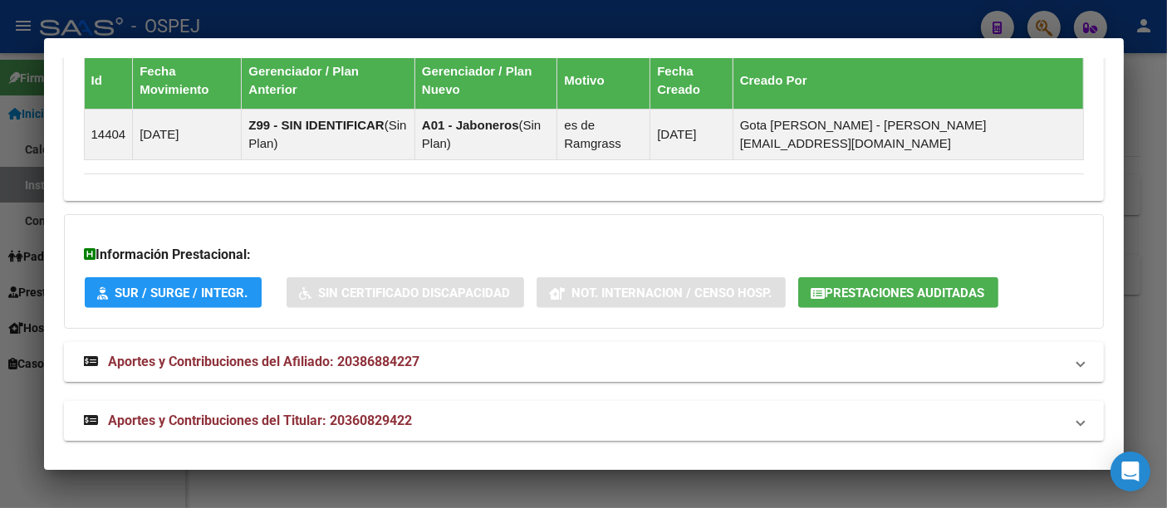
scroll to position [1307, 0]
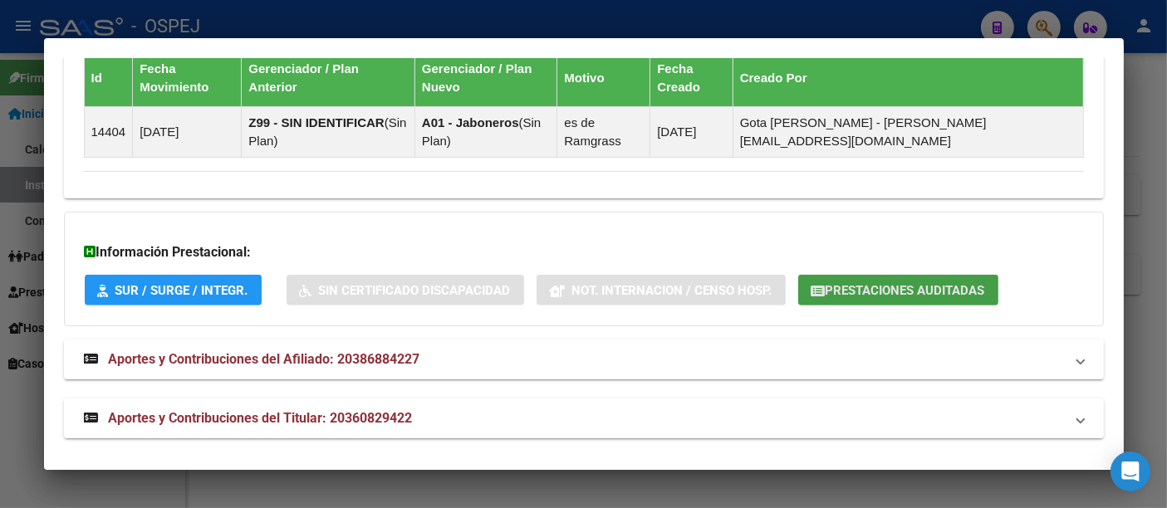
click at [897, 283] on span "Prestaciones Auditadas" at bounding box center [904, 290] width 159 height 15
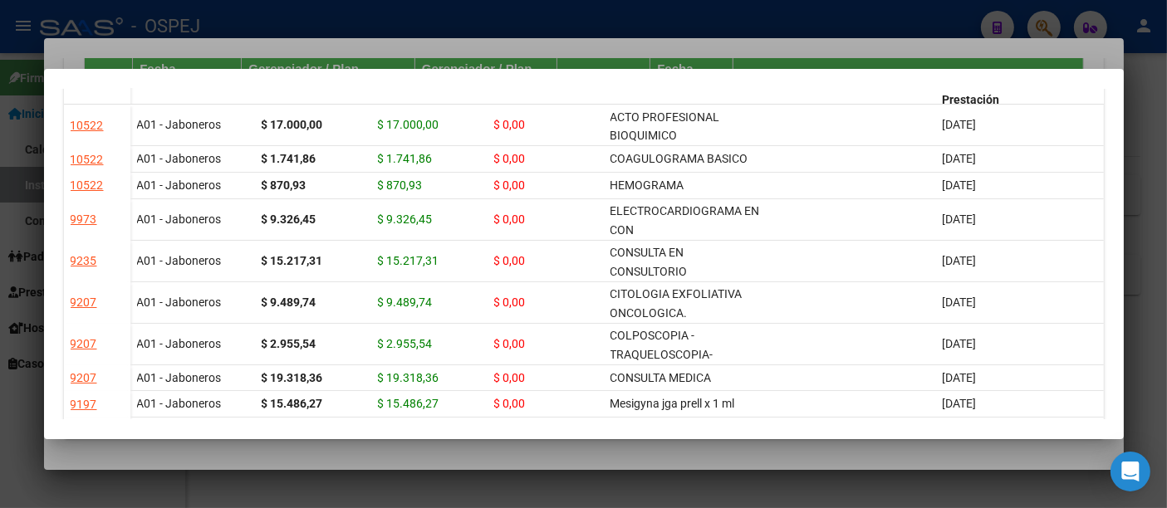
scroll to position [0, 0]
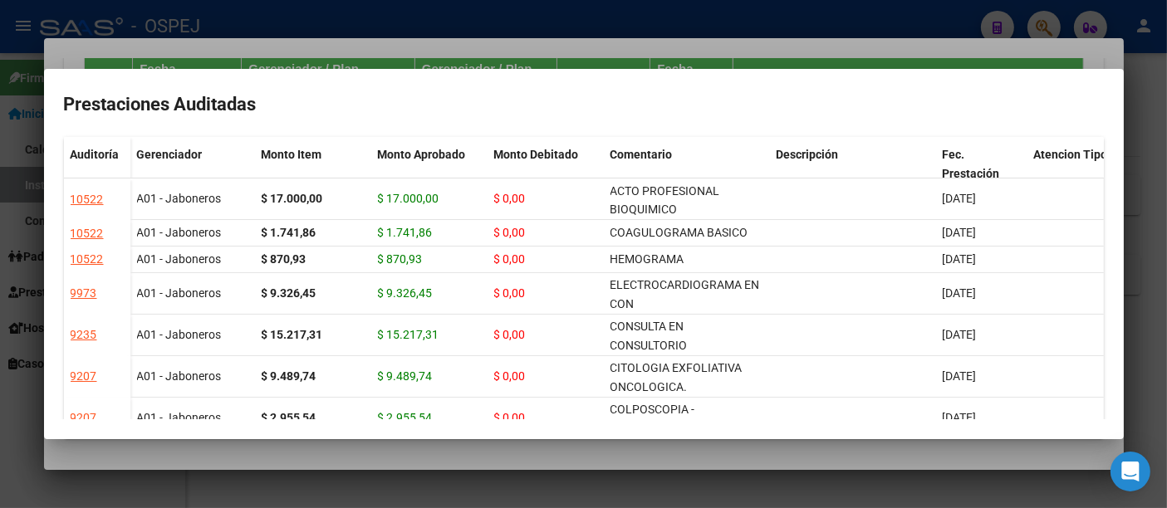
click at [830, 46] on div at bounding box center [583, 254] width 1167 height 508
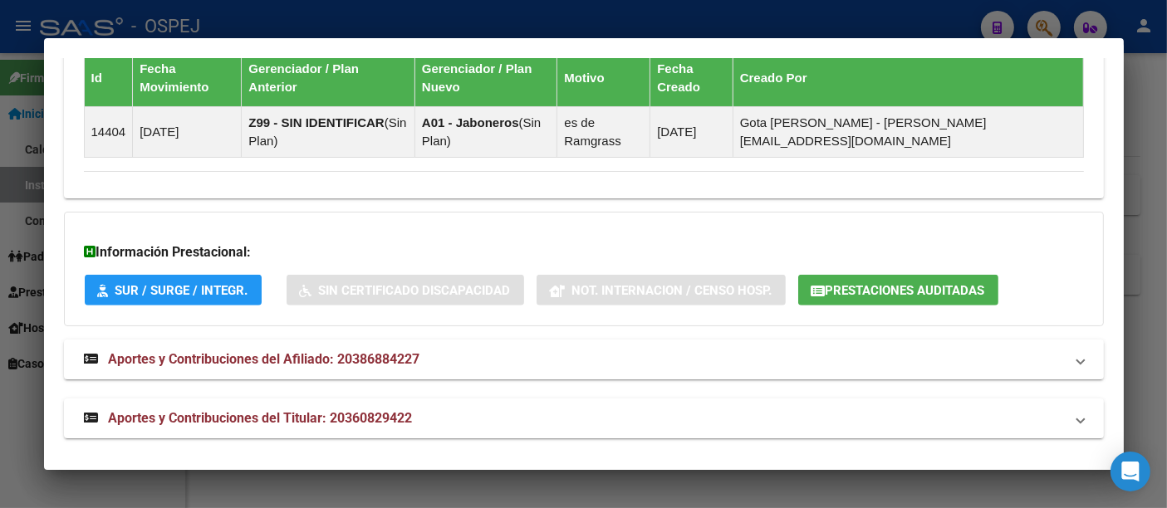
click at [645, 34] on div at bounding box center [583, 254] width 1167 height 508
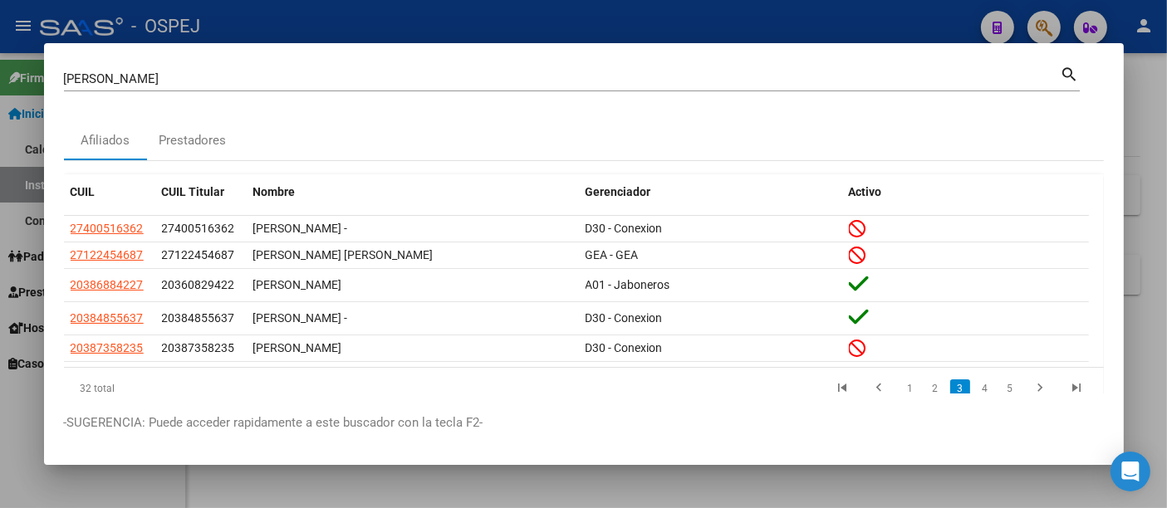
click at [316, 75] on input "[PERSON_NAME]" at bounding box center [562, 78] width 997 height 15
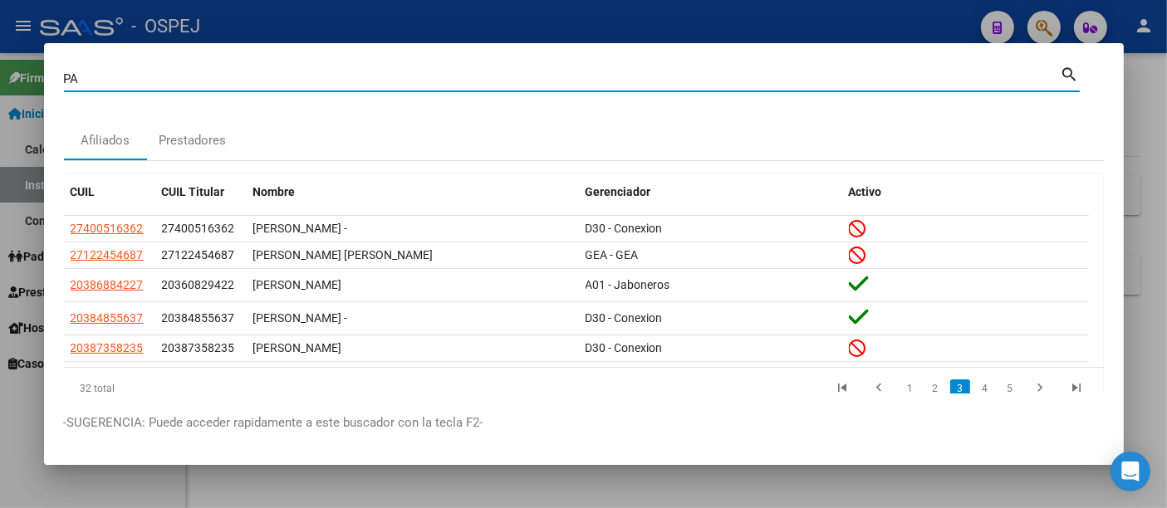
type input "P"
paste input "27953848223"
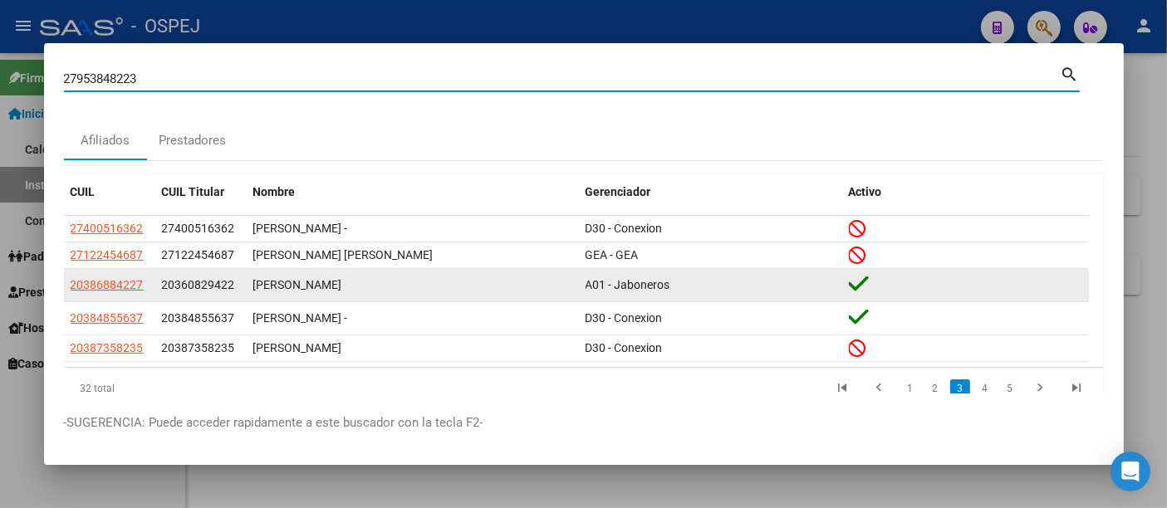
type input "27953848223"
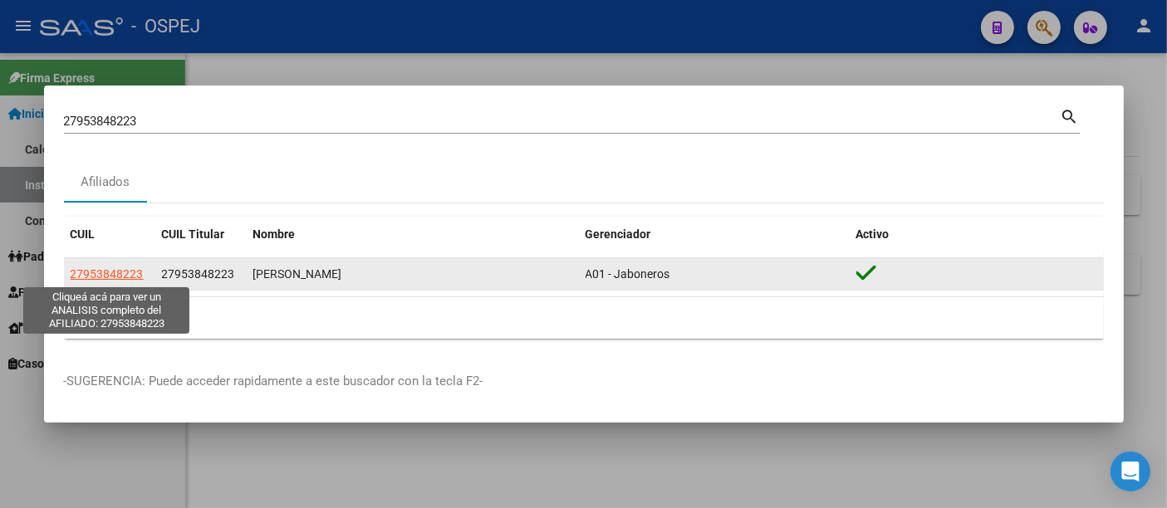
click at [130, 272] on span "27953848223" at bounding box center [107, 273] width 73 height 13
type textarea "27953848223"
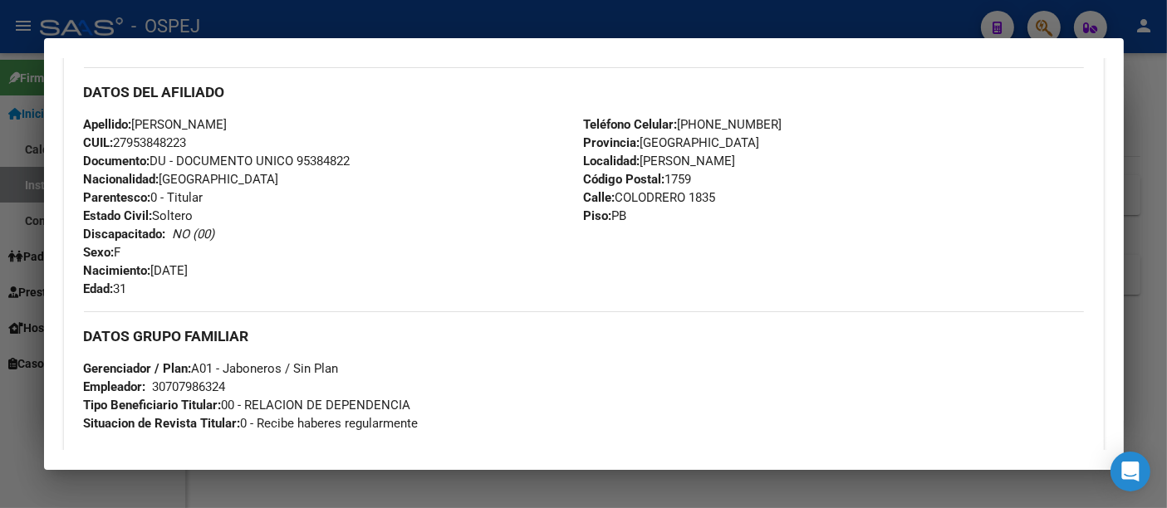
scroll to position [615, 0]
